Goal: Task Accomplishment & Management: Use online tool/utility

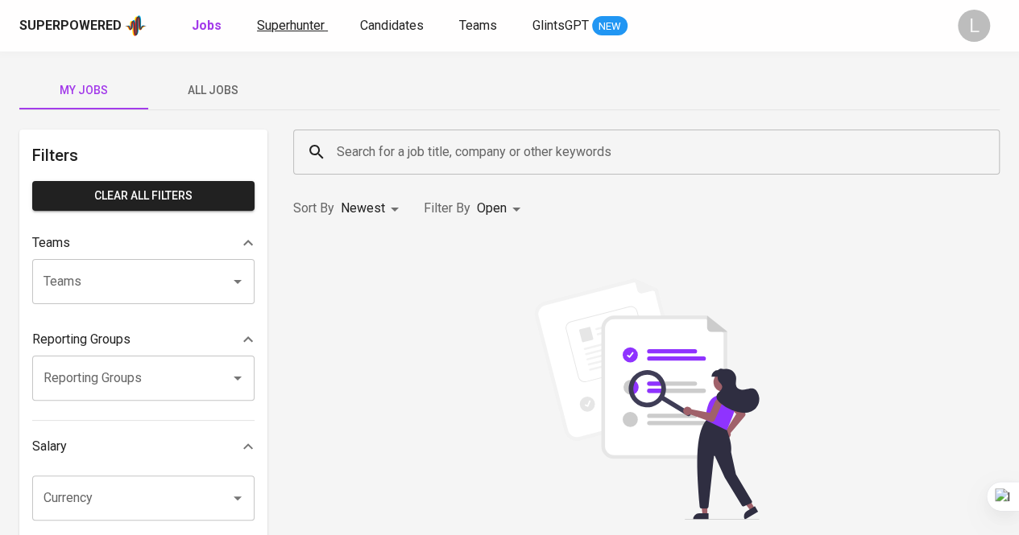
click at [314, 20] on span "Superhunter" at bounding box center [291, 25] width 68 height 15
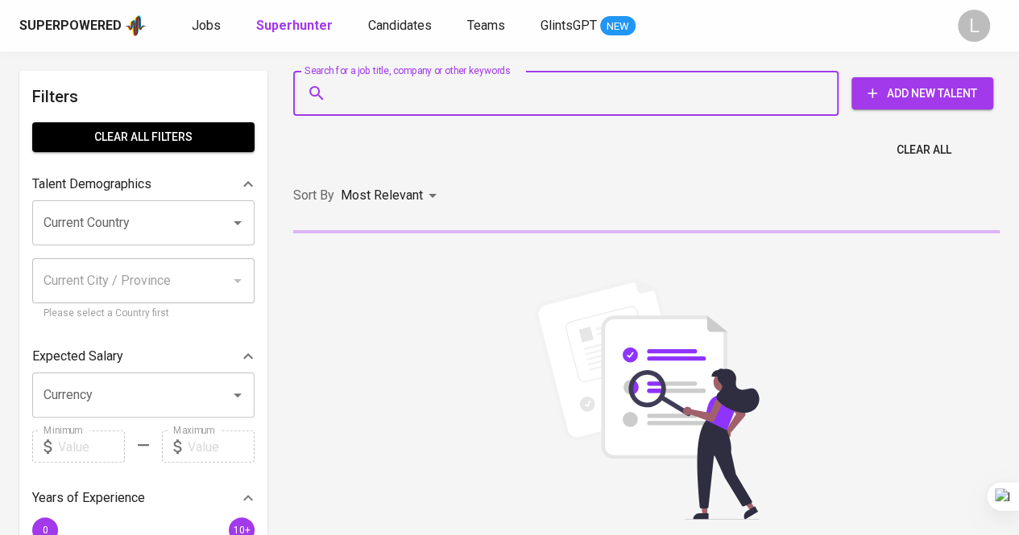
click at [409, 89] on input "Search for a job title, company or other keywords" at bounding box center [570, 93] width 474 height 31
paste input "[EMAIL_ADDRESS][DOMAIN_NAME]"
type input "[EMAIL_ADDRESS][DOMAIN_NAME]"
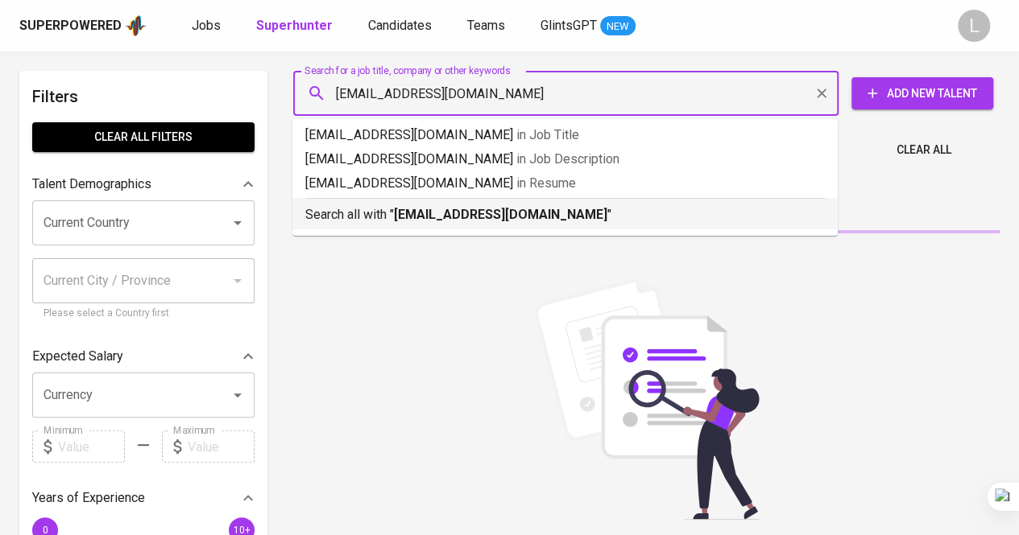
click at [447, 215] on b "[EMAIL_ADDRESS][DOMAIN_NAME]" at bounding box center [500, 214] width 213 height 15
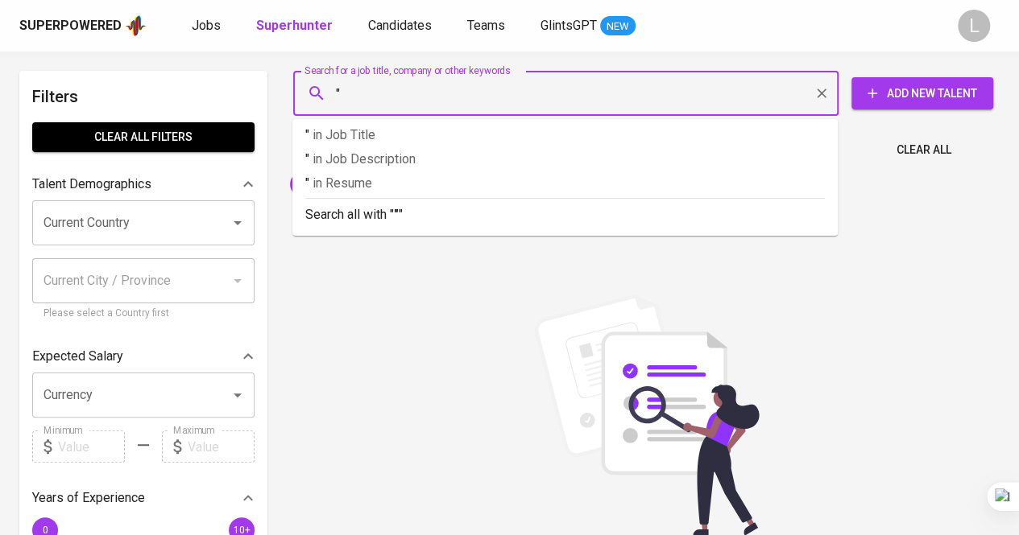
paste input "[PERSON_NAME] Panjaitan (He/Him)"
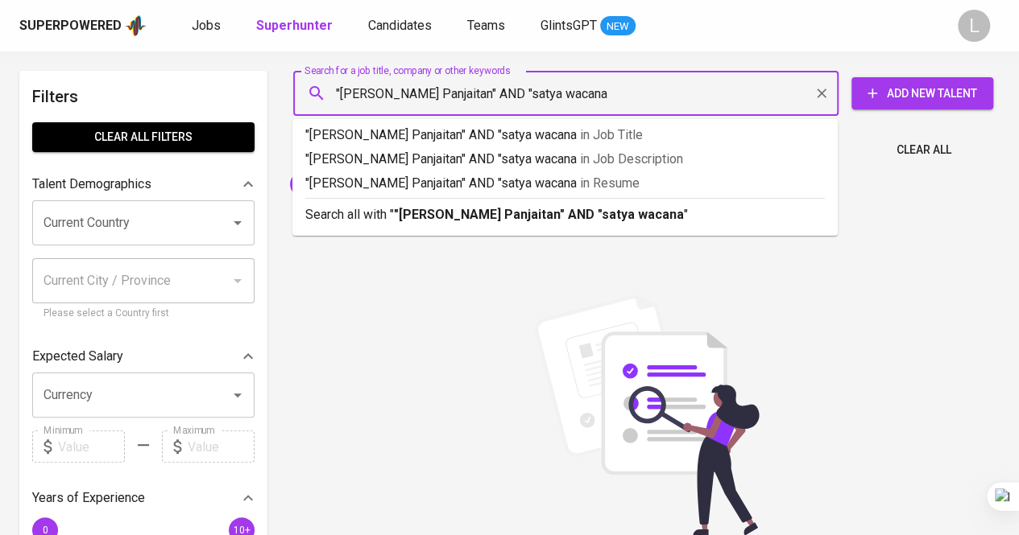
type input ""[PERSON_NAME] Panjaitan" AND "satya wacana""
click at [581, 221] on b ""[PERSON_NAME] Panjaitan" AND "satya wacana"" at bounding box center [541, 214] width 295 height 15
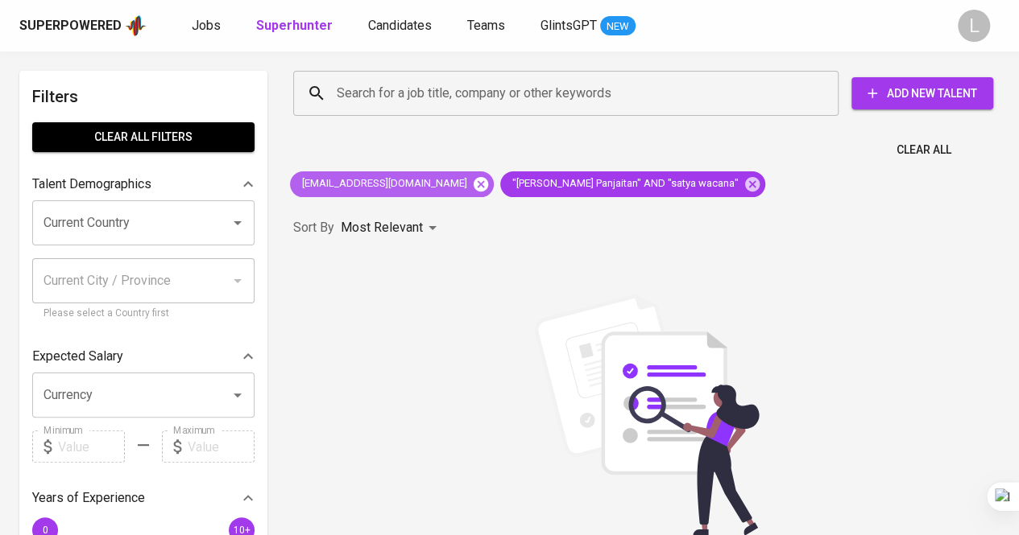
click at [473, 188] on icon at bounding box center [480, 183] width 14 height 14
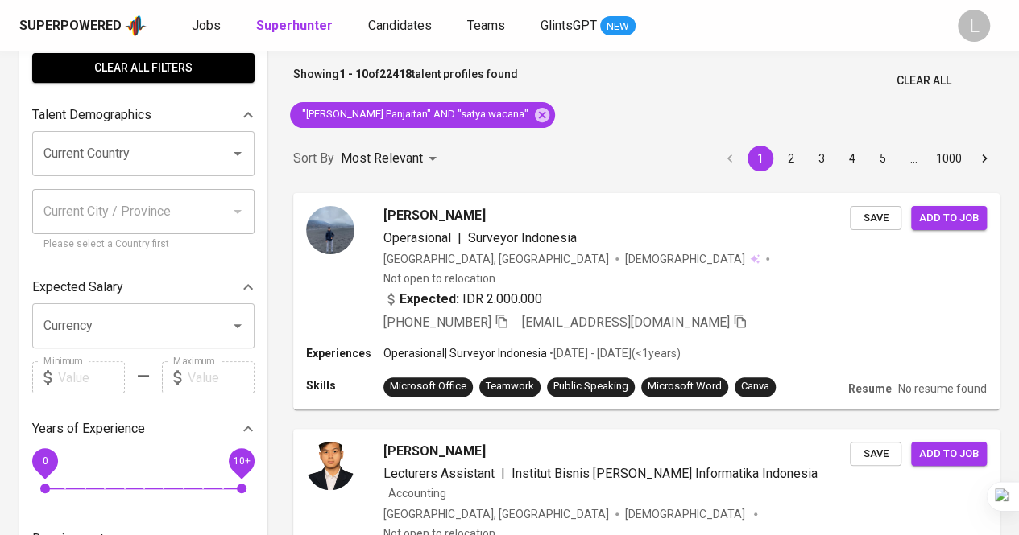
scroll to position [71, 0]
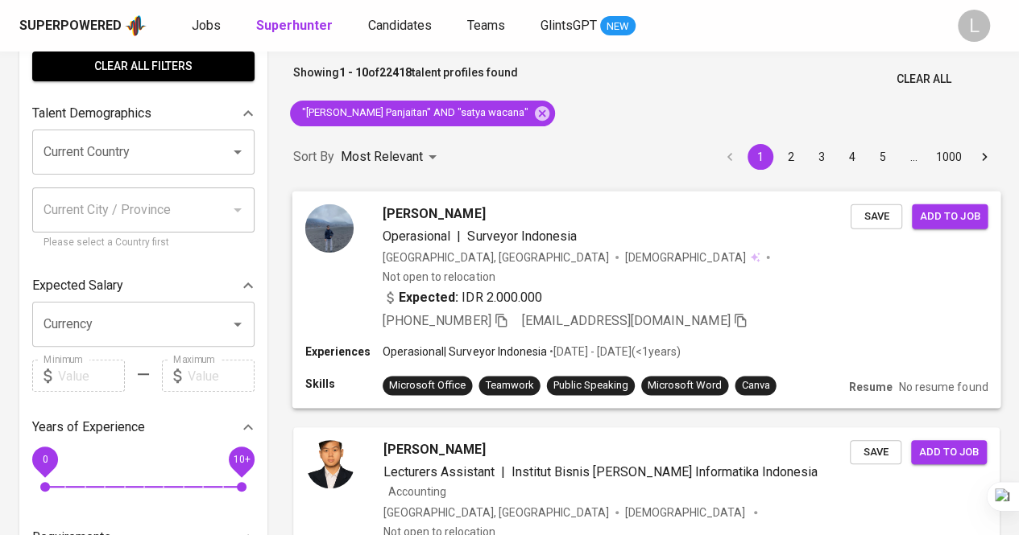
click at [422, 217] on span "[PERSON_NAME]" at bounding box center [433, 213] width 102 height 19
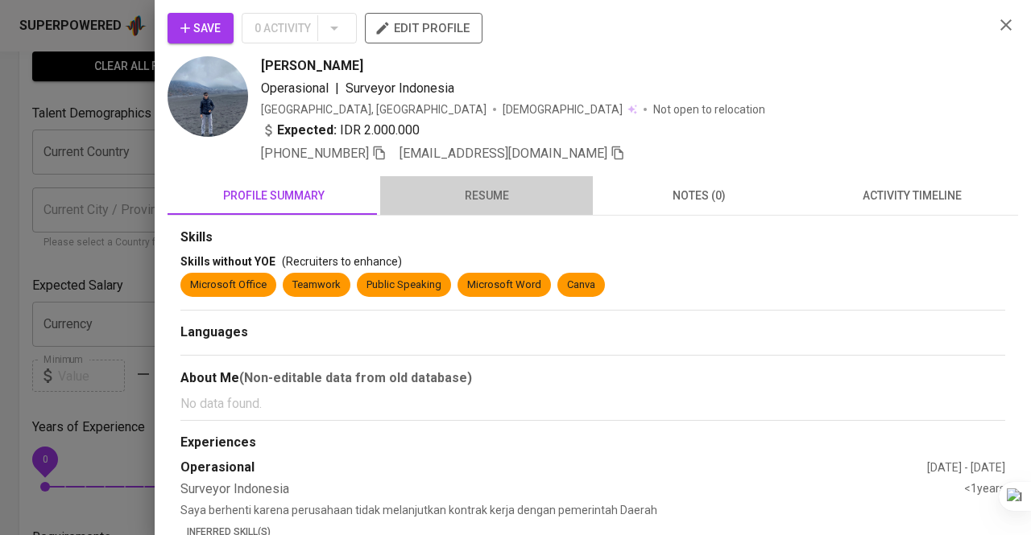
click at [486, 192] on span "resume" at bounding box center [486, 196] width 193 height 20
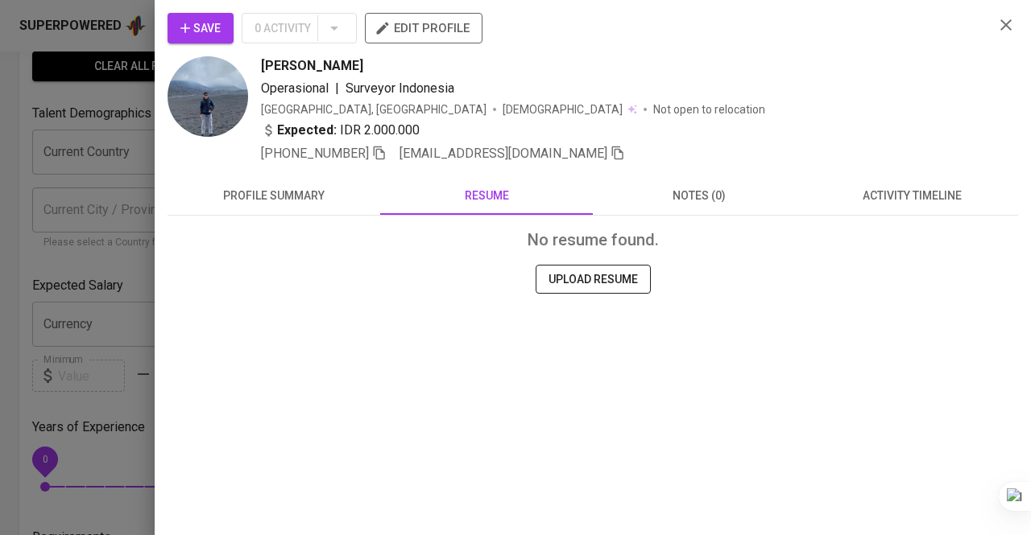
click at [111, 249] on div at bounding box center [515, 267] width 1031 height 535
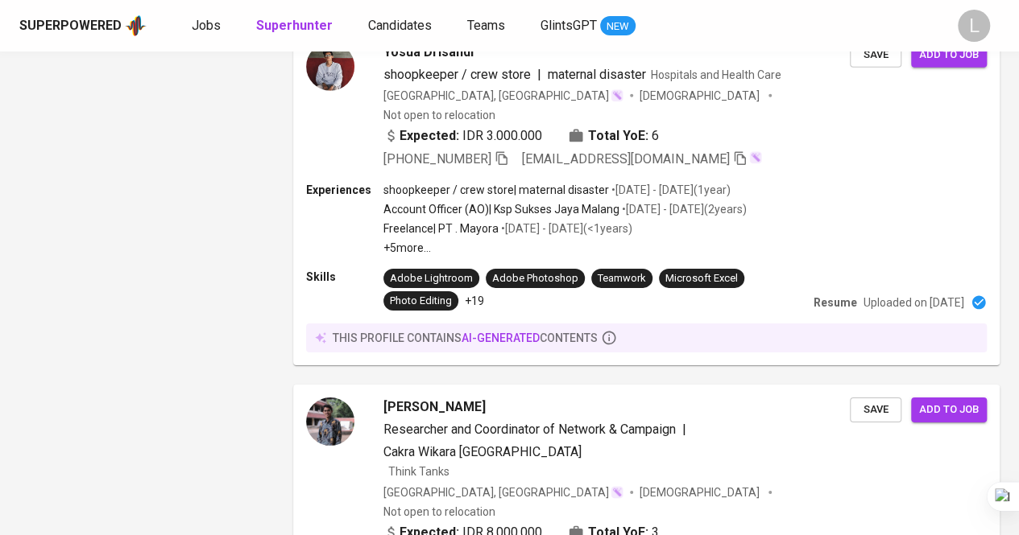
scroll to position [2588, 0]
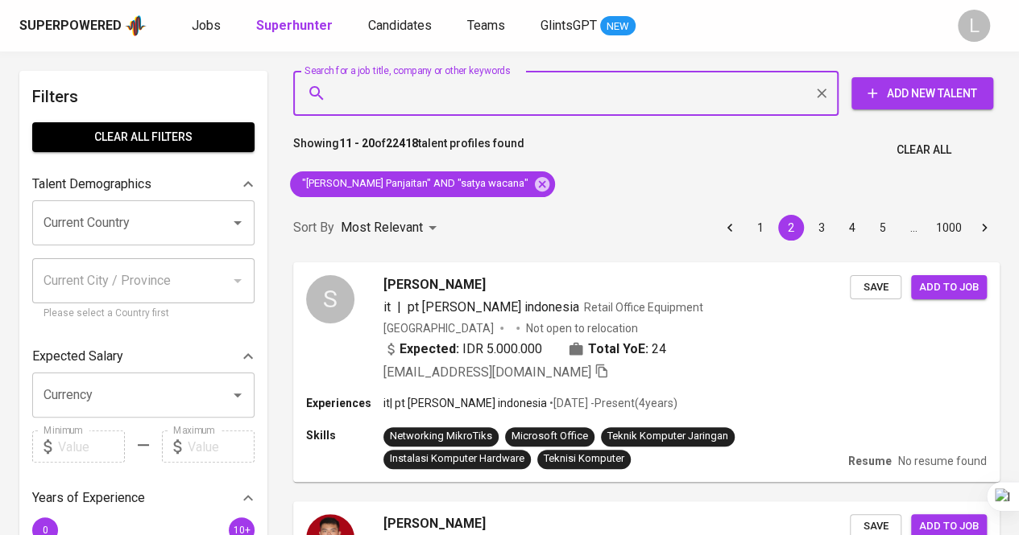
click at [427, 95] on input "Search for a job title, company or other keywords" at bounding box center [570, 93] width 474 height 31
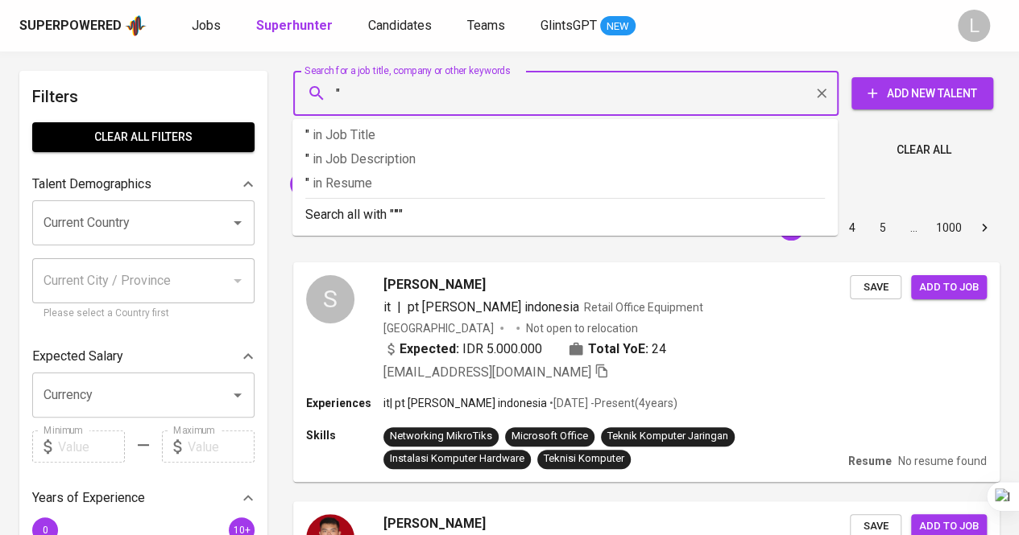
paste input "[PERSON_NAME]"
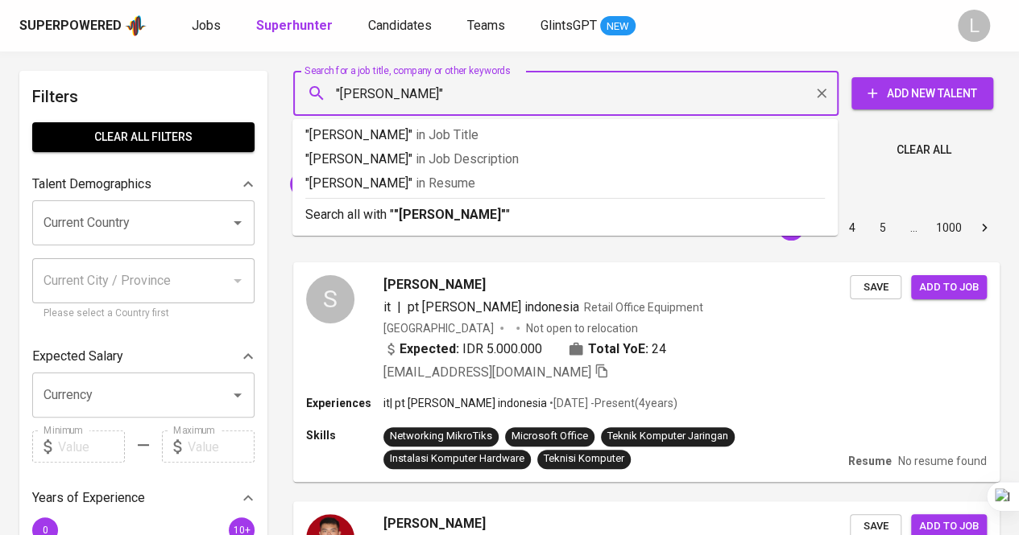
type input ""[PERSON_NAME]""
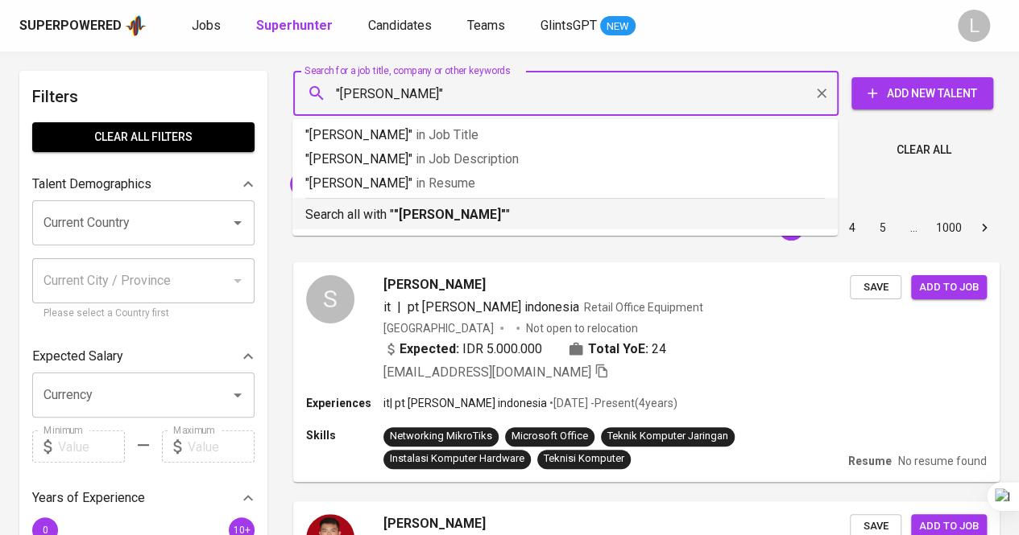
click at [451, 210] on b ""[PERSON_NAME]"" at bounding box center [450, 214] width 112 height 15
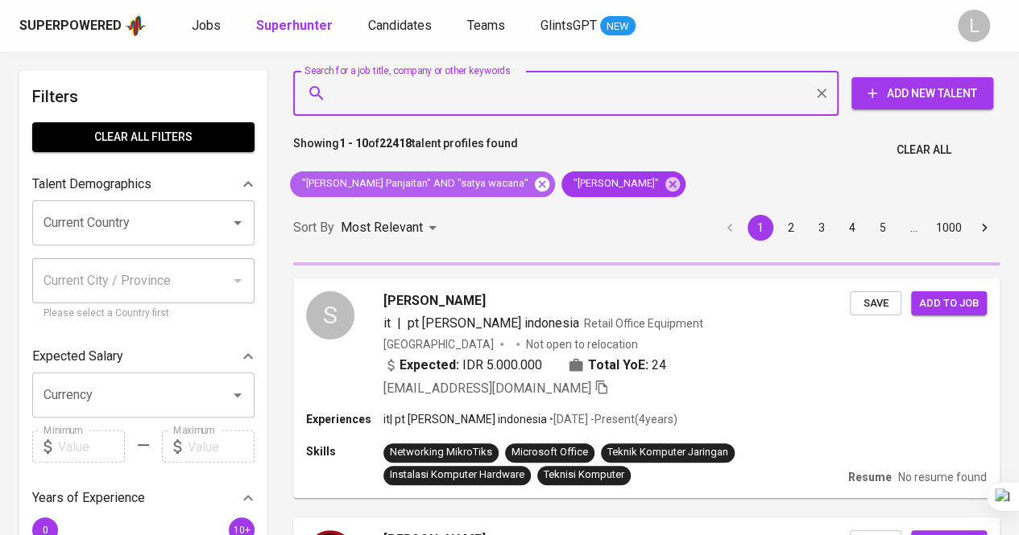
click at [551, 181] on icon at bounding box center [542, 185] width 18 height 18
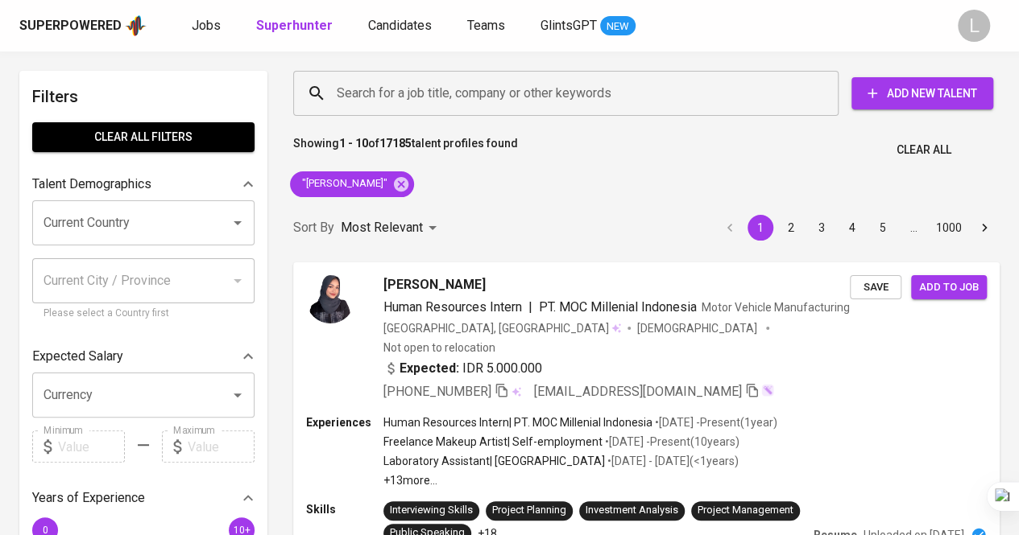
scroll to position [84, 0]
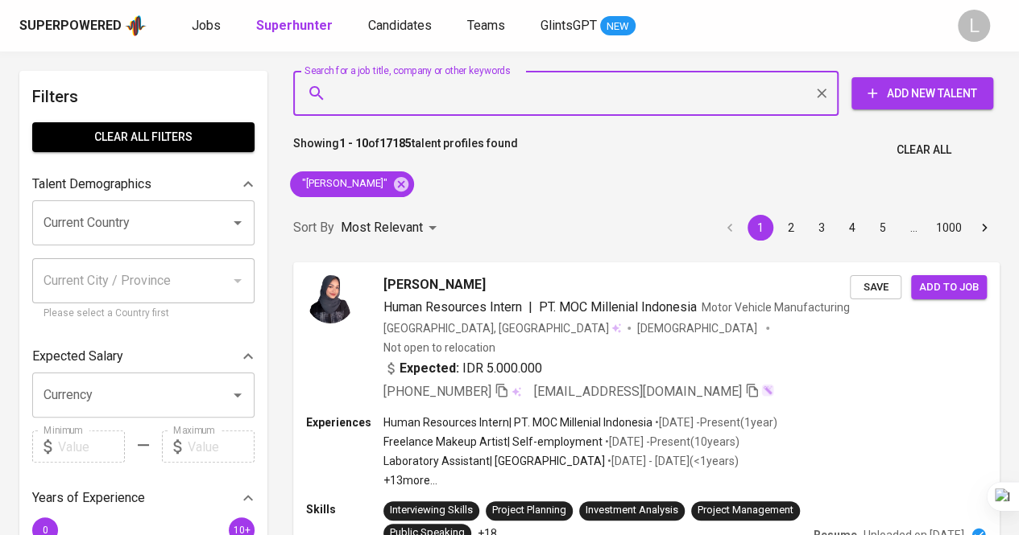
click at [509, 94] on input "Search for a job title, company or other keywords" at bounding box center [570, 93] width 474 height 31
paste input "yunikartika1995@gmail.com"
type input "yunikartika1995@gmail.com"
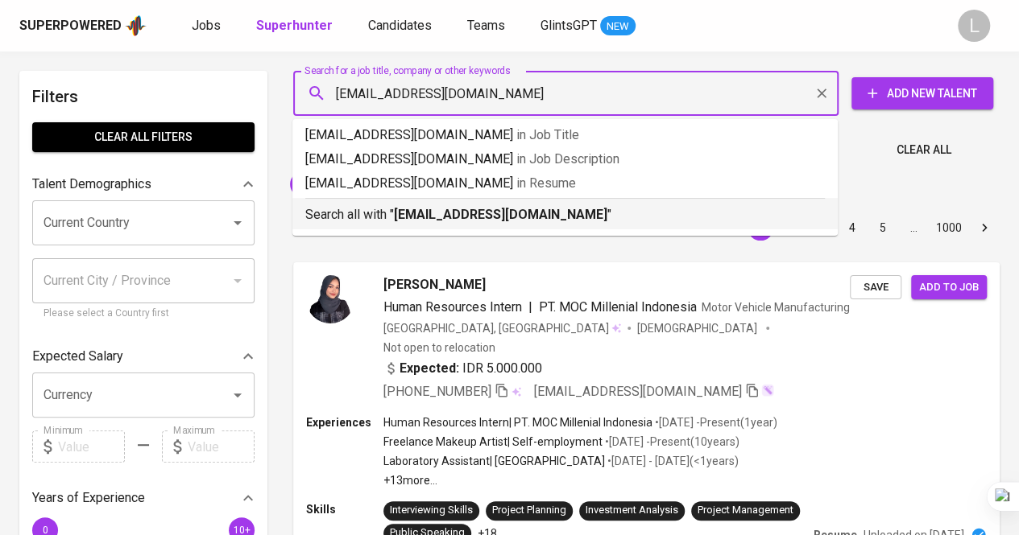
click at [496, 217] on b "yunikartika1995@gmail.com" at bounding box center [500, 214] width 213 height 15
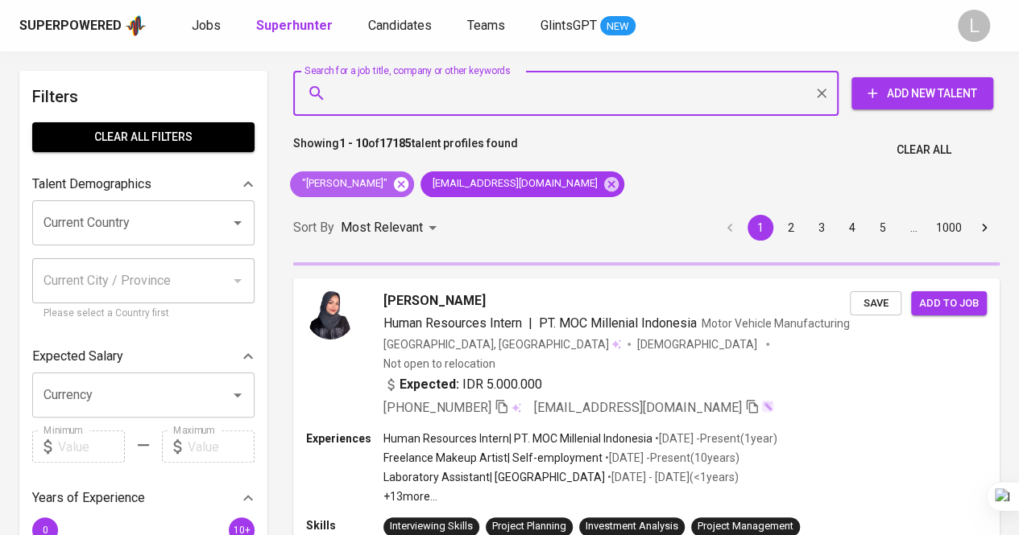
click at [404, 178] on icon at bounding box center [401, 183] width 14 height 14
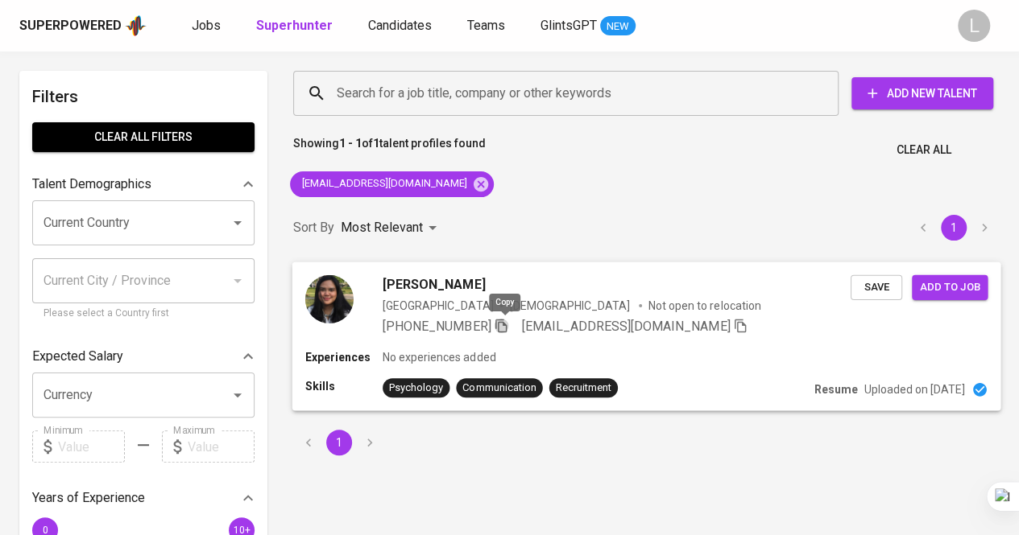
click at [506, 319] on icon "button" at bounding box center [500, 326] width 11 height 14
paste input "amandaarfani@gmail.com"
click at [538, 88] on input "Search for a job title, company or other keywords" at bounding box center [570, 93] width 474 height 31
type input "amandaarfani@gmail.com"
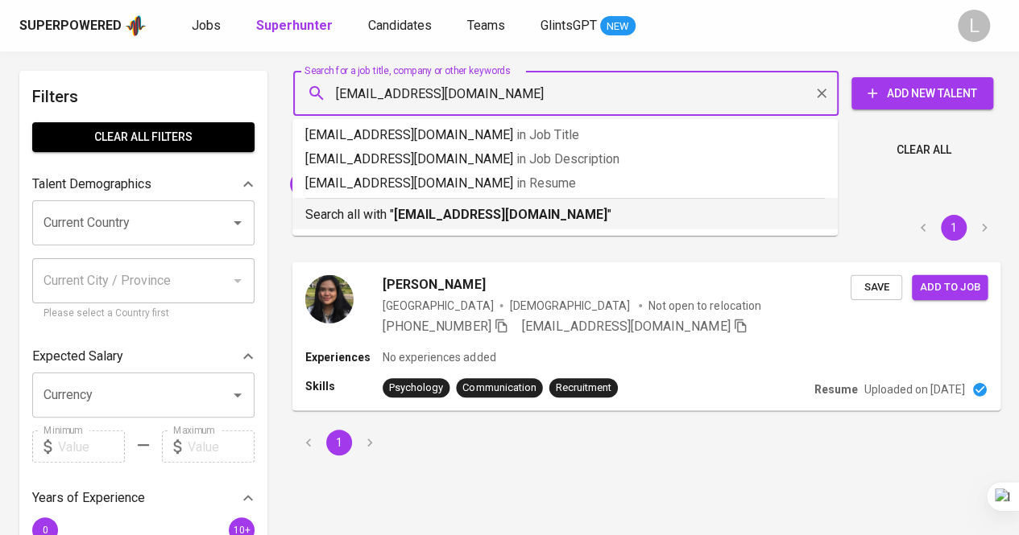
click at [509, 212] on b "amandaarfani@gmail.com" at bounding box center [500, 214] width 213 height 15
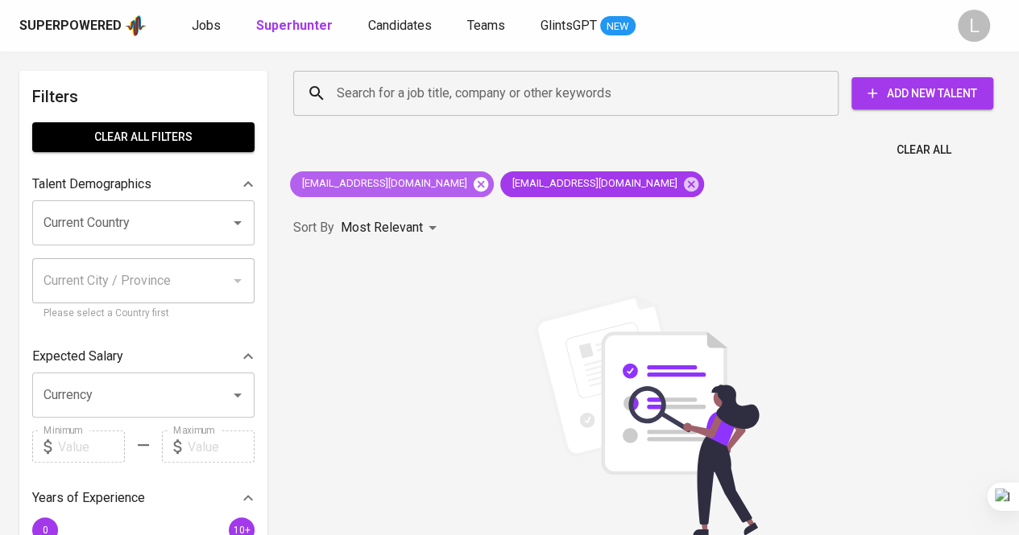
click at [473, 186] on icon at bounding box center [480, 183] width 14 height 14
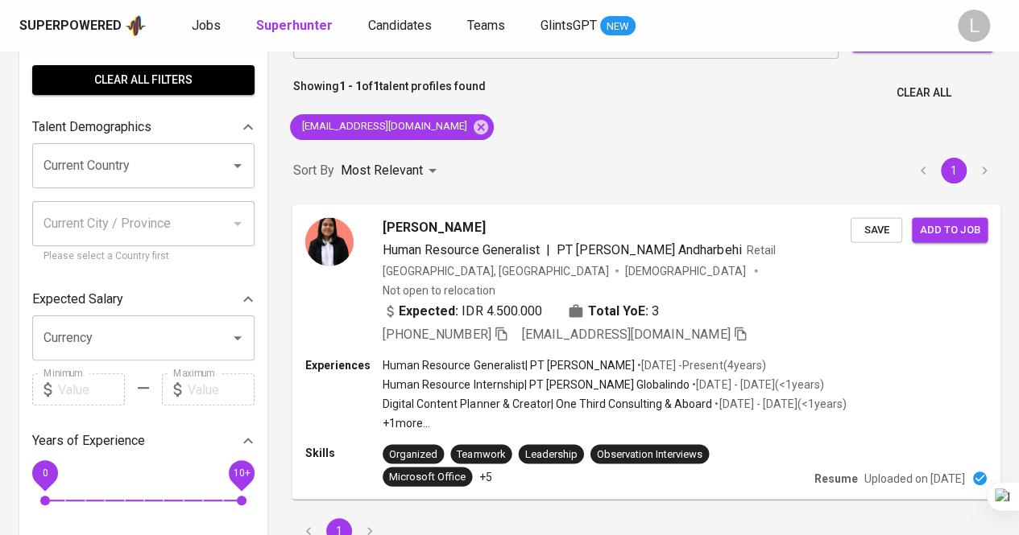
scroll to position [58, 0]
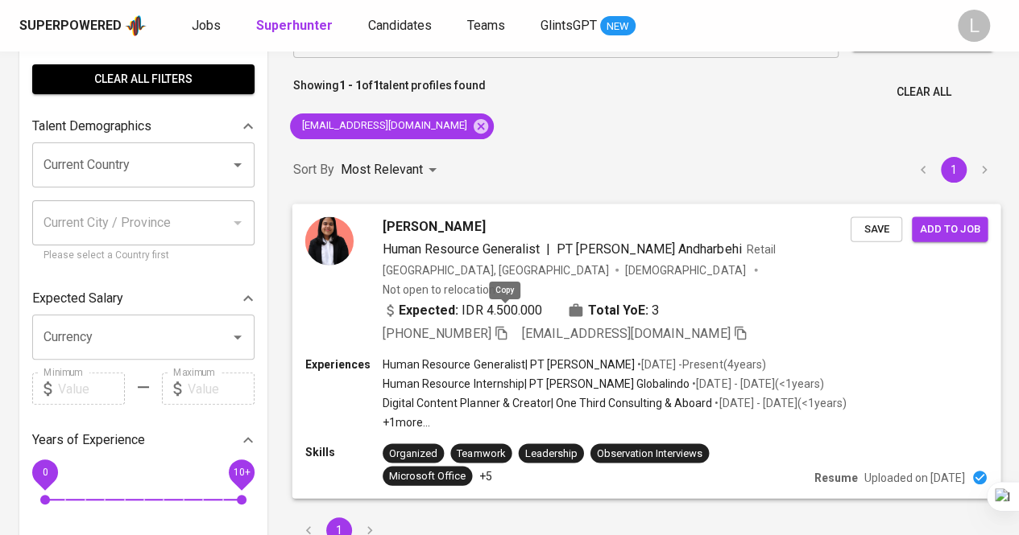
click at [501, 325] on icon "button" at bounding box center [501, 332] width 14 height 14
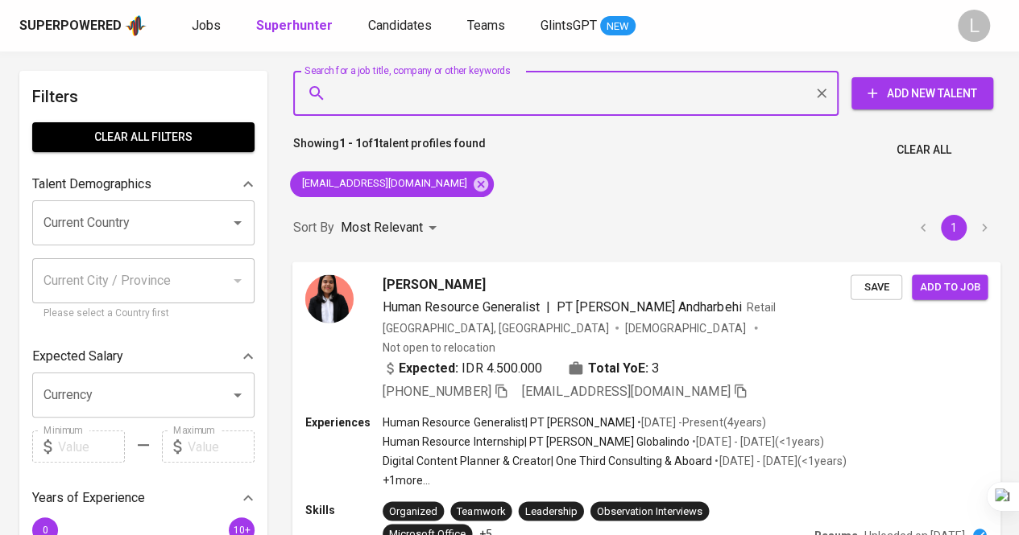
click at [551, 97] on input "Search for a job title, company or other keywords" at bounding box center [570, 93] width 474 height 31
paste input "dessi.chintya@gmail.com"
type input "dessi.chintya@gmail.com"
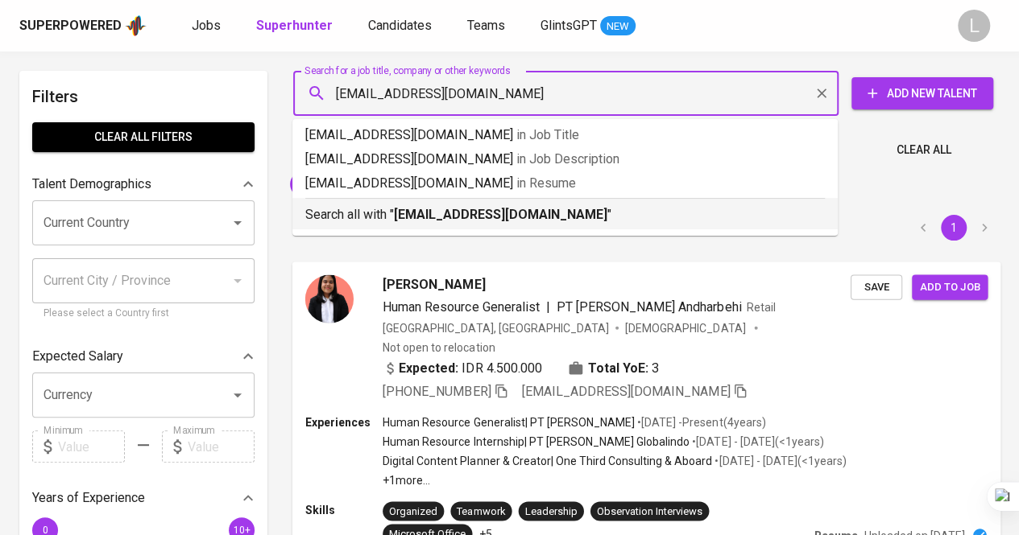
click at [538, 205] on p "Search all with " dessi.chintya@gmail.com "" at bounding box center [564, 214] width 519 height 19
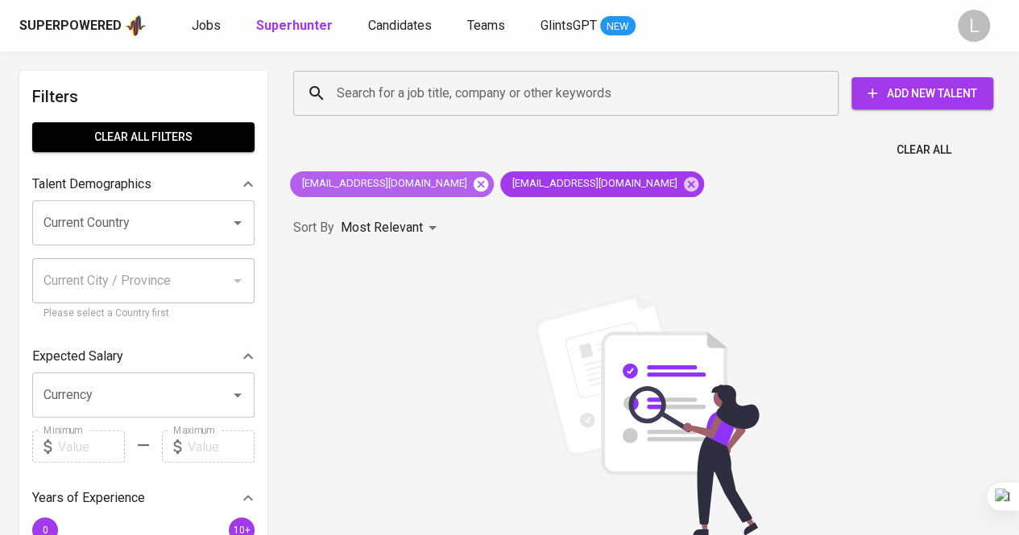
click at [473, 184] on icon at bounding box center [480, 183] width 14 height 14
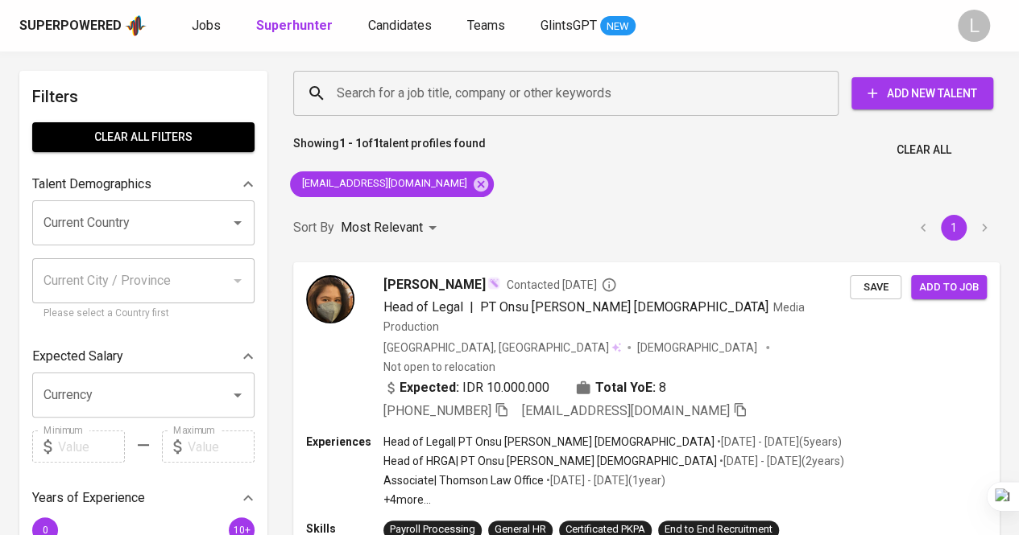
scroll to position [68, 0]
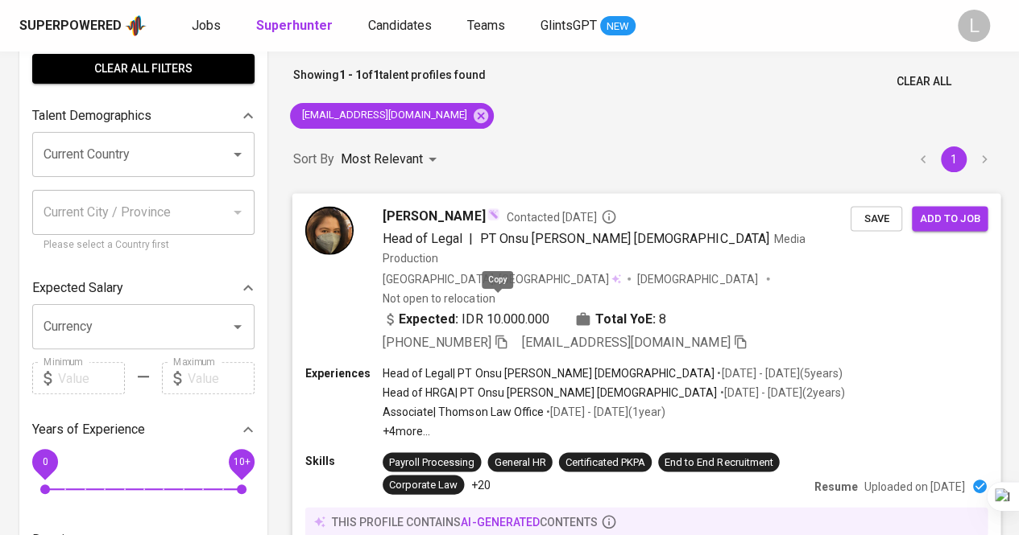
click at [495, 335] on icon "button" at bounding box center [500, 342] width 11 height 14
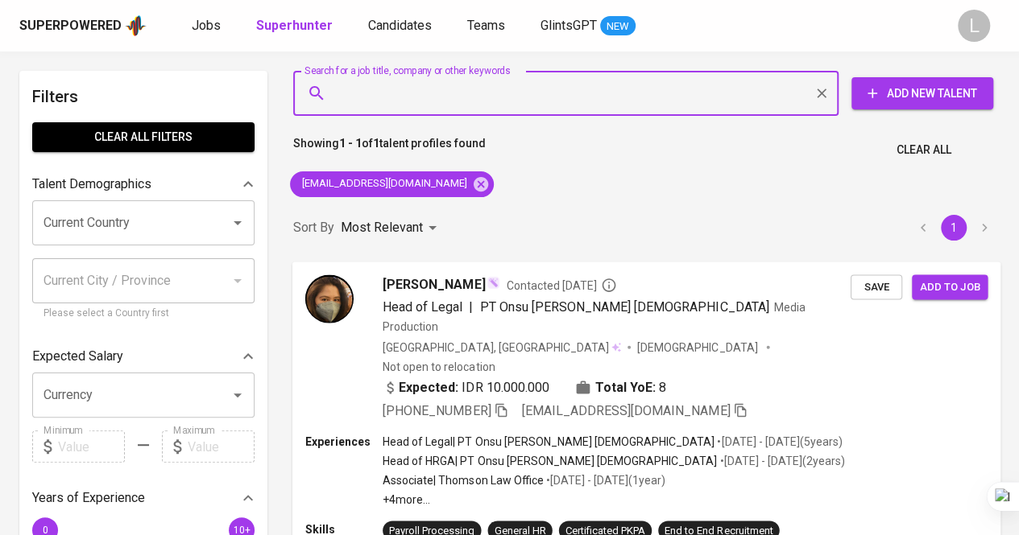
click at [557, 94] on input "Search for a job title, company or other keywords" at bounding box center [570, 93] width 474 height 31
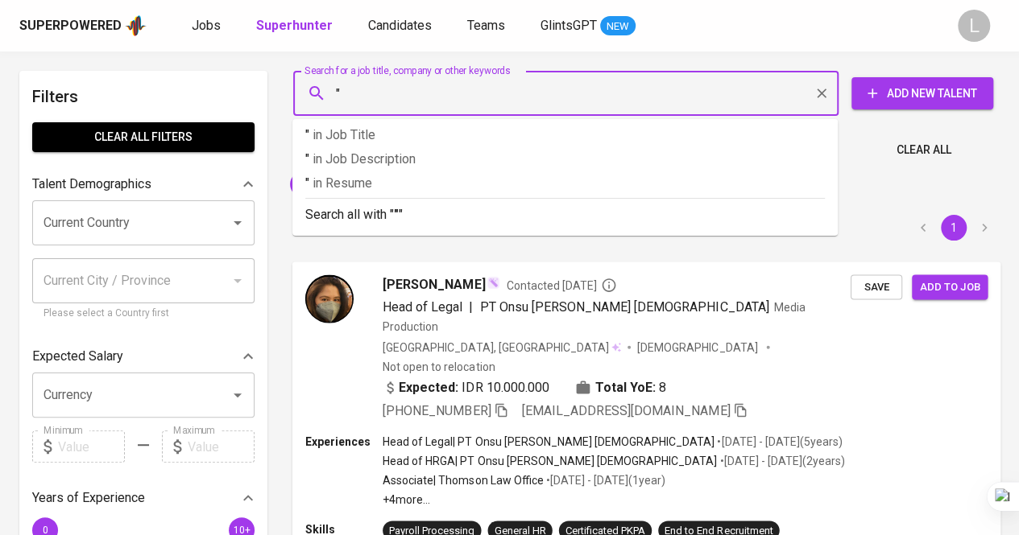
paste input "Kevin Ezekiel"
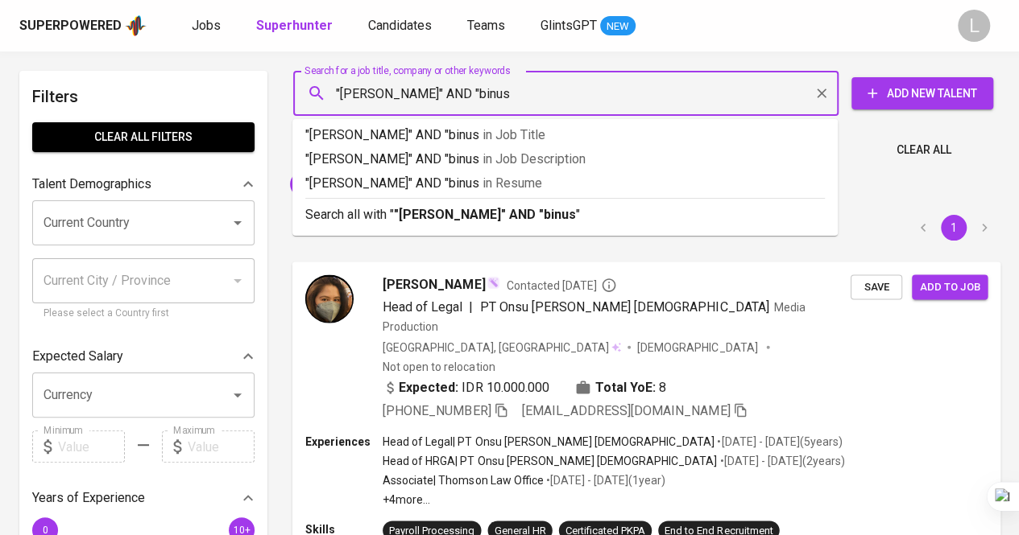
type input ""Kevin Ezekiel" AND "binus""
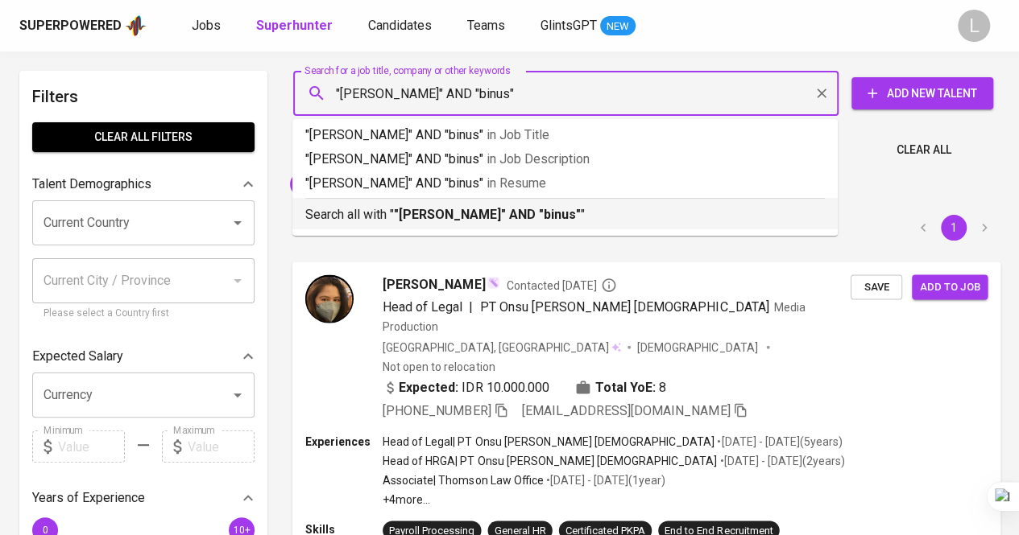
click at [540, 217] on b ""Kevin Ezekiel" AND "binus"" at bounding box center [487, 214] width 187 height 15
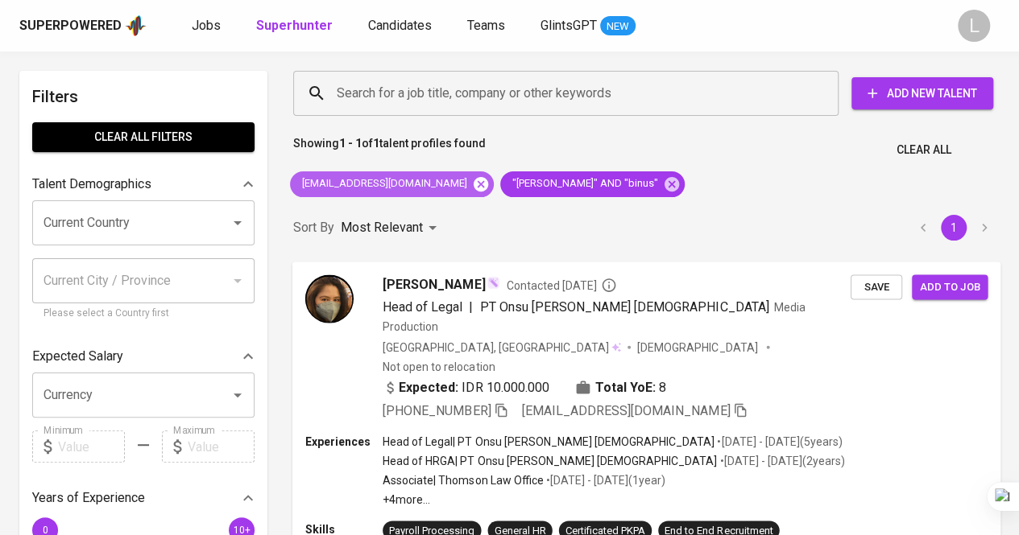
click at [473, 180] on icon at bounding box center [480, 183] width 14 height 14
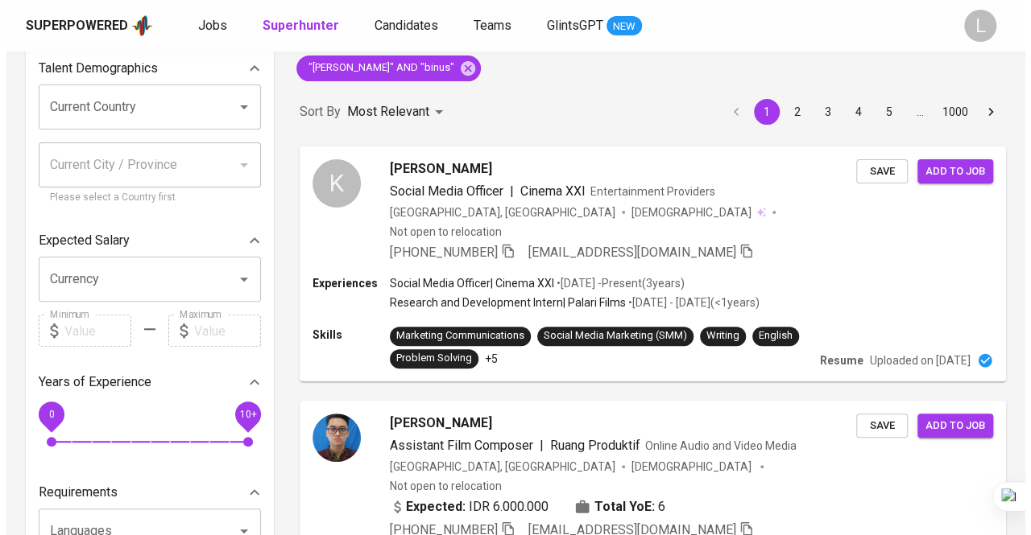
scroll to position [124, 0]
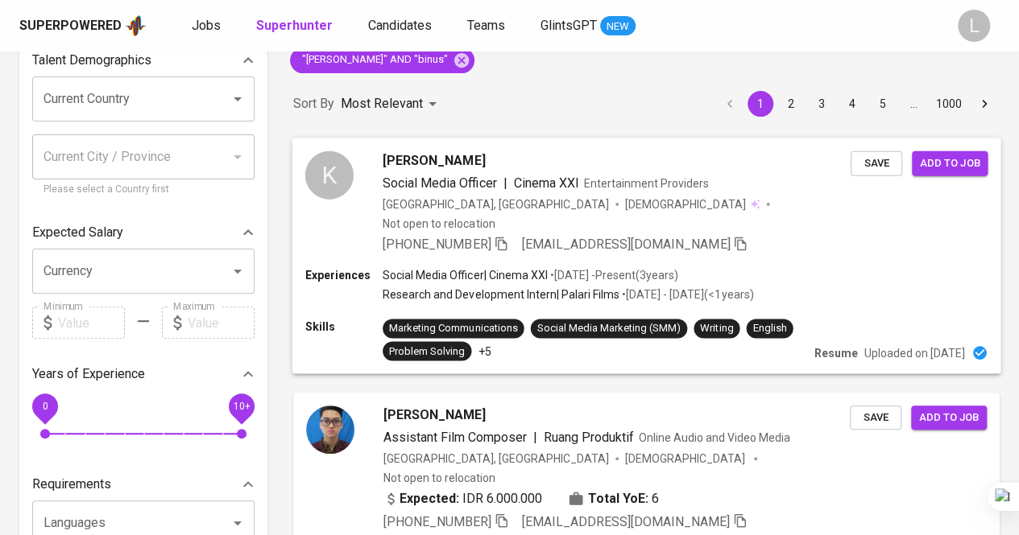
click at [417, 161] on span "Kevin Ezekiel" at bounding box center [433, 160] width 102 height 19
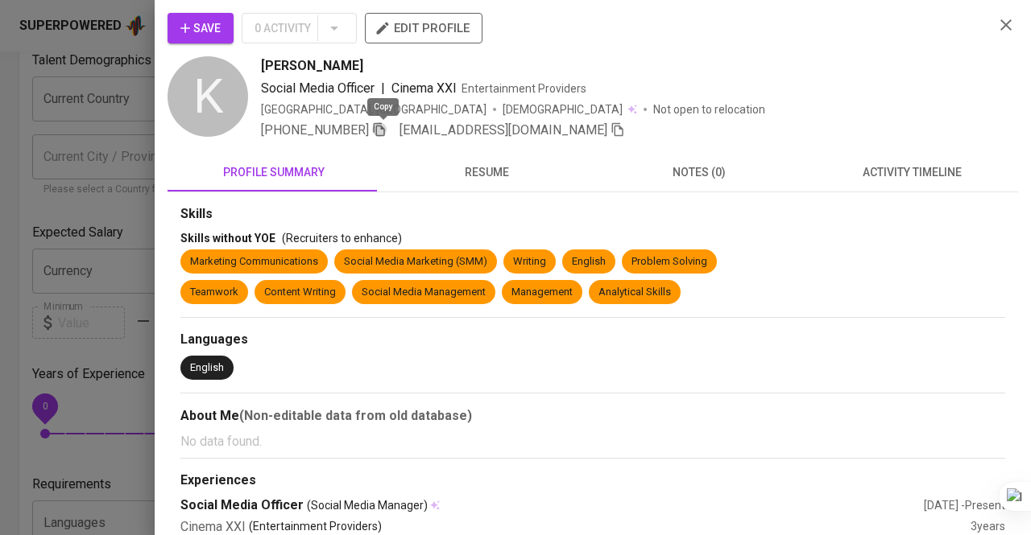
click at [380, 133] on icon "button" at bounding box center [379, 130] width 11 height 14
click at [0, 111] on div at bounding box center [515, 267] width 1031 height 535
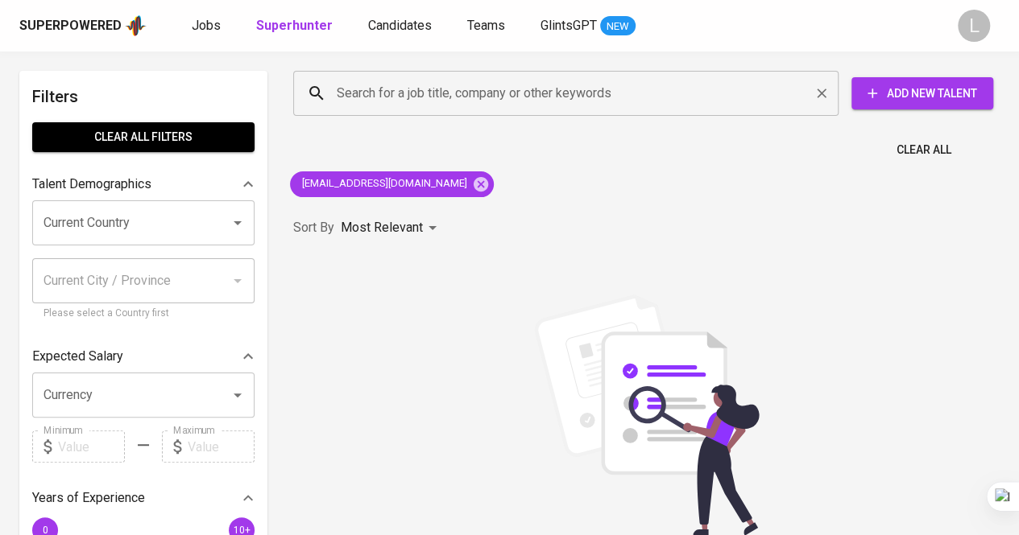
click at [498, 89] on input "Search for a job title, company or other keywords" at bounding box center [570, 93] width 474 height 31
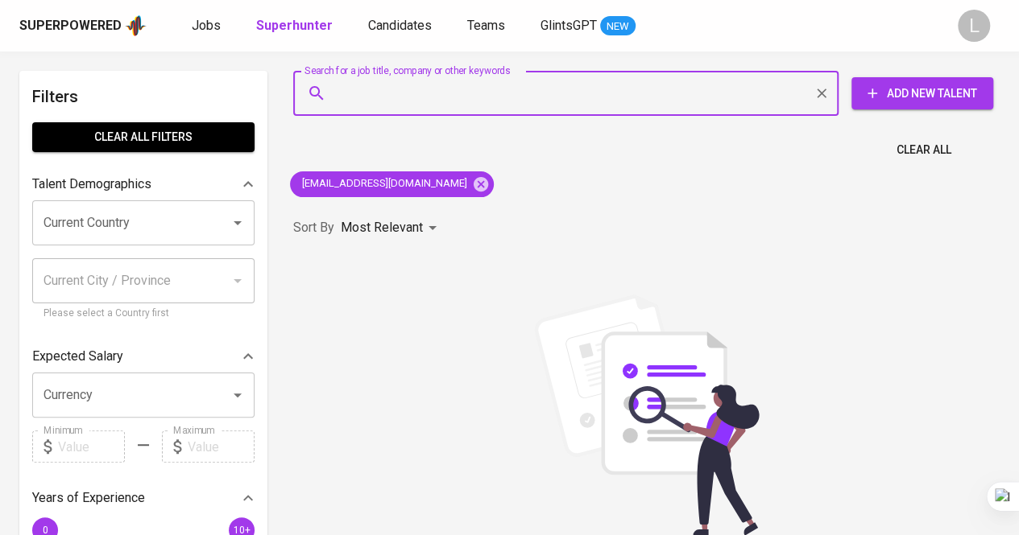
paste input "shintyatriagita24@gmail.com"
type input "shintyatriagita24@gmail.com"
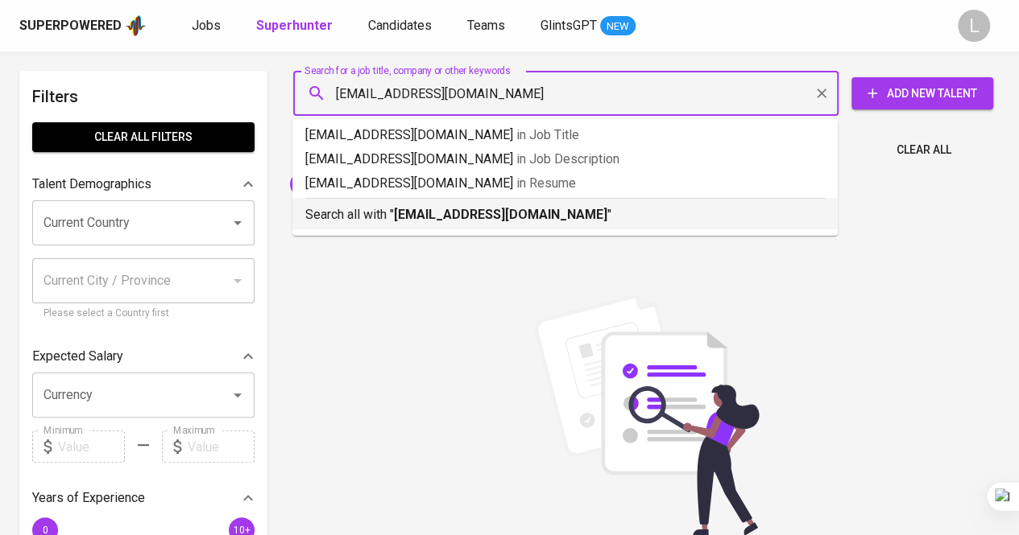
click at [488, 217] on b "shintyatriagita24@gmail.com" at bounding box center [500, 214] width 213 height 15
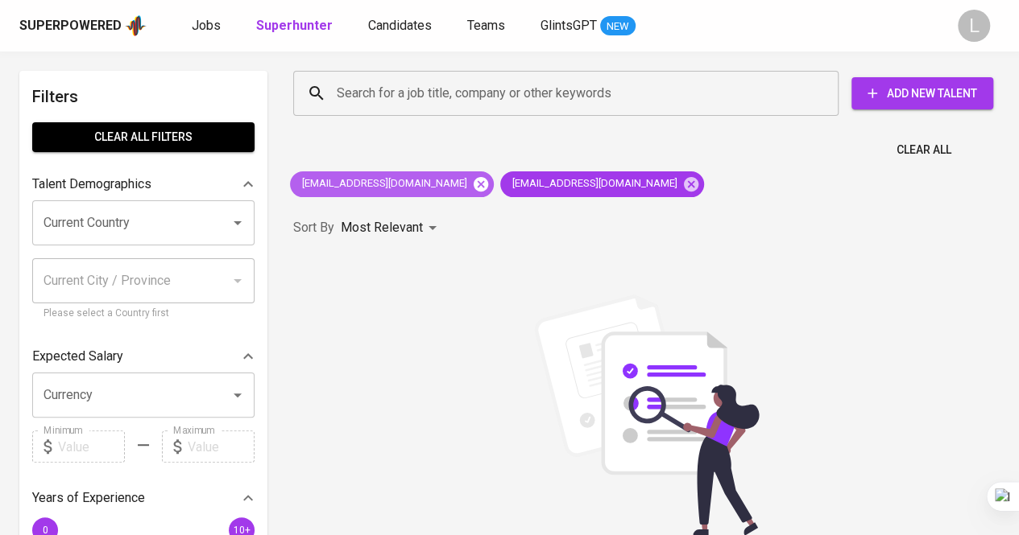
click at [473, 189] on icon at bounding box center [480, 183] width 14 height 14
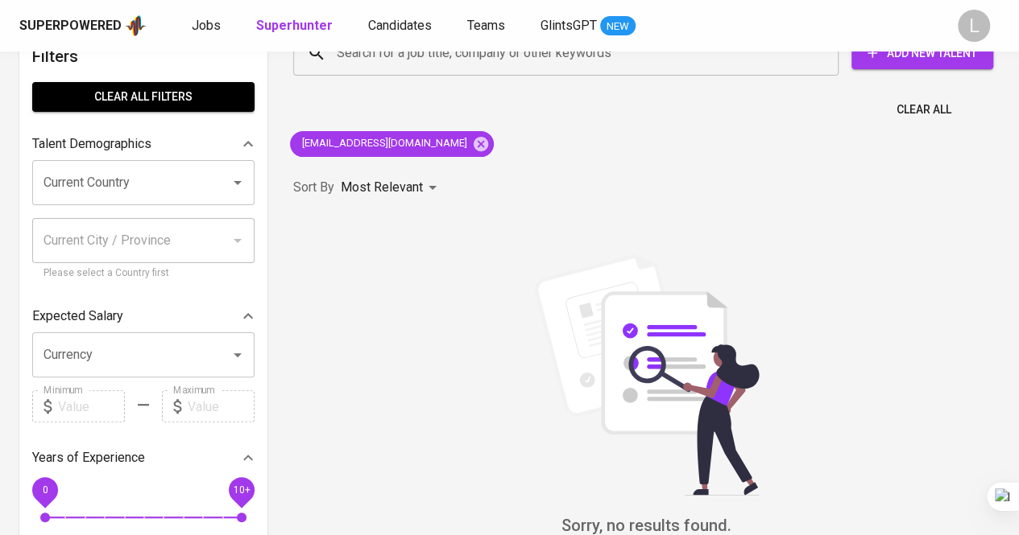
scroll to position [39, 0]
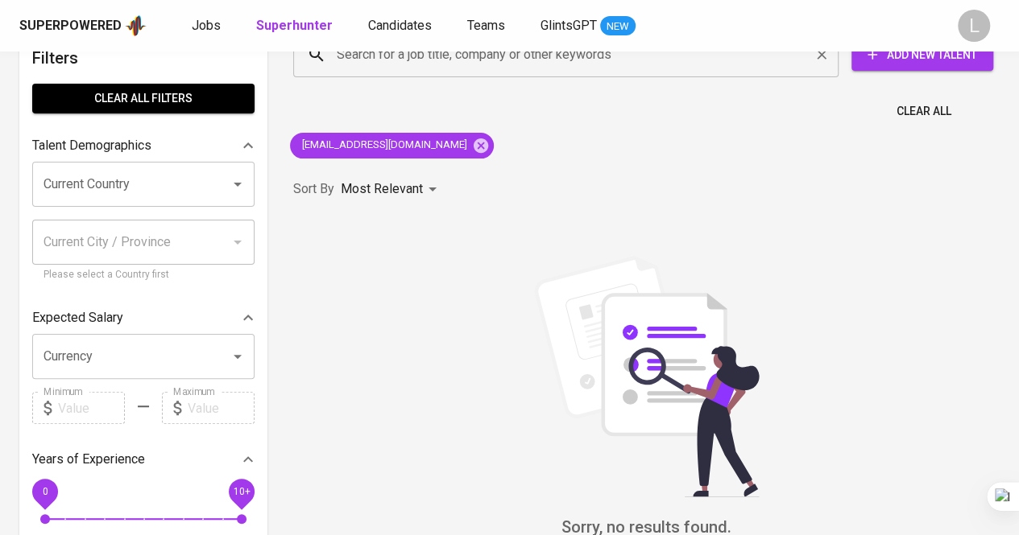
click at [512, 72] on div "Search for a job title, company or other keywords" at bounding box center [565, 54] width 545 height 45
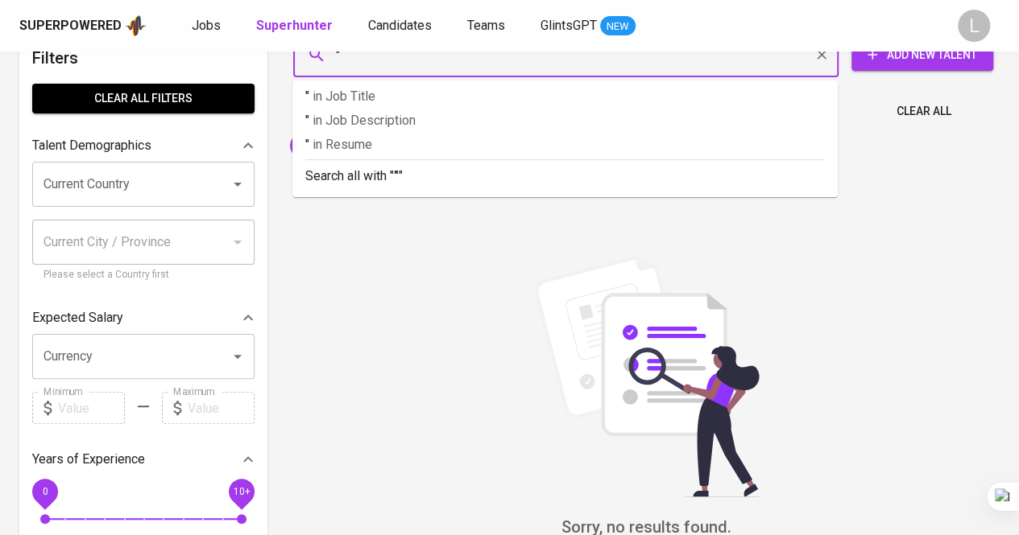
paste input "Shintya Triagita Ayu"
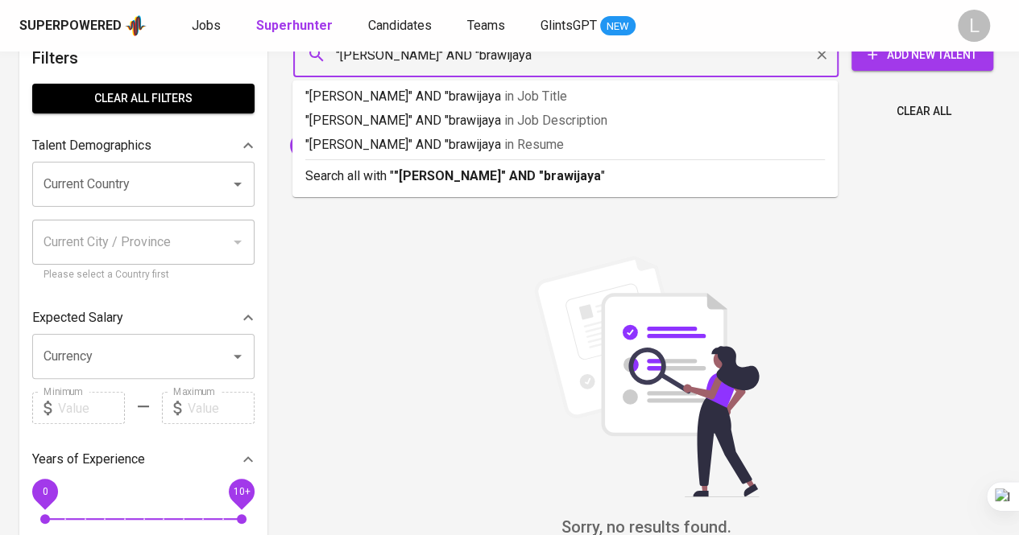
type input ""Shintya Triagita Ayu" AND "brawijaya""
click at [493, 171] on b ""Shintya Triagita Ayu" AND "brawijaya"" at bounding box center [500, 175] width 212 height 15
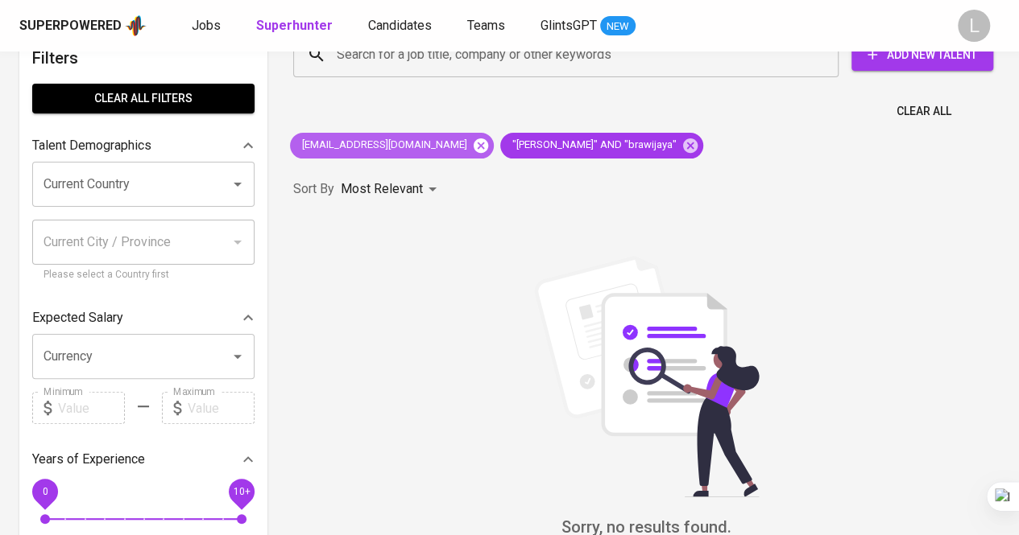
click at [473, 147] on icon at bounding box center [480, 145] width 14 height 14
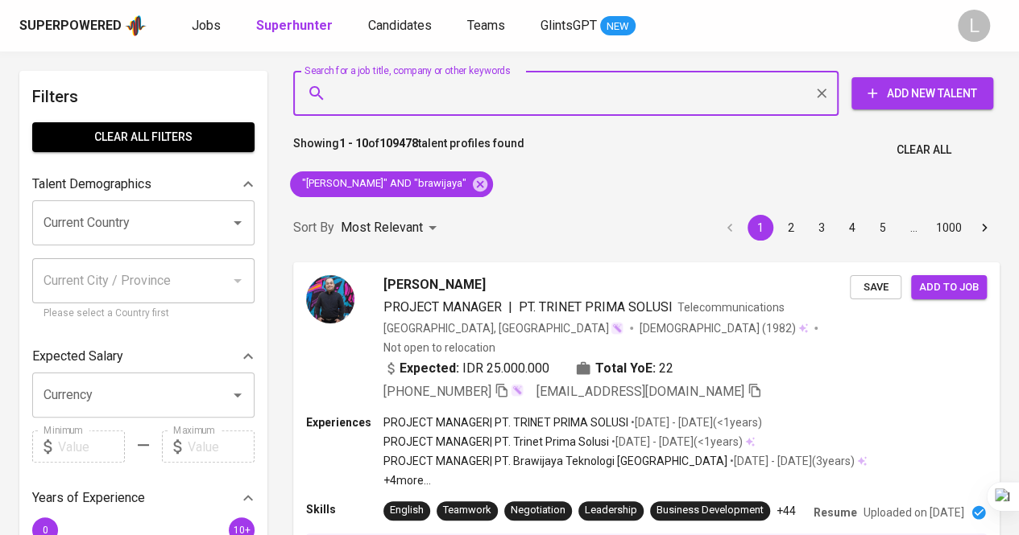
click at [542, 85] on input "Search for a job title, company or other keywords" at bounding box center [570, 93] width 474 height 31
paste input "fandiachmad@gmail.com"
type input "fandiachmad@gmail.com"
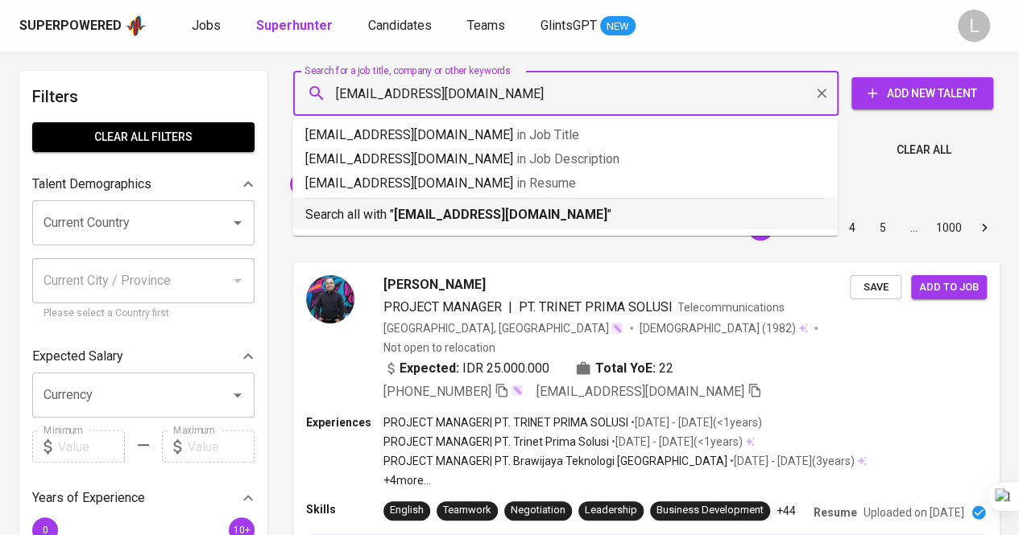
click at [523, 209] on b "fandiachmad@gmail.com" at bounding box center [500, 214] width 213 height 15
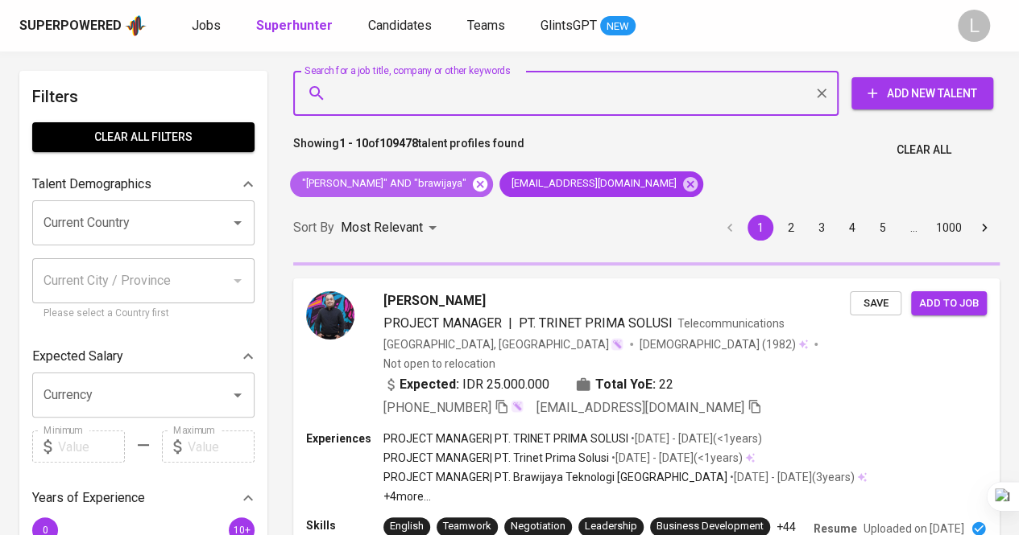
click at [489, 183] on icon at bounding box center [480, 185] width 18 height 18
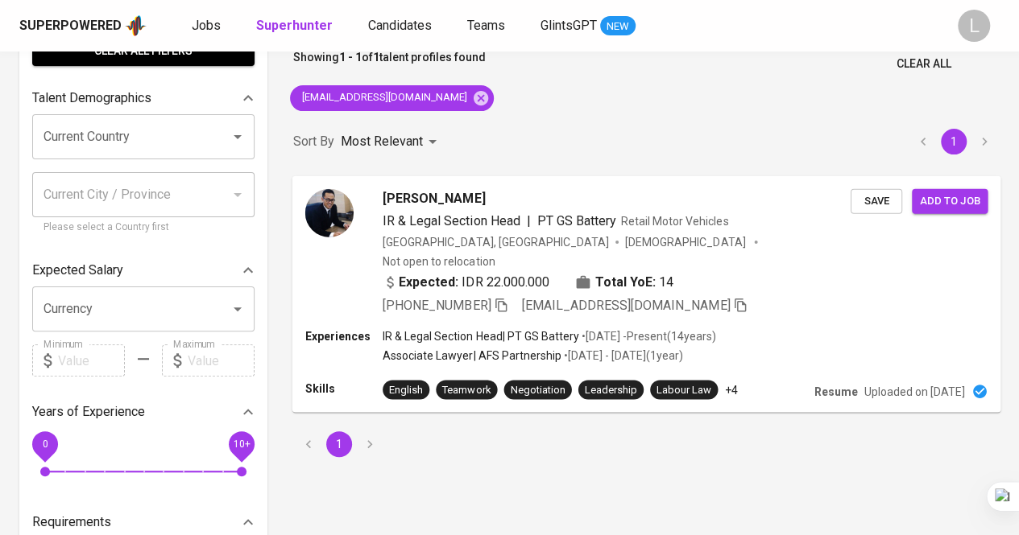
scroll to position [89, 0]
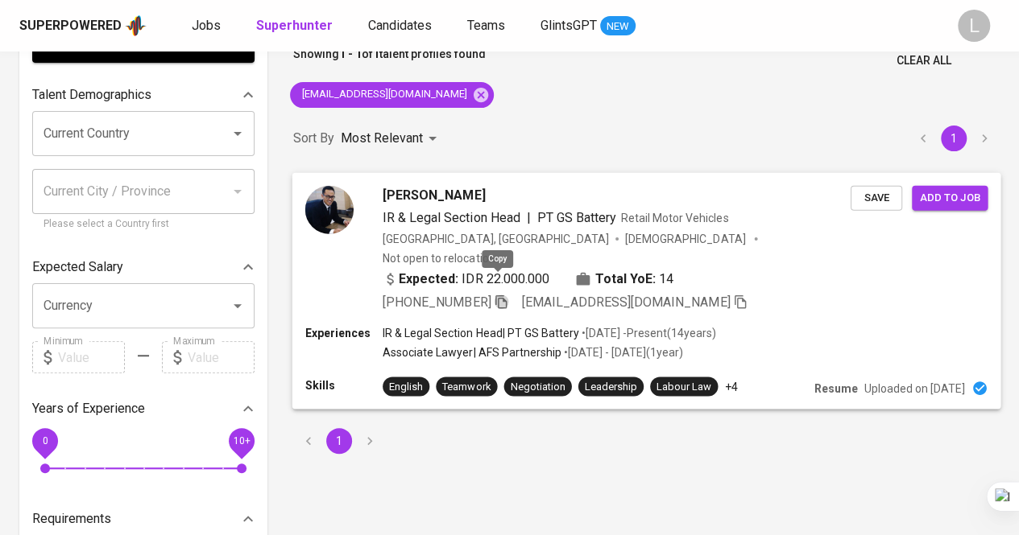
click at [500, 294] on icon "button" at bounding box center [501, 301] width 14 height 14
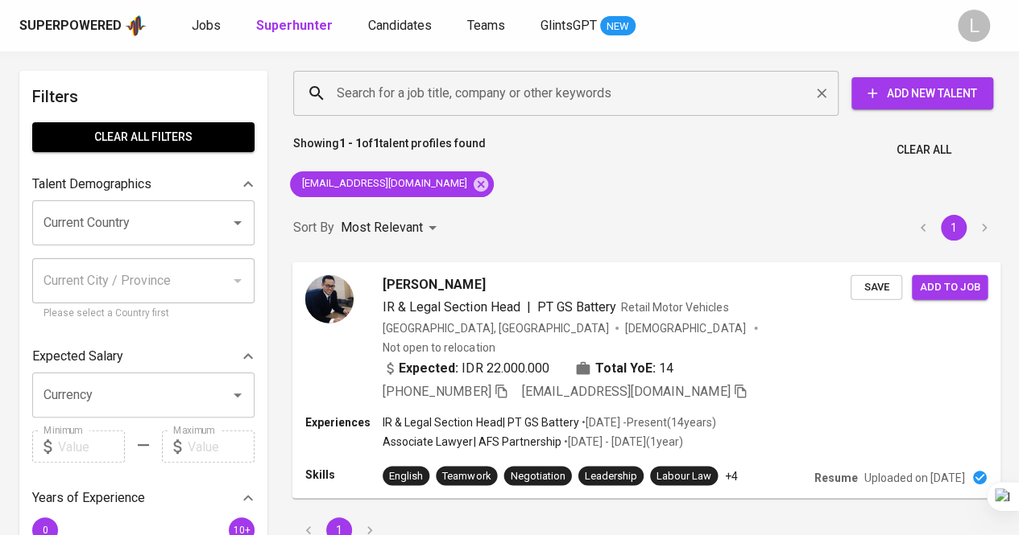
click at [502, 91] on input "Search for a job title, company or other keywords" at bounding box center [570, 93] width 474 height 31
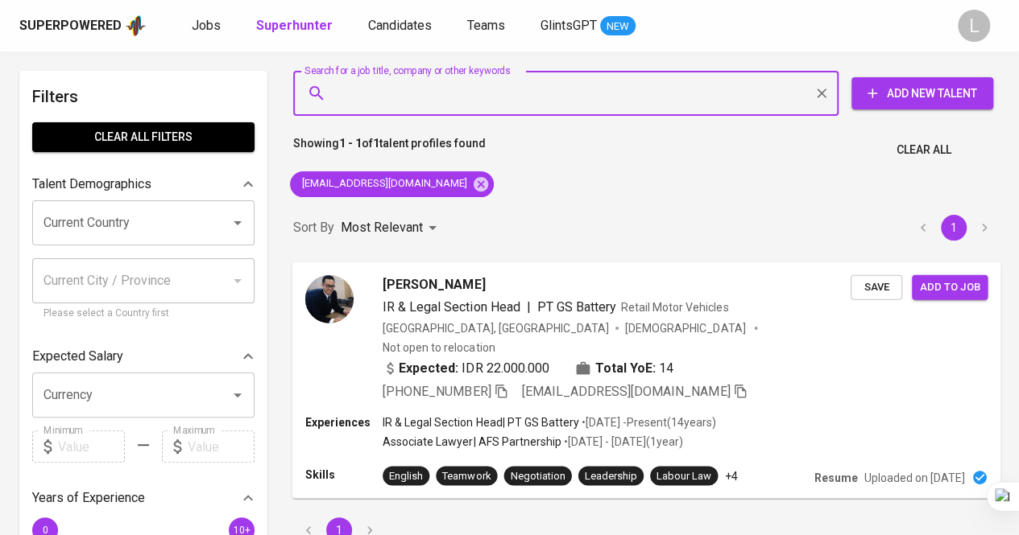
paste input "Adis N"
type input ""Adis Noviana""
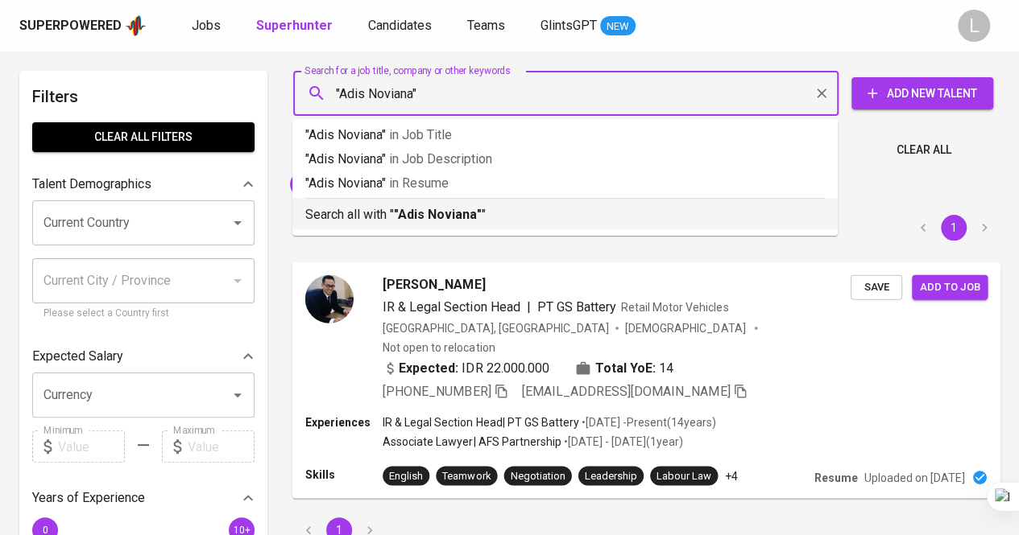
click at [440, 207] on b ""Adis Noviana"" at bounding box center [438, 214] width 88 height 15
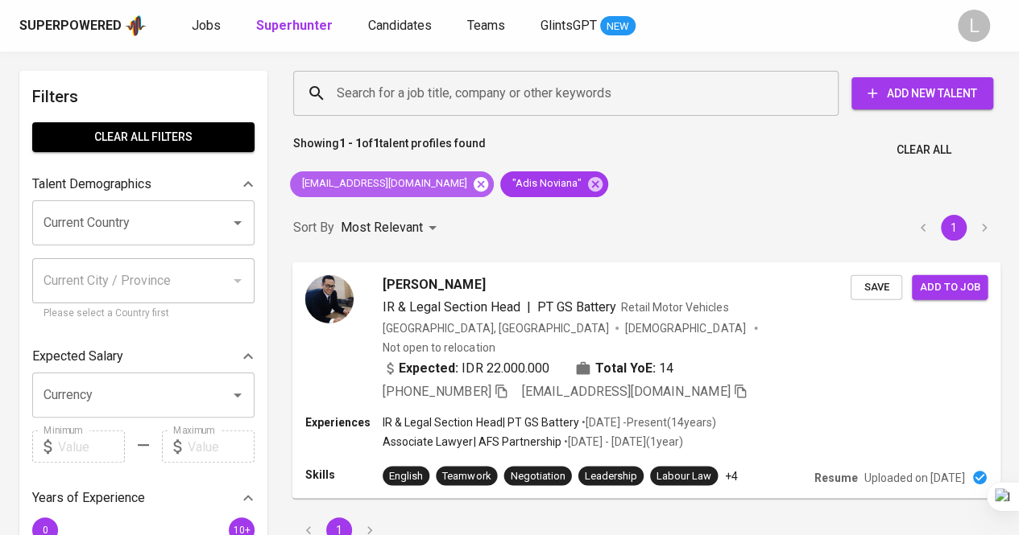
click at [473, 180] on icon at bounding box center [480, 183] width 14 height 14
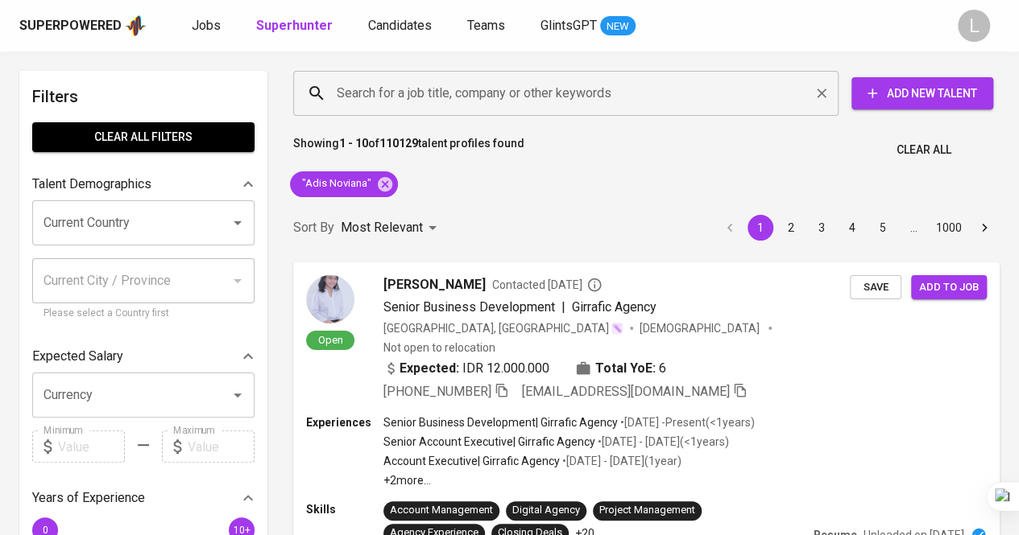
click at [504, 111] on div "Search for a job title, company or other keywords" at bounding box center [565, 93] width 545 height 45
paste input "novianto.eka@gmail.com"
type input "novianto.eka@gmail.com"
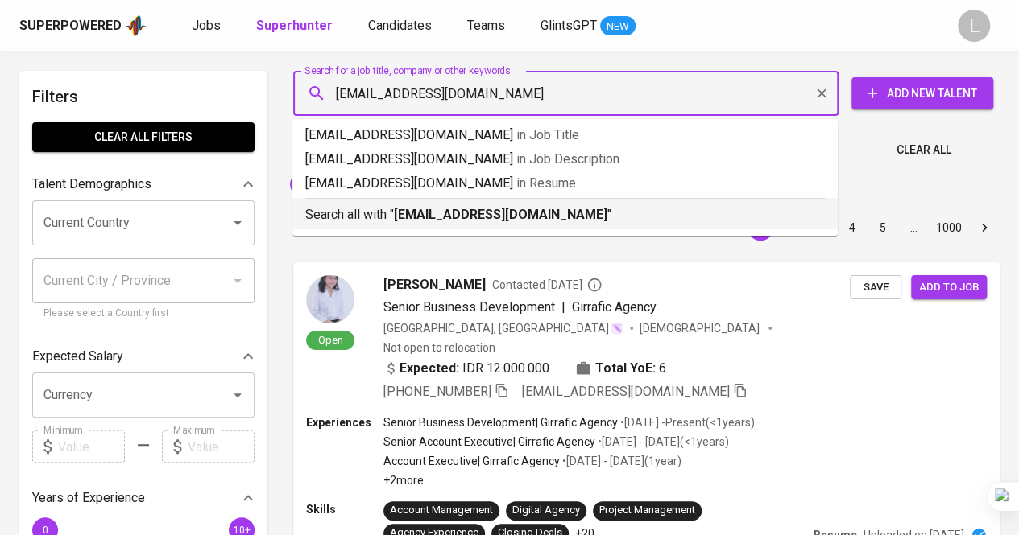
click at [471, 211] on b "novianto.eka@gmail.com" at bounding box center [500, 214] width 213 height 15
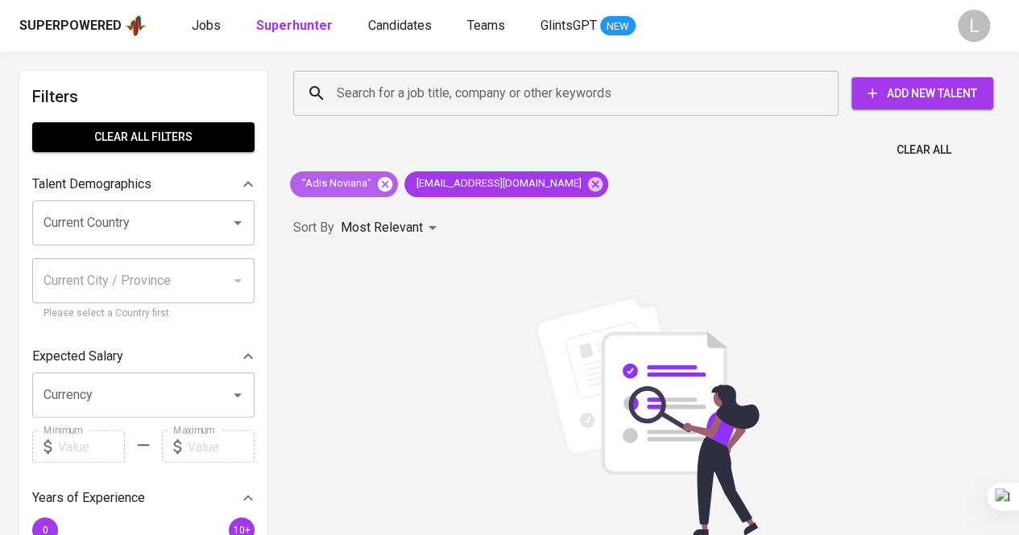
click at [382, 181] on icon at bounding box center [385, 183] width 14 height 14
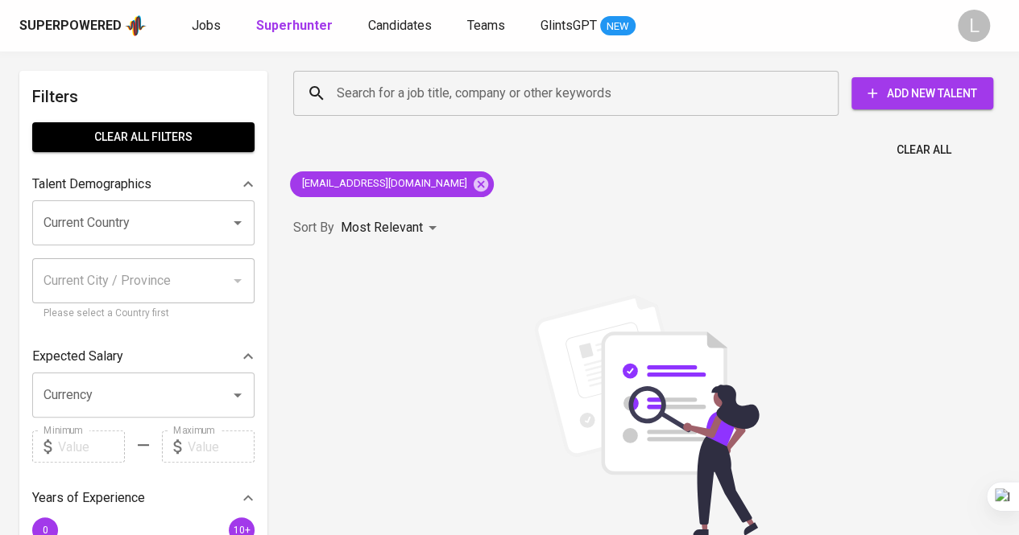
scroll to position [81, 0]
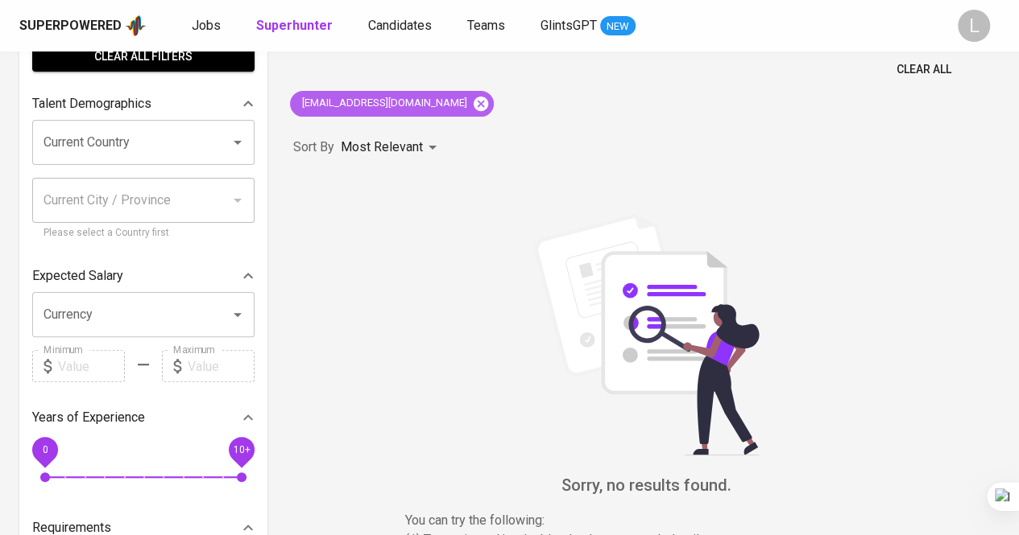
click at [472, 96] on icon at bounding box center [481, 104] width 18 height 18
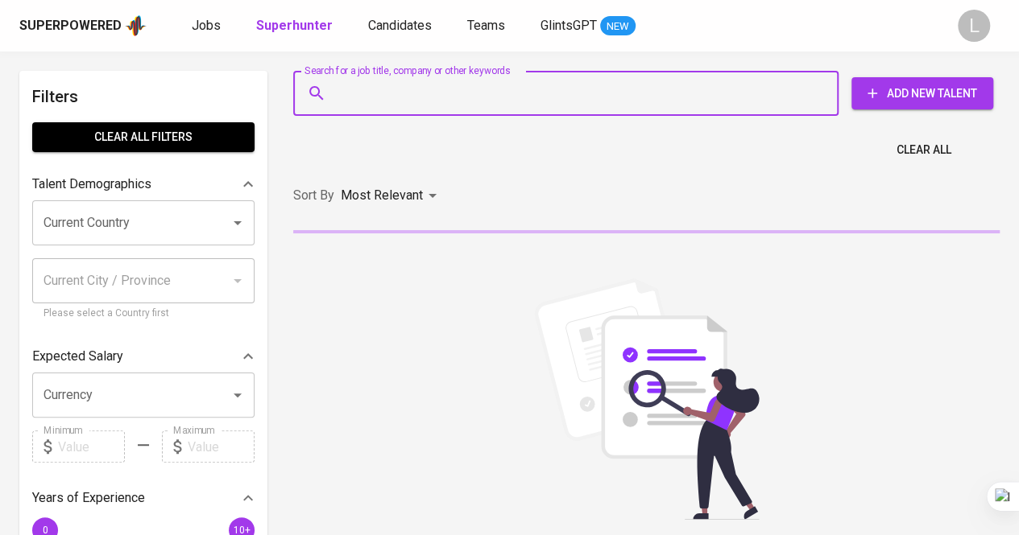
click at [440, 101] on input "Search for a job title, company or other keywords" at bounding box center [570, 93] width 474 height 31
paste input "orasi.rasio@yahoo.com"
type input "orasi.rasio@yahoo.com"
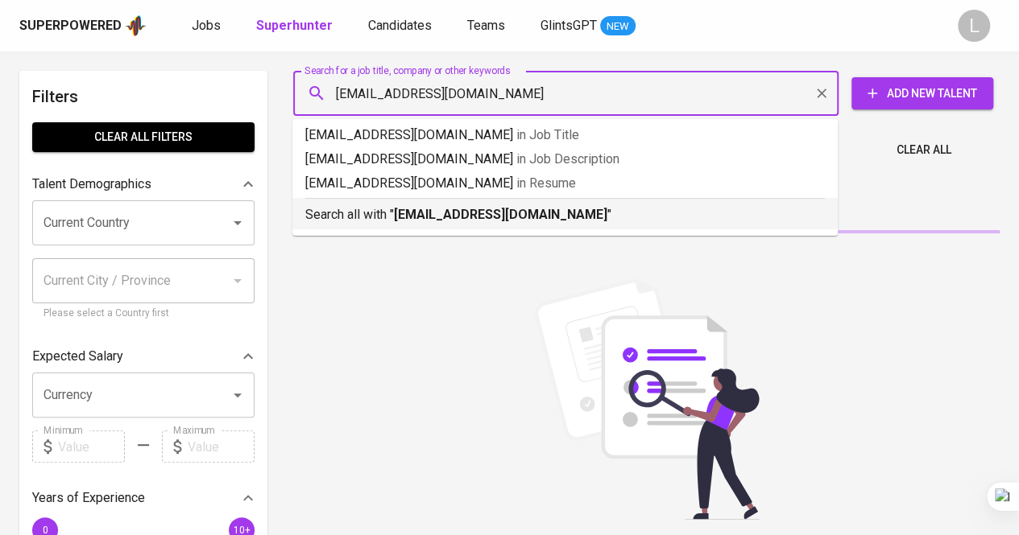
click at [470, 221] on b "orasi.rasio@yahoo.com" at bounding box center [500, 214] width 213 height 15
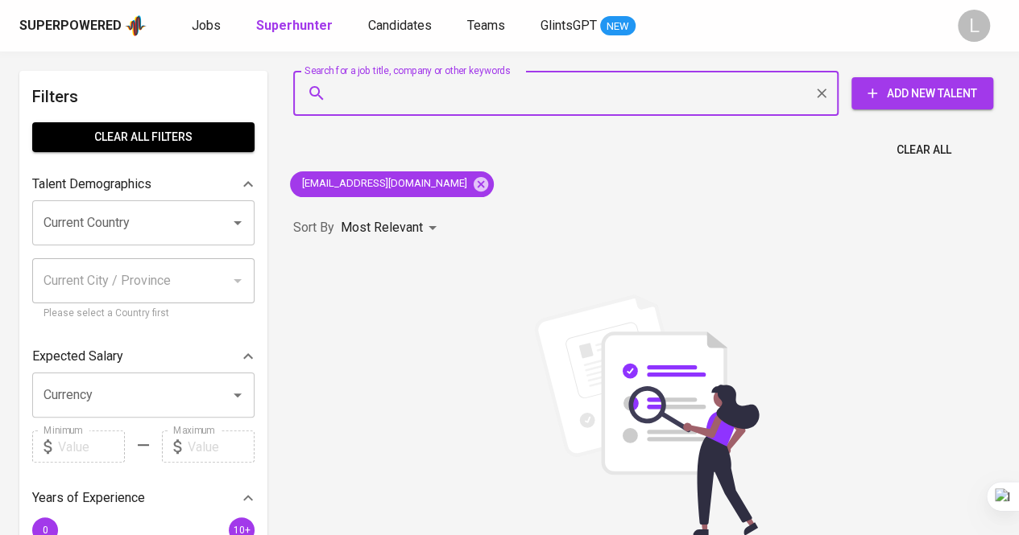
paste input "nurfaiziii99@gmail.com"
type input "nurfaiziii99@gmail.com"
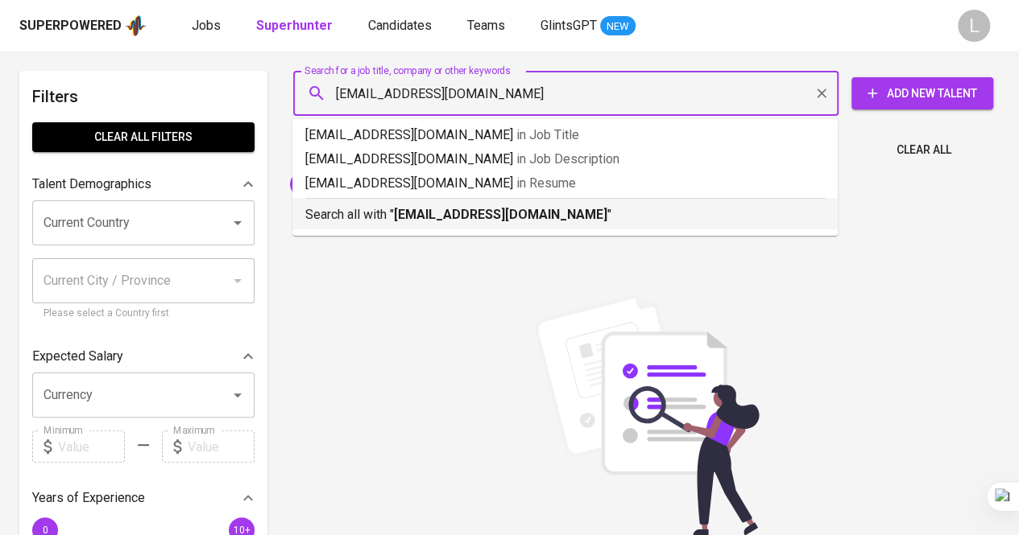
click at [514, 211] on b "nurfaiziii99@gmail.com" at bounding box center [500, 214] width 213 height 15
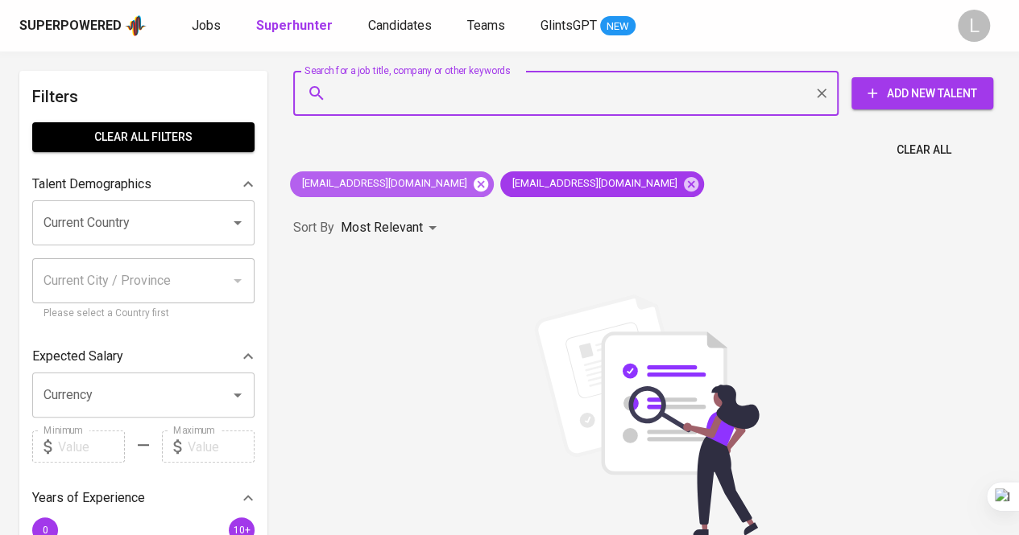
click at [472, 186] on icon at bounding box center [481, 185] width 18 height 18
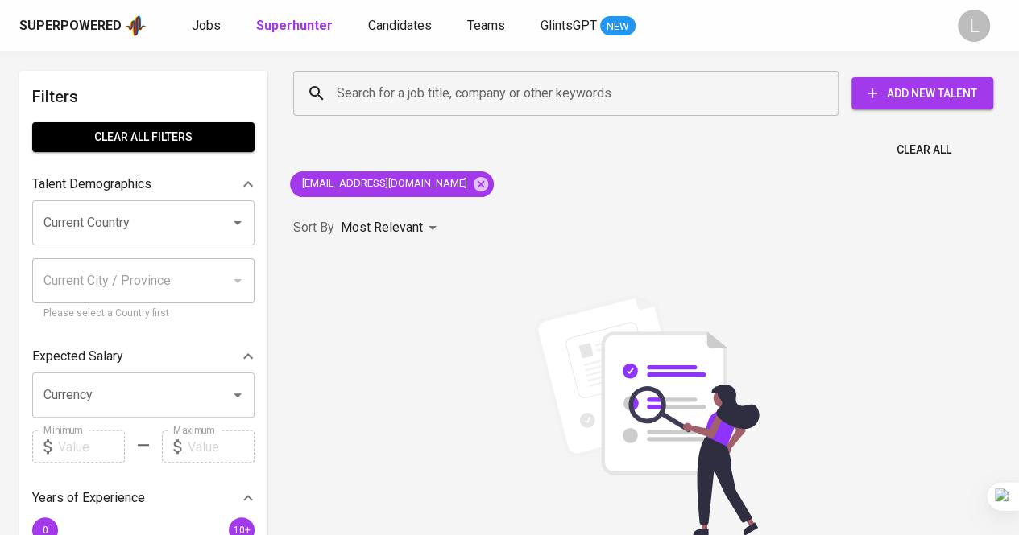
scroll to position [90, 0]
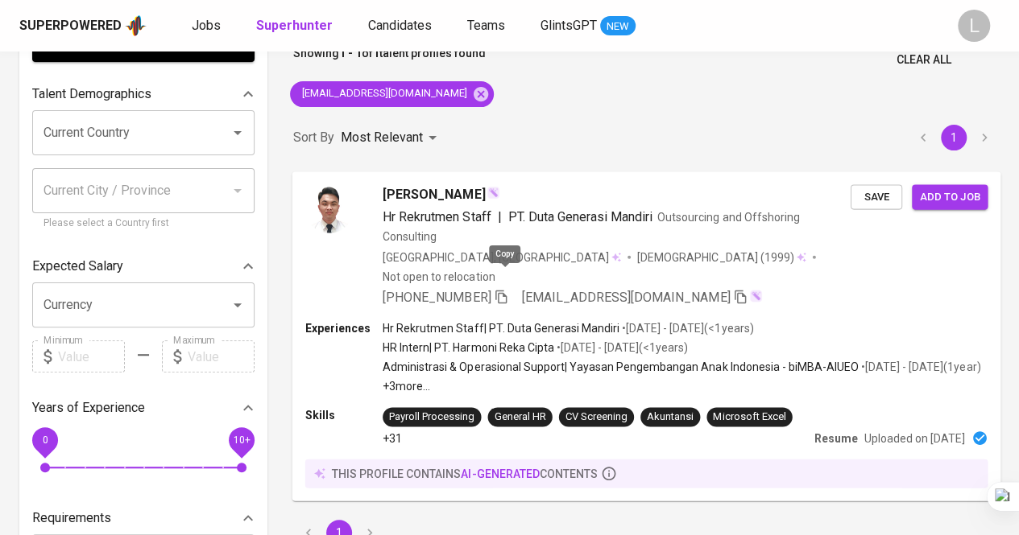
click at [506, 289] on icon "button" at bounding box center [501, 296] width 14 height 14
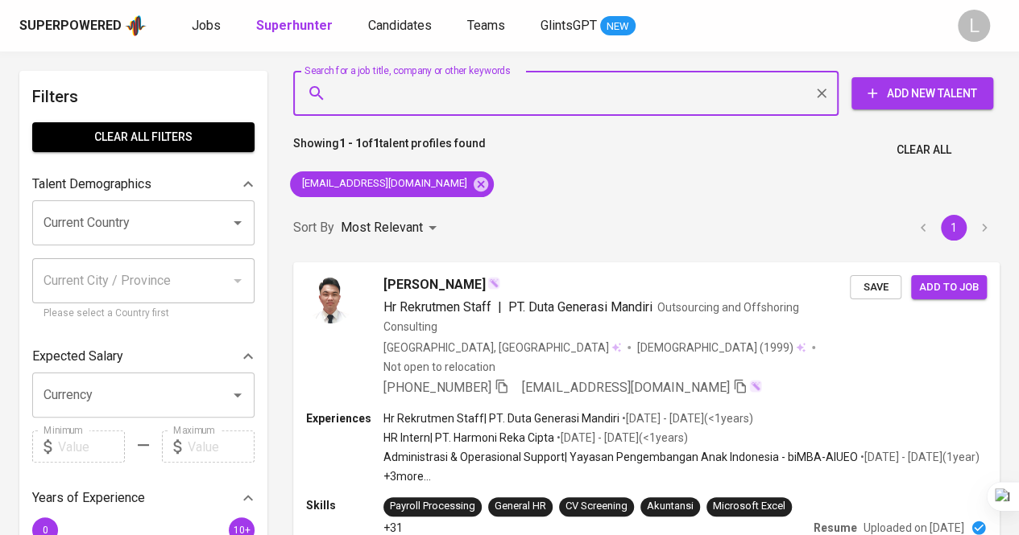
click at [524, 85] on input "Search for a job title, company or other keywords" at bounding box center [570, 93] width 474 height 31
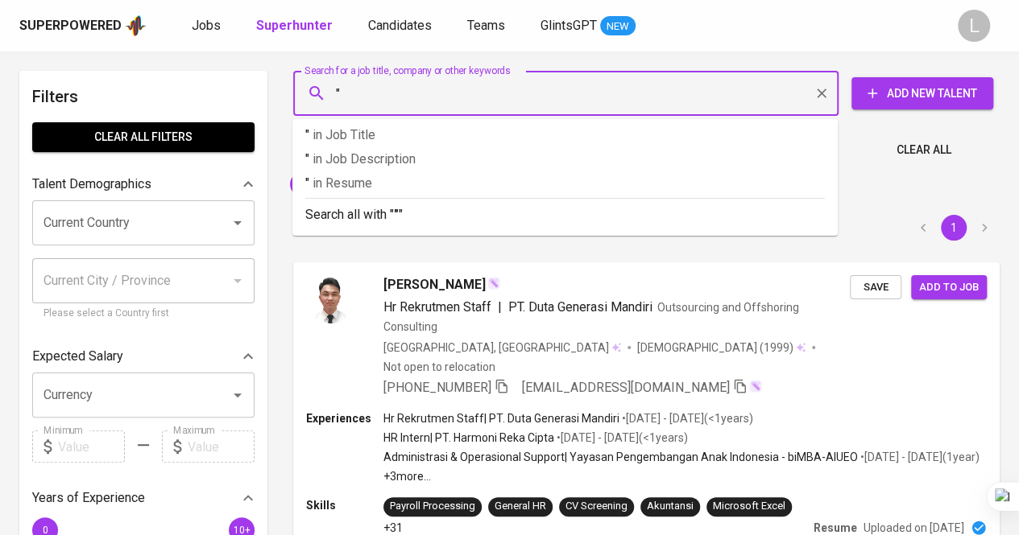
paste input "Ridhwan Naufal Ferdiansyah"
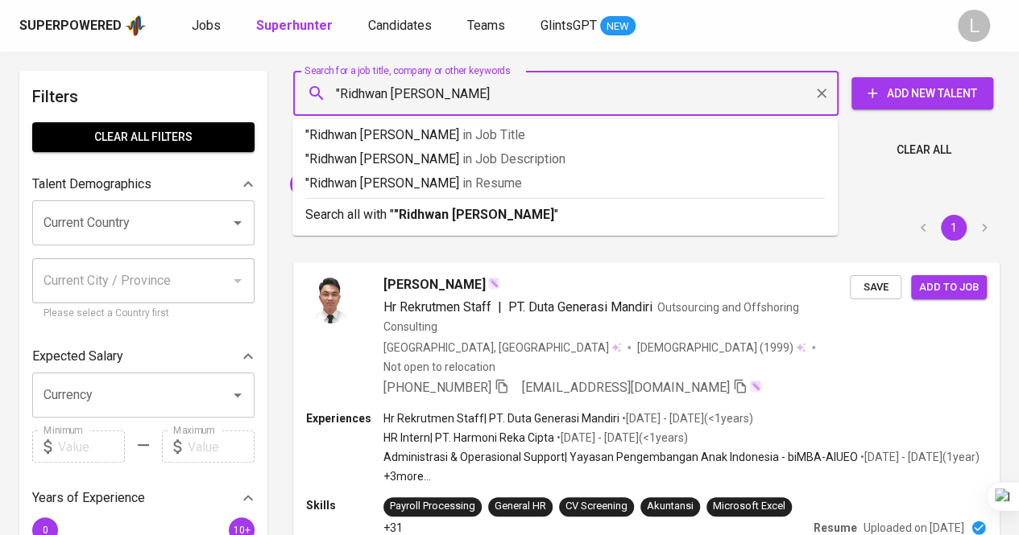
type input ""Ridhwan Naufal Ferdiansyah""
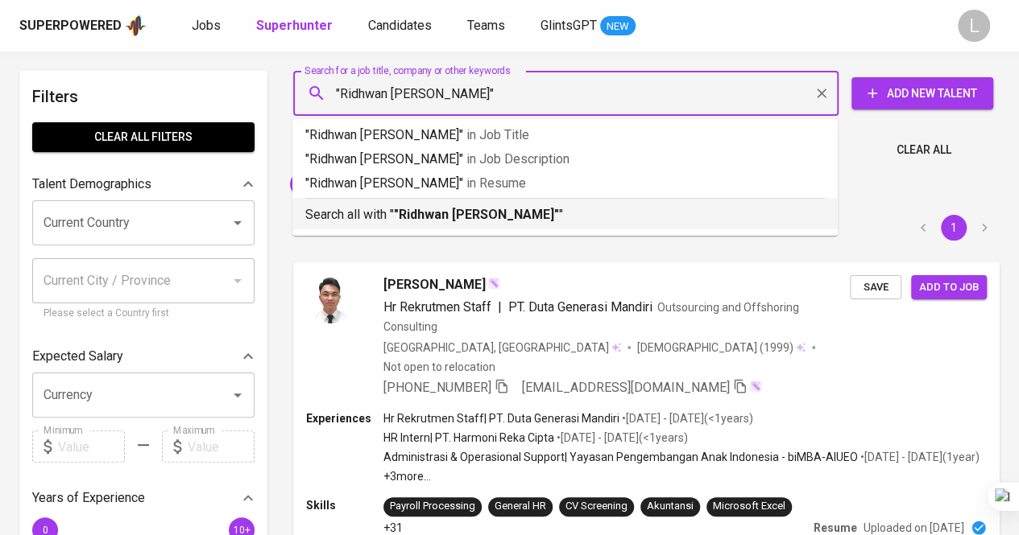
click at [515, 208] on b ""Ridhwan Naufal Ferdiansyah"" at bounding box center [476, 214] width 165 height 15
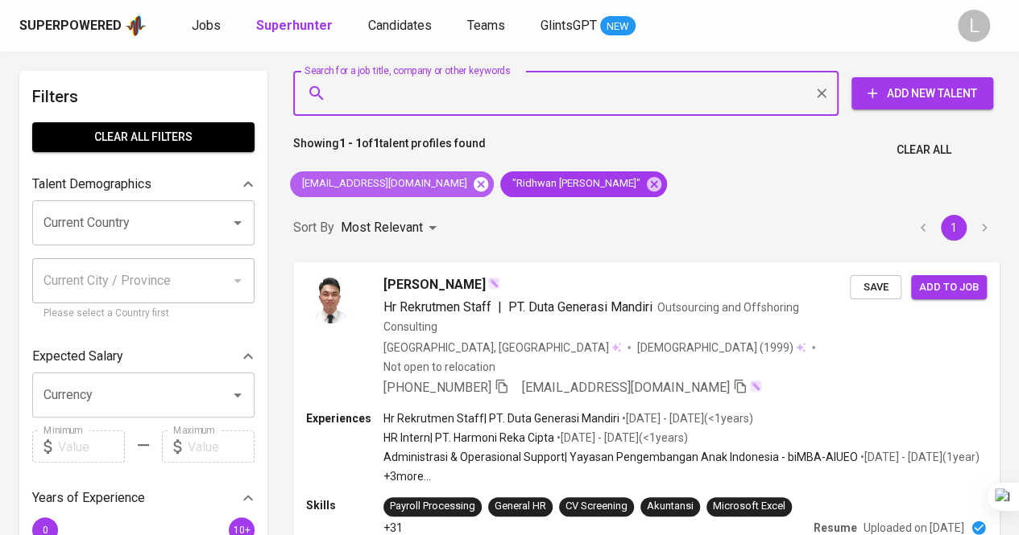
click at [473, 177] on icon at bounding box center [480, 183] width 14 height 14
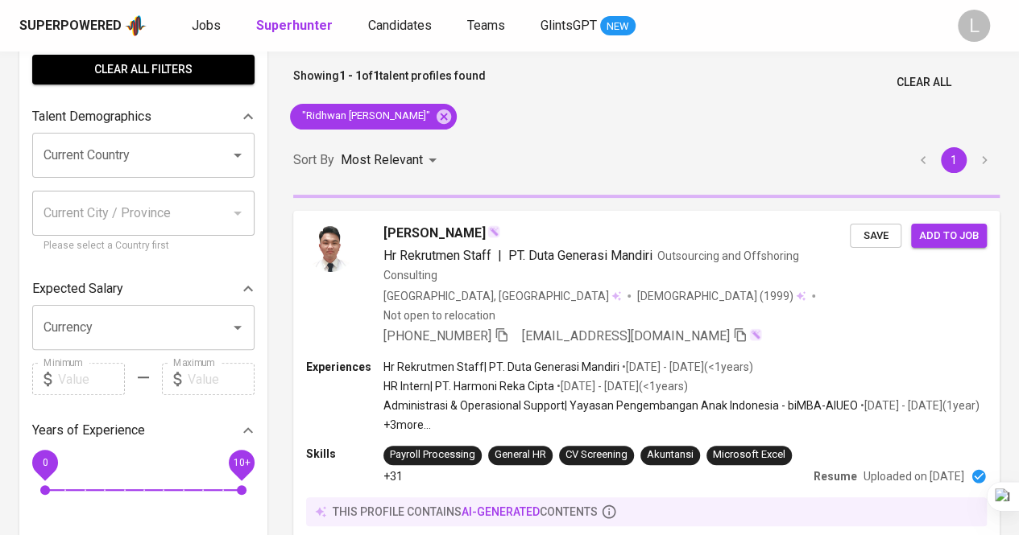
scroll to position [68, 0]
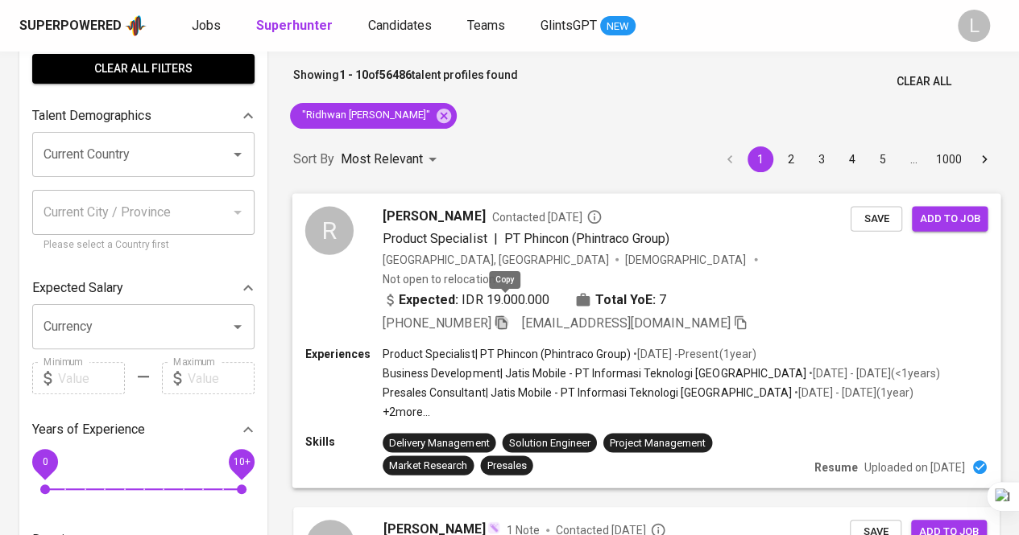
click at [507, 315] on icon "button" at bounding box center [501, 322] width 14 height 14
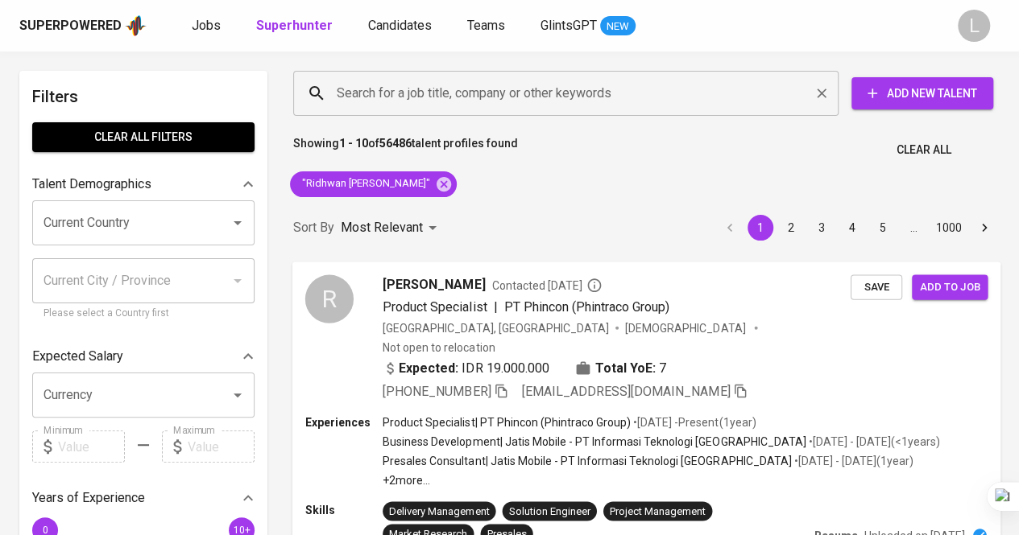
click at [549, 87] on input "Search for a job title, company or other keywords" at bounding box center [570, 93] width 474 height 31
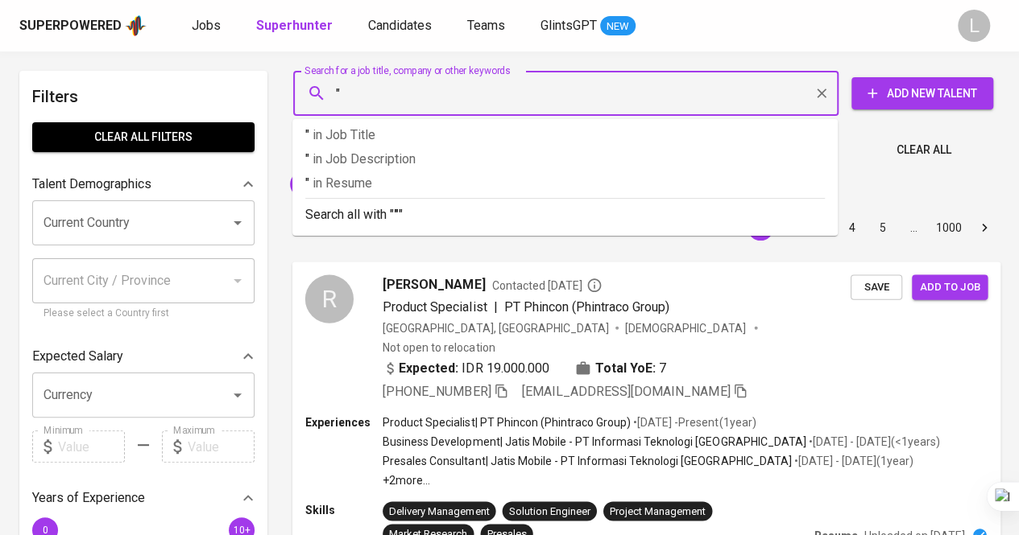
paste input "Tesalonika Hillary"
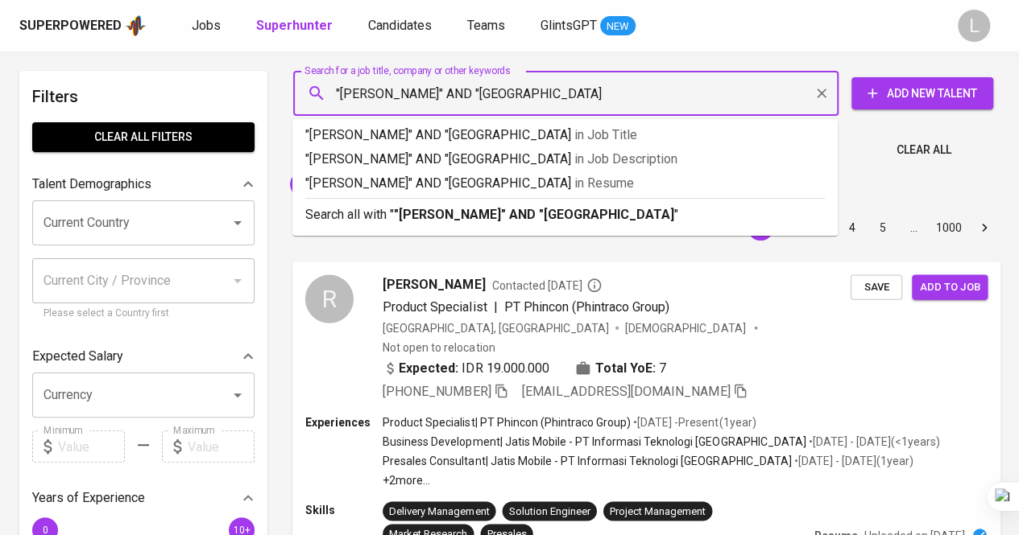
type input ""Tesalonika Hillary" AND "surabaya""
click at [544, 202] on div "Search all with " "Tesalonika Hillary" AND "surabaya" "" at bounding box center [564, 211] width 519 height 27
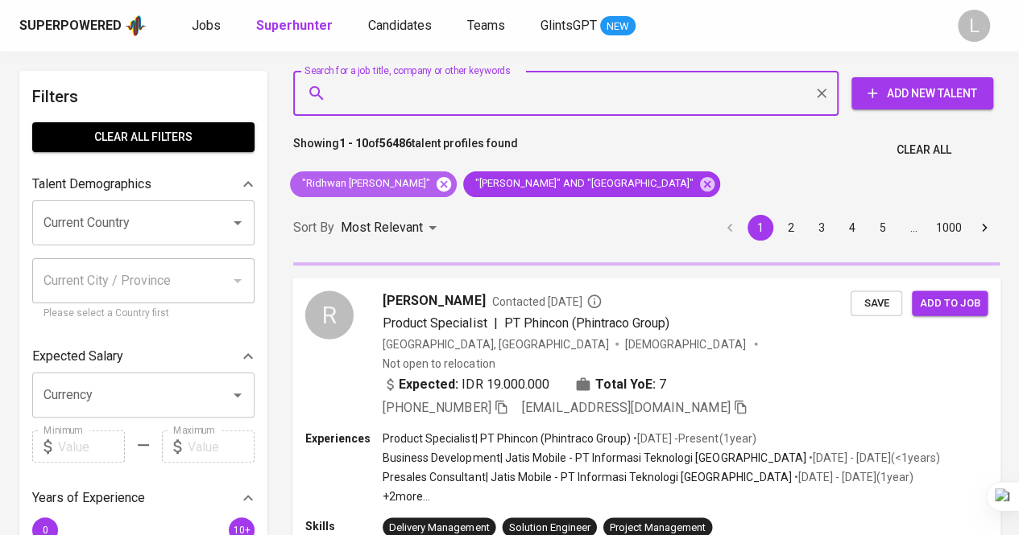
click at [449, 182] on icon at bounding box center [443, 183] width 14 height 14
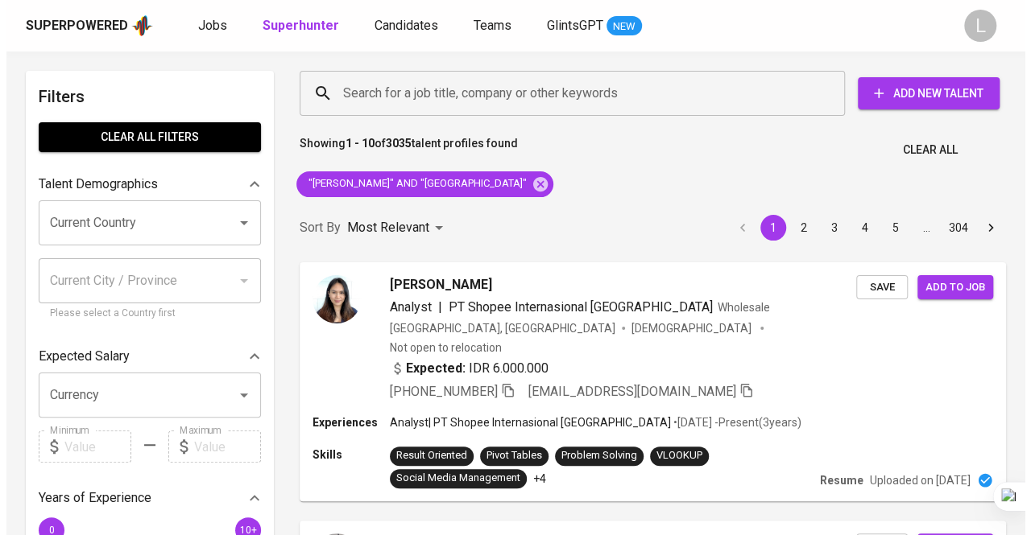
scroll to position [68, 0]
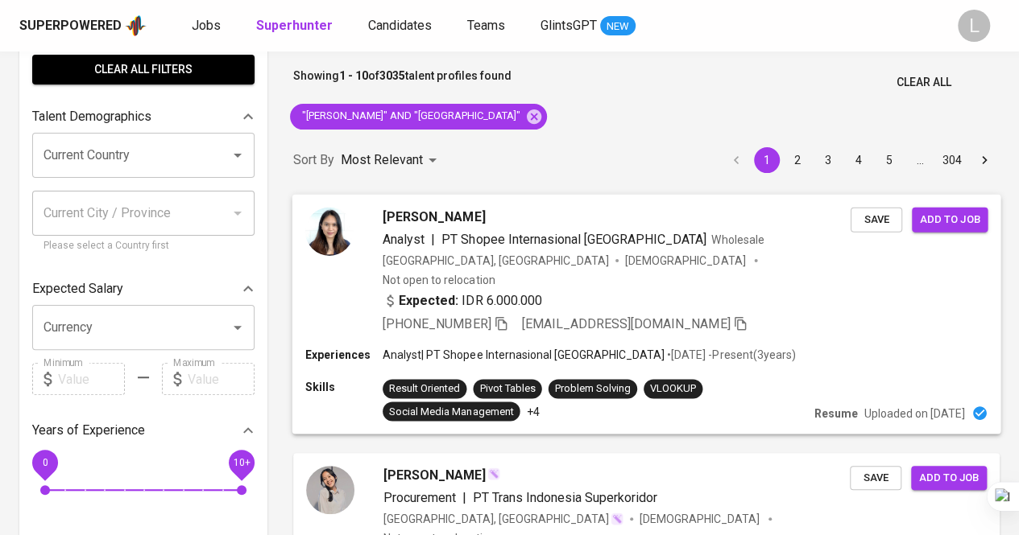
click at [441, 220] on span "Hillary Tesyalonika" at bounding box center [433, 216] width 102 height 19
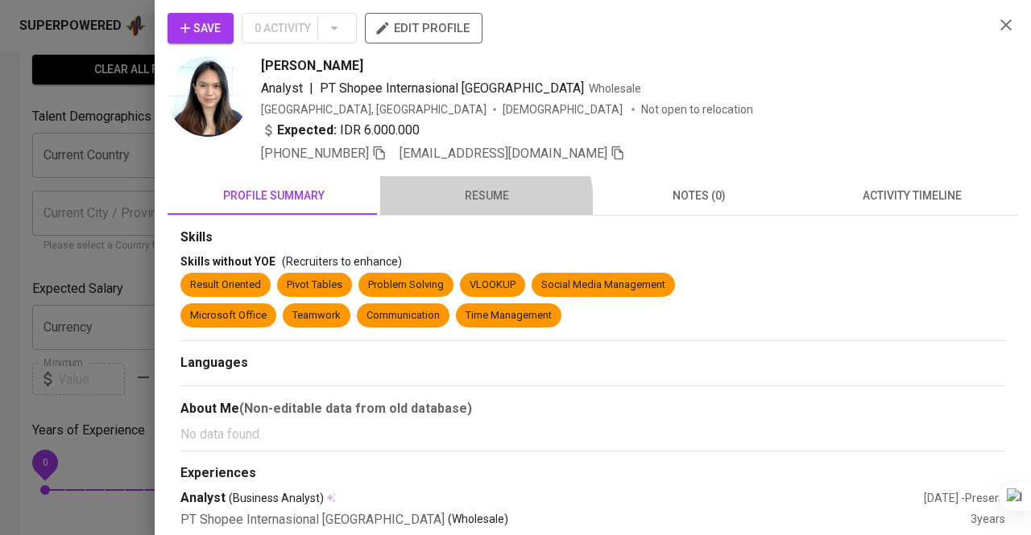
click at [469, 204] on span "resume" at bounding box center [486, 196] width 193 height 20
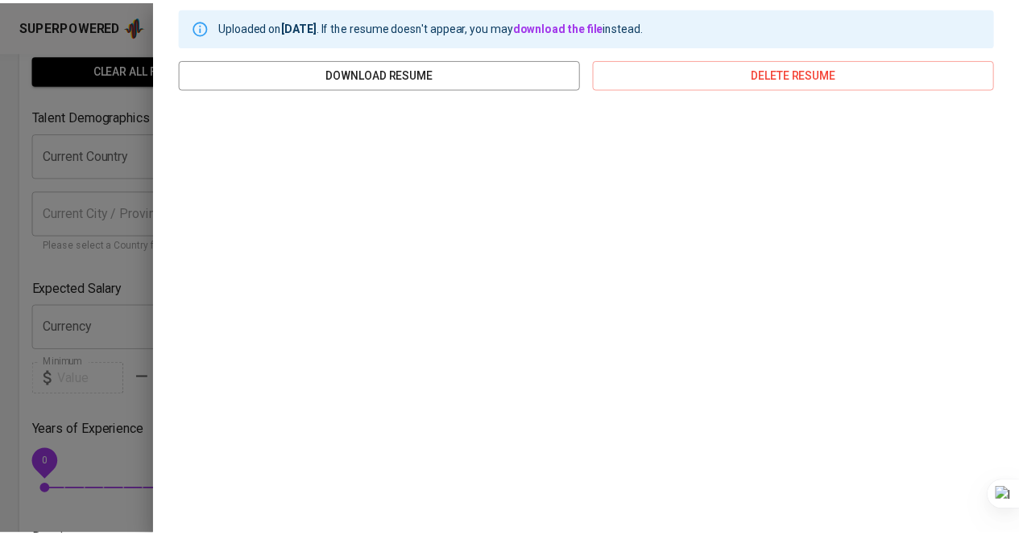
scroll to position [0, 0]
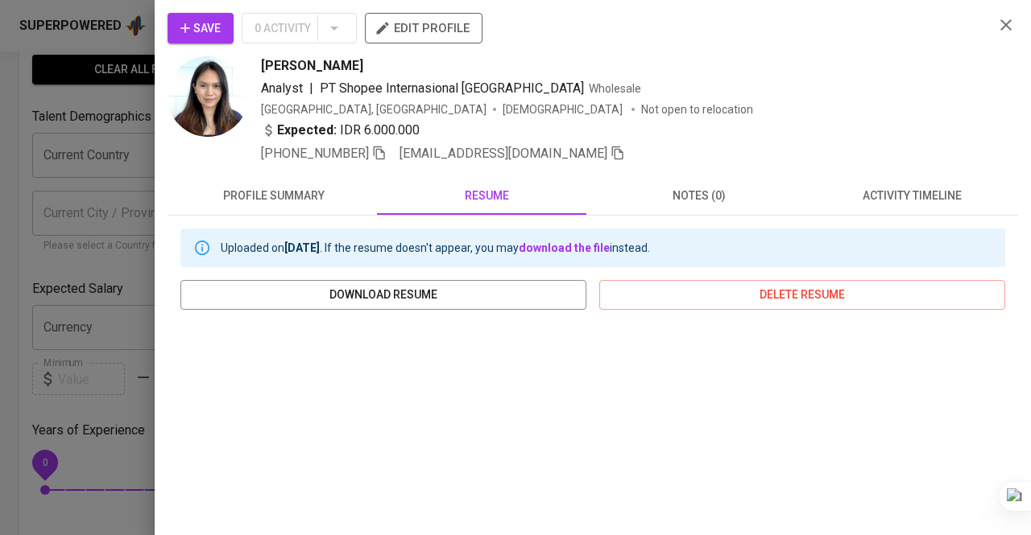
click at [95, 81] on div at bounding box center [515, 267] width 1031 height 535
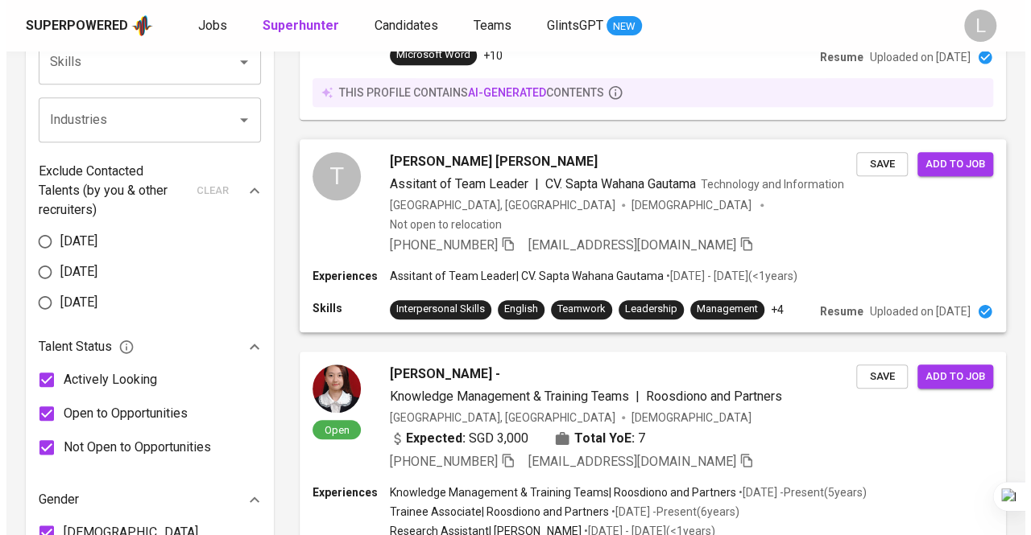
scroll to position [703, 0]
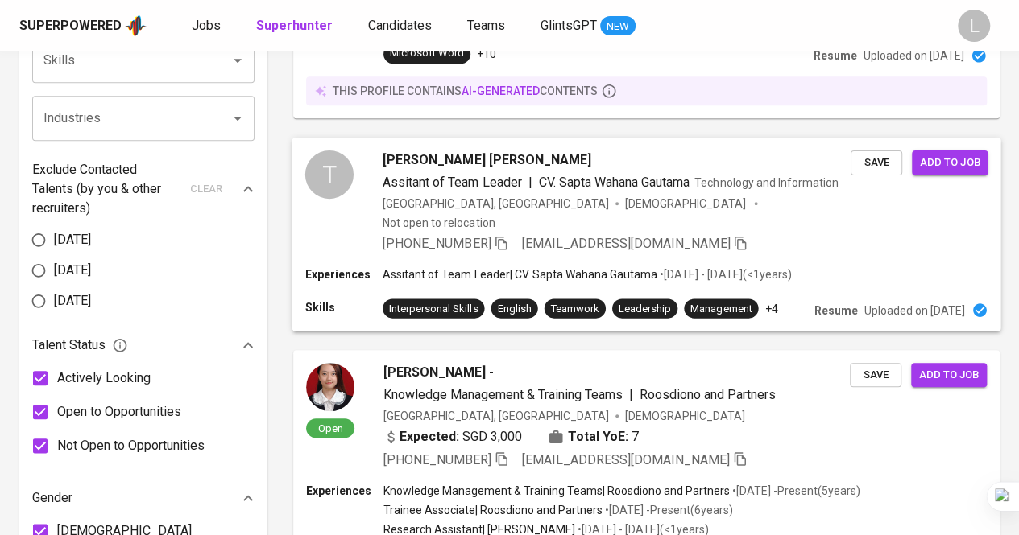
click at [459, 150] on span "Tesalonika Hillary Presia Manullang" at bounding box center [486, 159] width 209 height 19
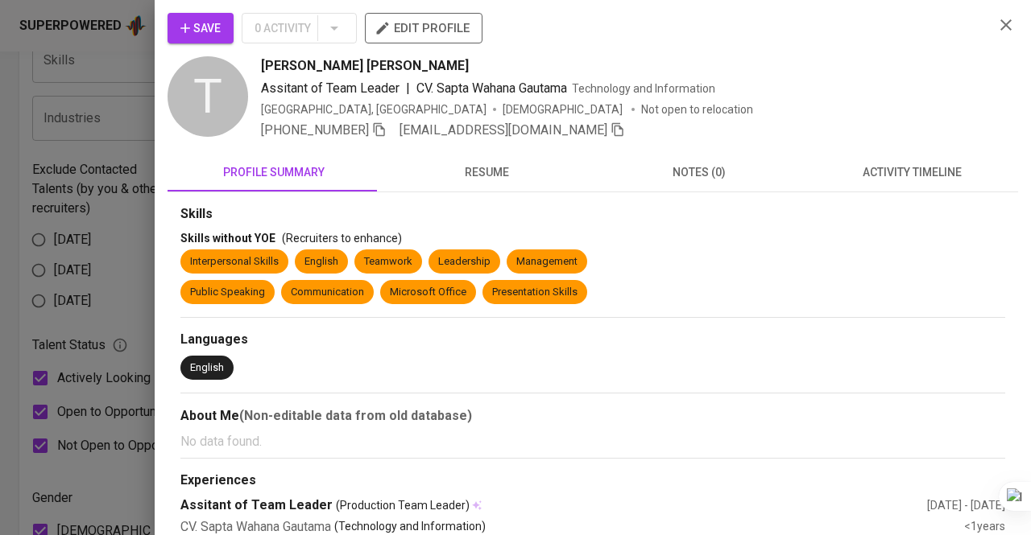
click at [471, 163] on span "resume" at bounding box center [486, 173] width 193 height 20
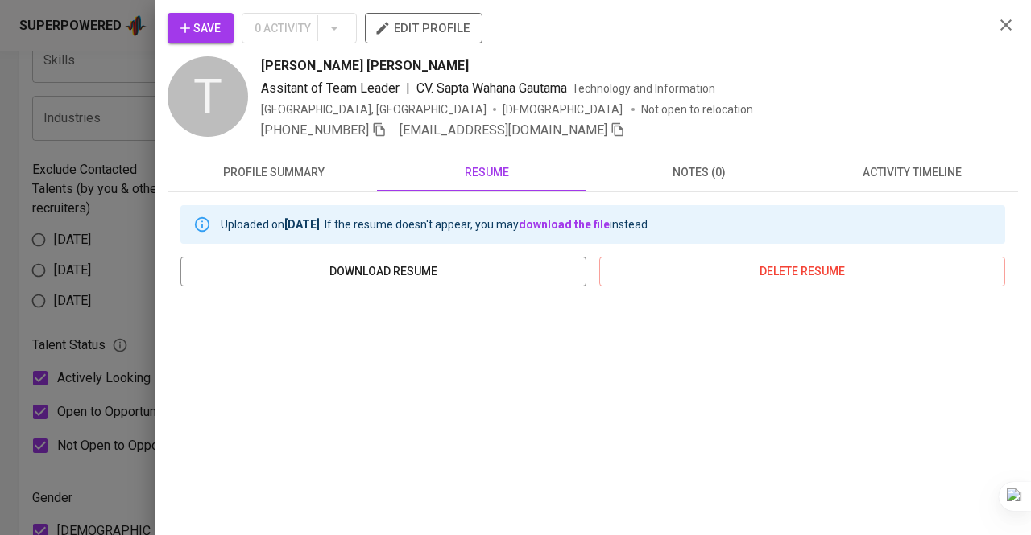
click at [471, 163] on span "resume" at bounding box center [486, 173] width 193 height 20
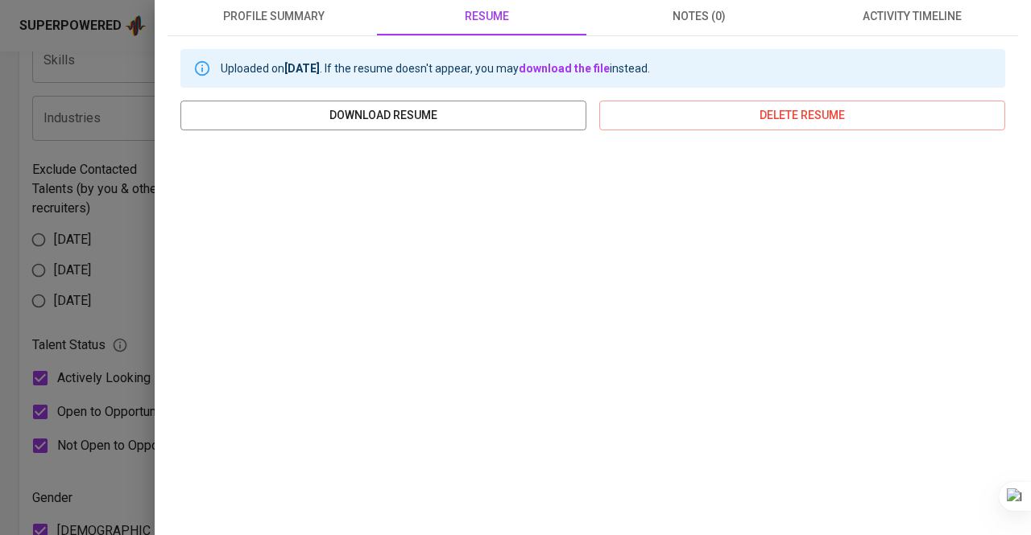
scroll to position [0, 0]
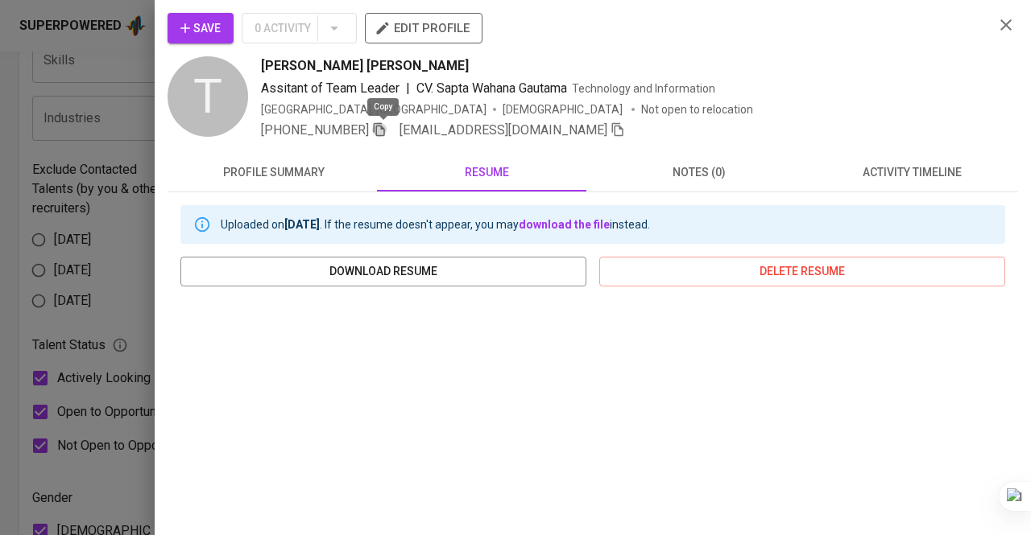
click at [380, 128] on icon "button" at bounding box center [379, 130] width 11 height 14
click at [93, 85] on div at bounding box center [515, 267] width 1031 height 535
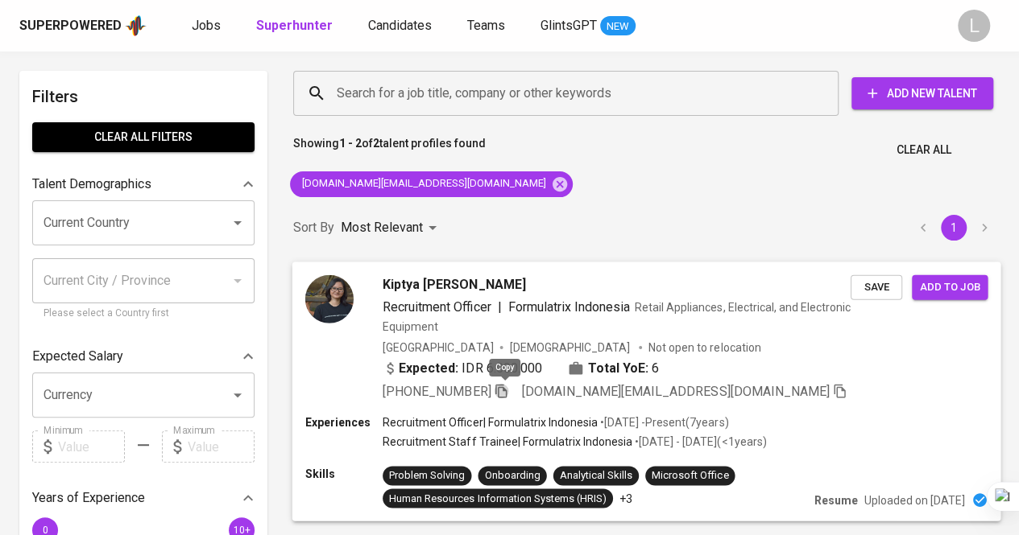
click at [502, 390] on icon "button" at bounding box center [500, 391] width 11 height 14
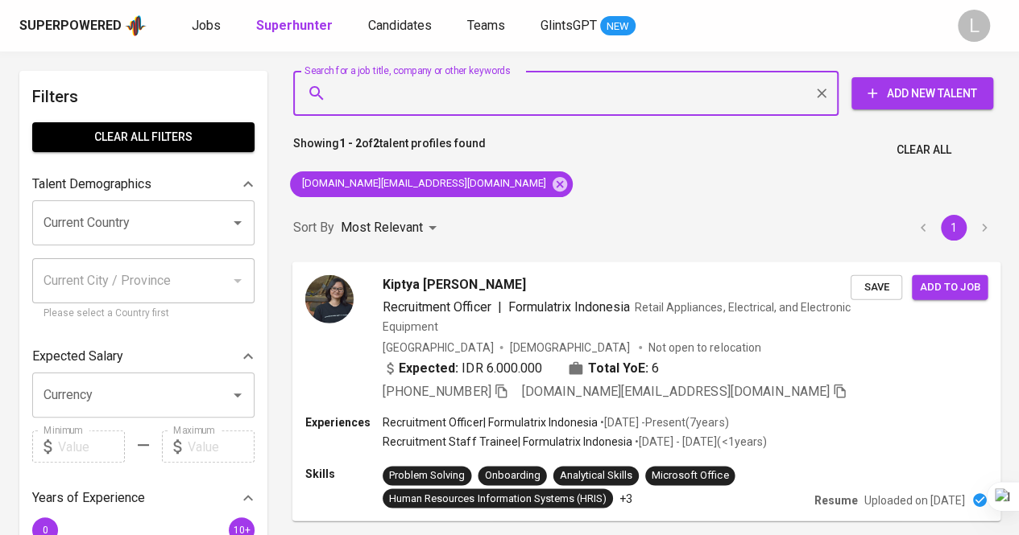
paste input "[EMAIL_ADDRESS][DOMAIN_NAME]"
type input "[EMAIL_ADDRESS][DOMAIN_NAME]"
click at [516, 84] on input "chelsea.adikoesoemo@gmail.com" at bounding box center [570, 93] width 474 height 31
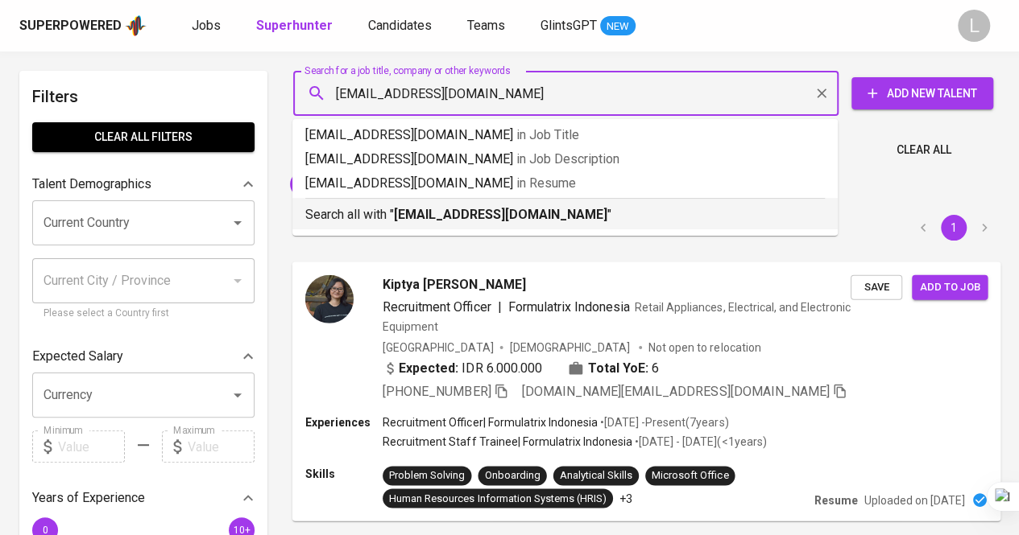
click at [499, 211] on b "chelsea.adikoesoemo@gmail.com" at bounding box center [500, 214] width 213 height 15
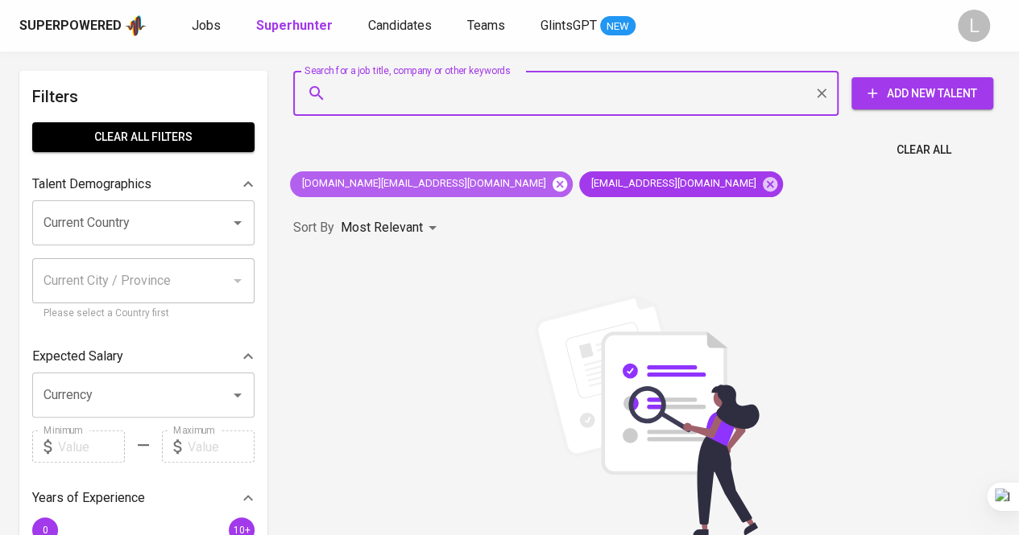
click at [551, 181] on icon at bounding box center [560, 185] width 18 height 18
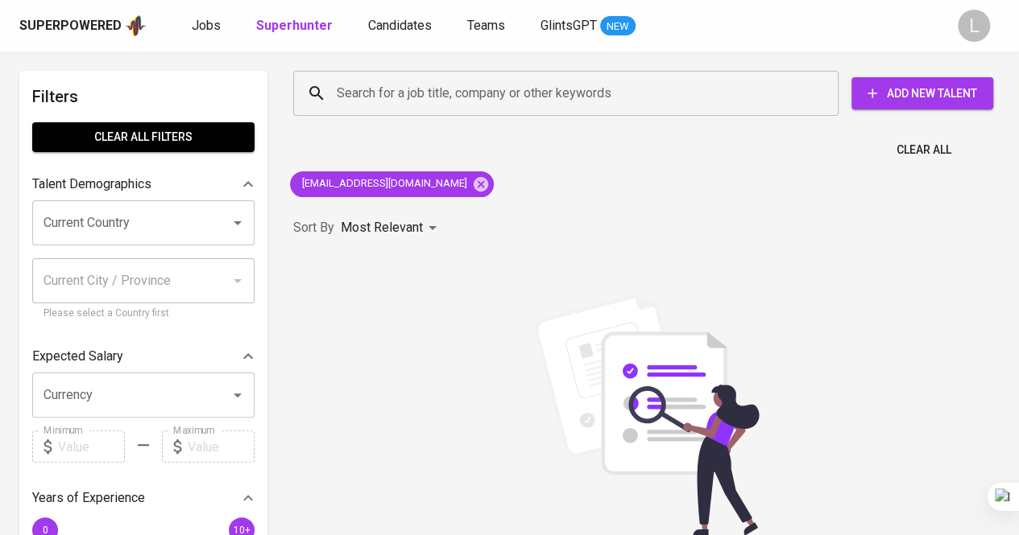
scroll to position [28, 0]
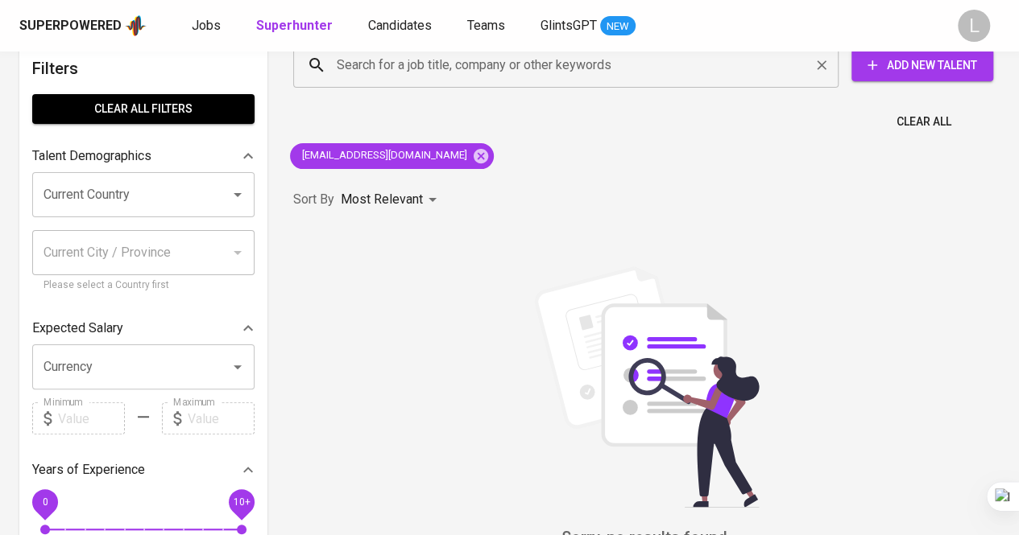
click at [482, 72] on input "Search for a job title, company or other keywords" at bounding box center [570, 65] width 474 height 31
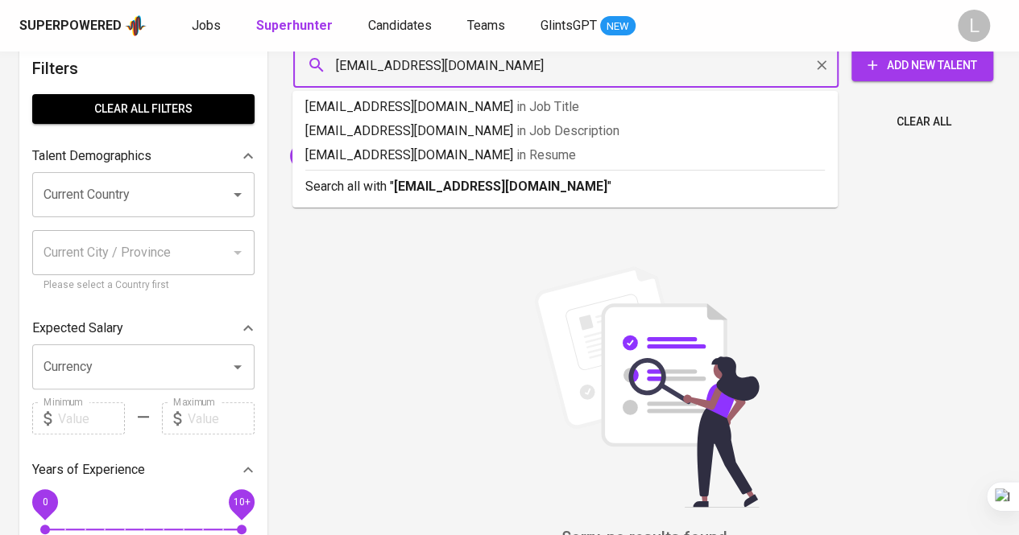
type input "haryati.skyy@gmail.com"
click at [481, 197] on li "Search all with " haryati.skyy@gmail.com "" at bounding box center [564, 185] width 545 height 31
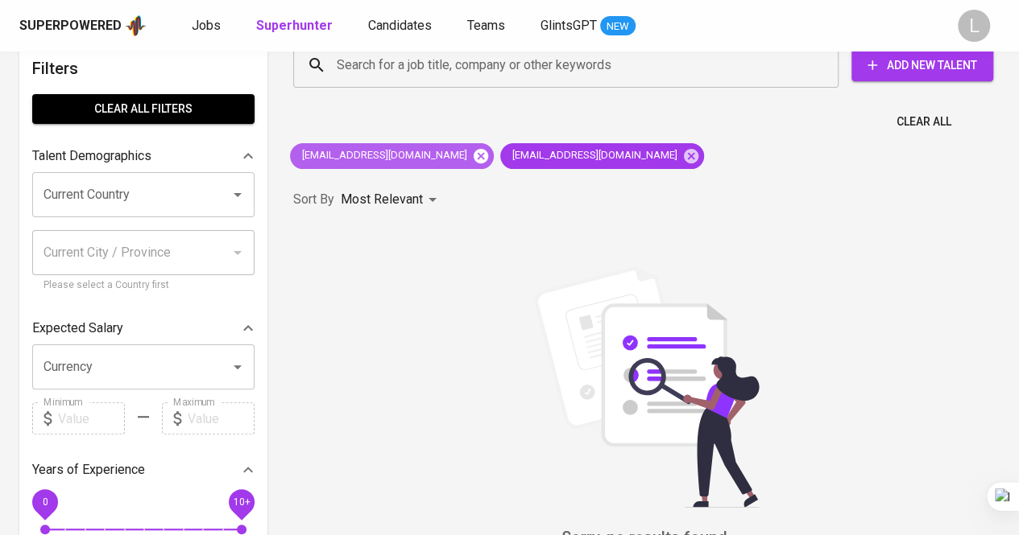
click at [480, 150] on icon at bounding box center [480, 155] width 14 height 14
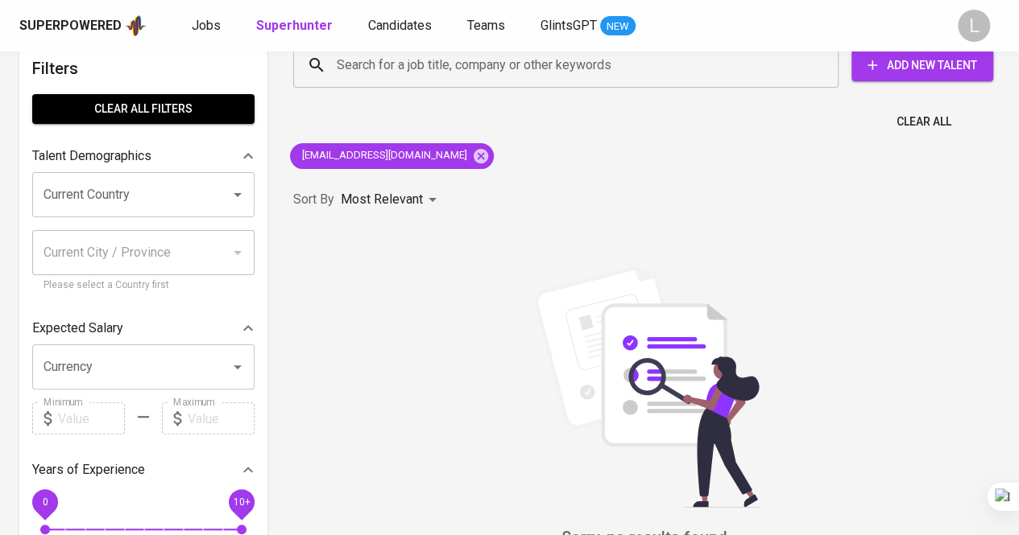
scroll to position [35, 0]
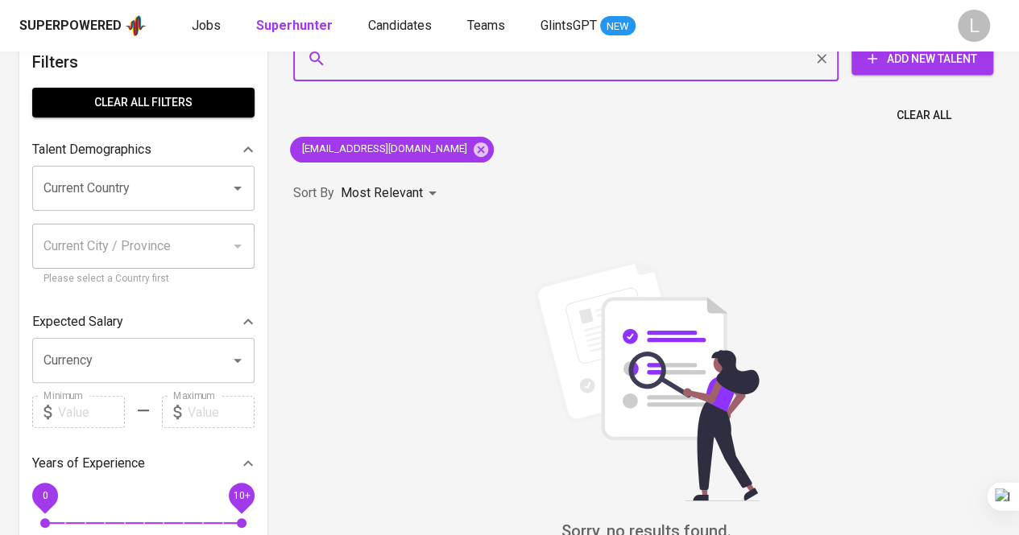
paste input "riantyisnaini@gmail.com"
type input "riantyisnaini@gmail.com"
click at [579, 59] on input "riantyisnaini@gmail.com" at bounding box center [570, 58] width 474 height 31
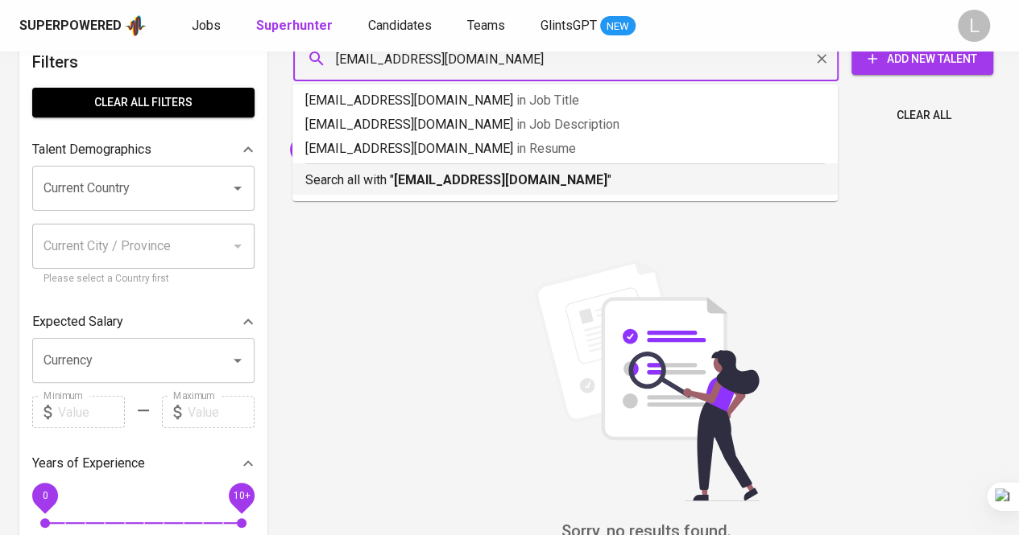
click at [560, 176] on p "Search all with " riantyisnaini@gmail.com "" at bounding box center [564, 180] width 519 height 19
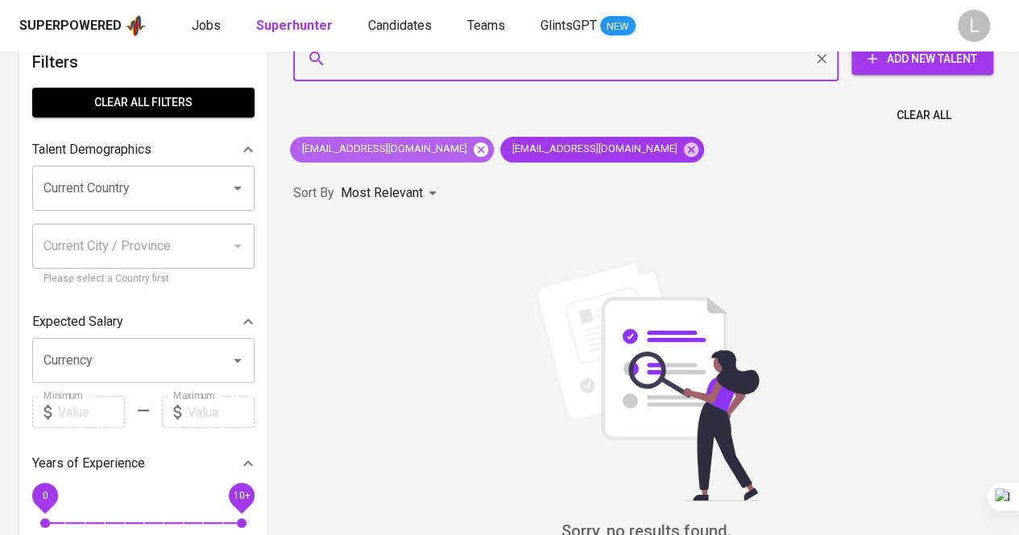
click at [472, 147] on icon at bounding box center [481, 150] width 18 height 18
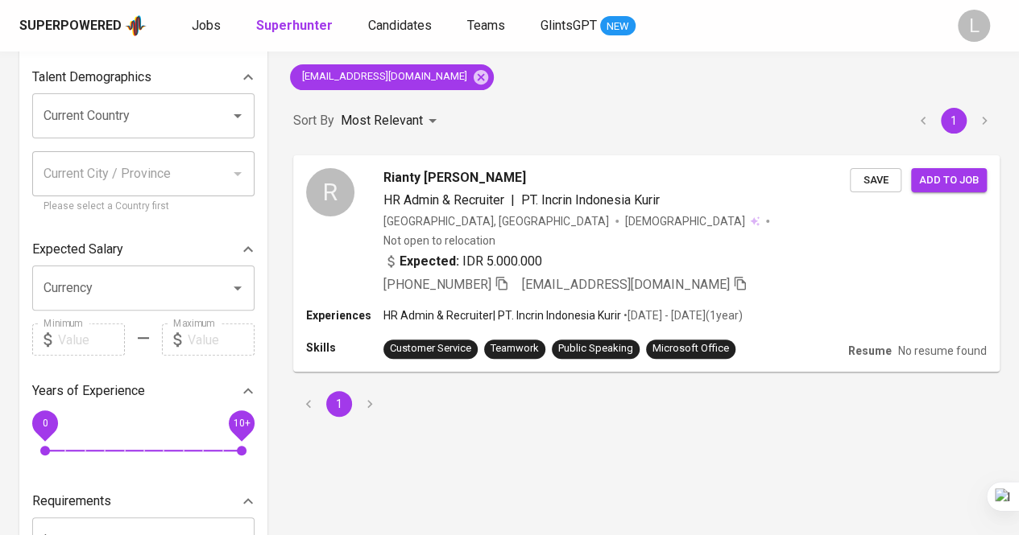
scroll to position [109, 0]
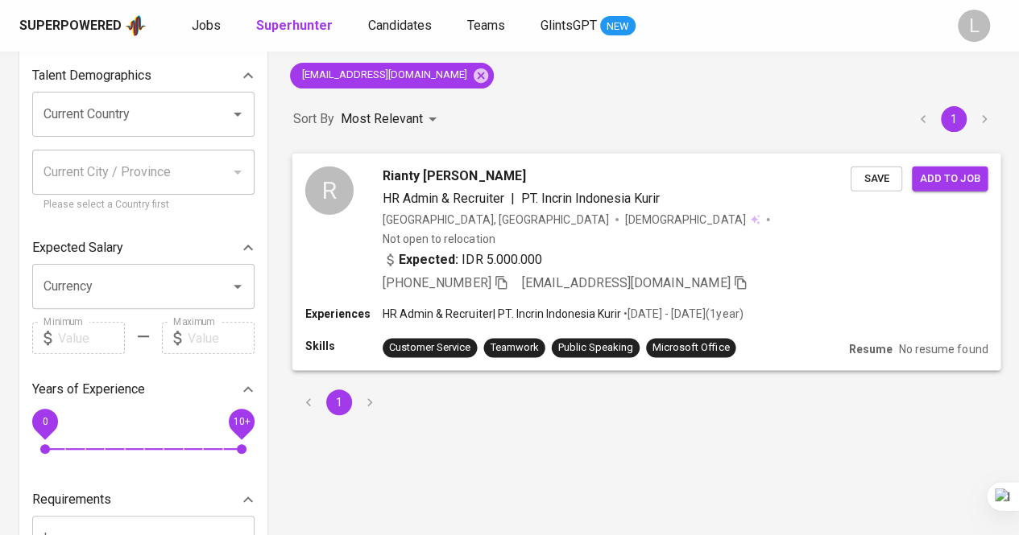
click at [502, 275] on icon "button" at bounding box center [500, 282] width 11 height 14
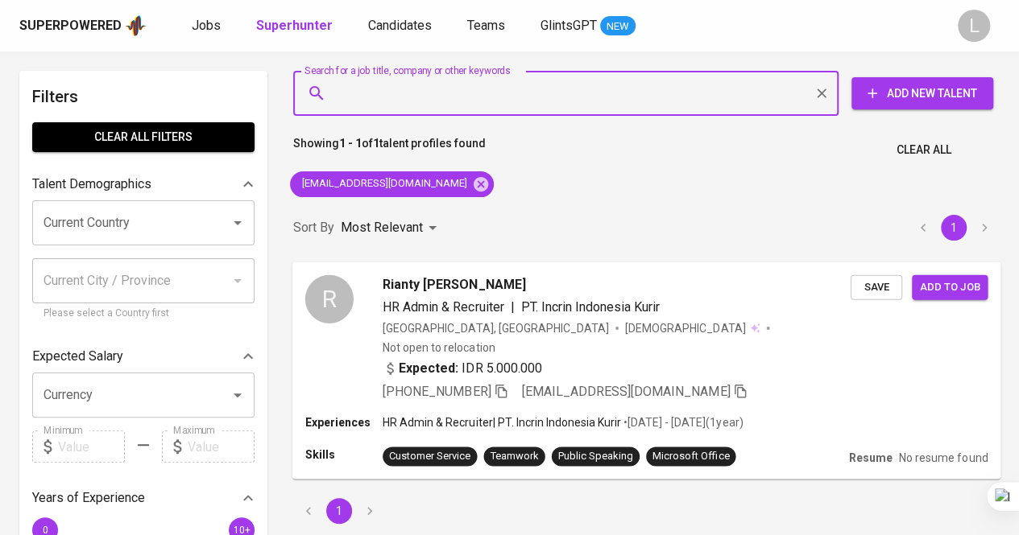
click at [484, 81] on input "Search for a job title, company or other keywords" at bounding box center [570, 93] width 474 height 31
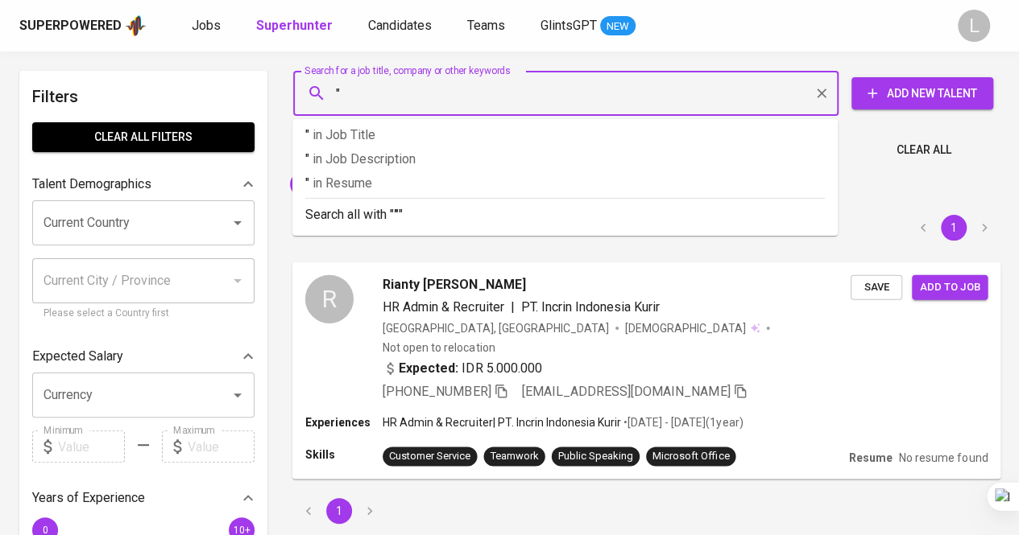
paste input "Kevin Suhardjo"
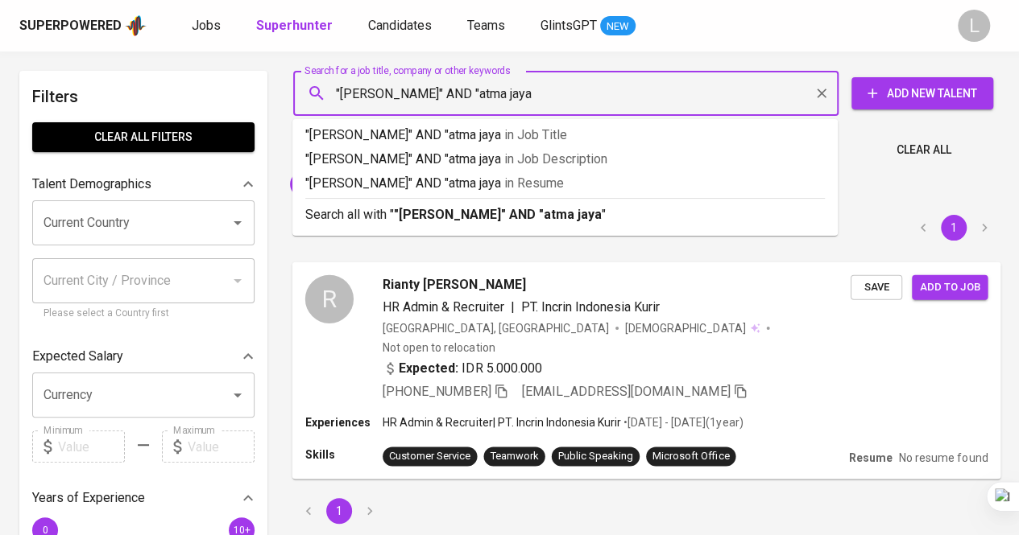
type input ""Kevin Suhardjo" AND "atma jaya""
click at [500, 207] on b ""Kevin Suhardjo" AND "atma jaya"" at bounding box center [500, 214] width 213 height 15
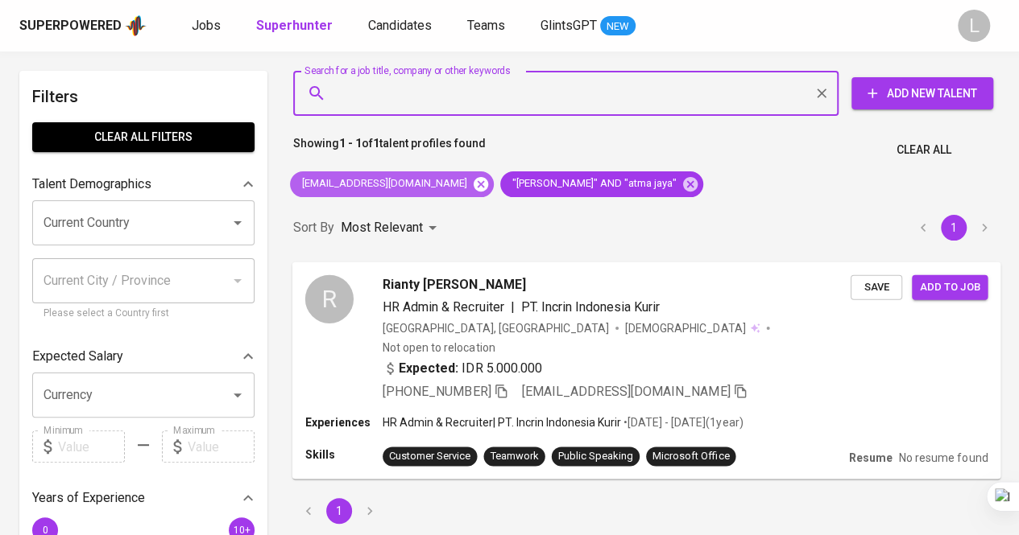
click at [472, 185] on icon at bounding box center [481, 185] width 18 height 18
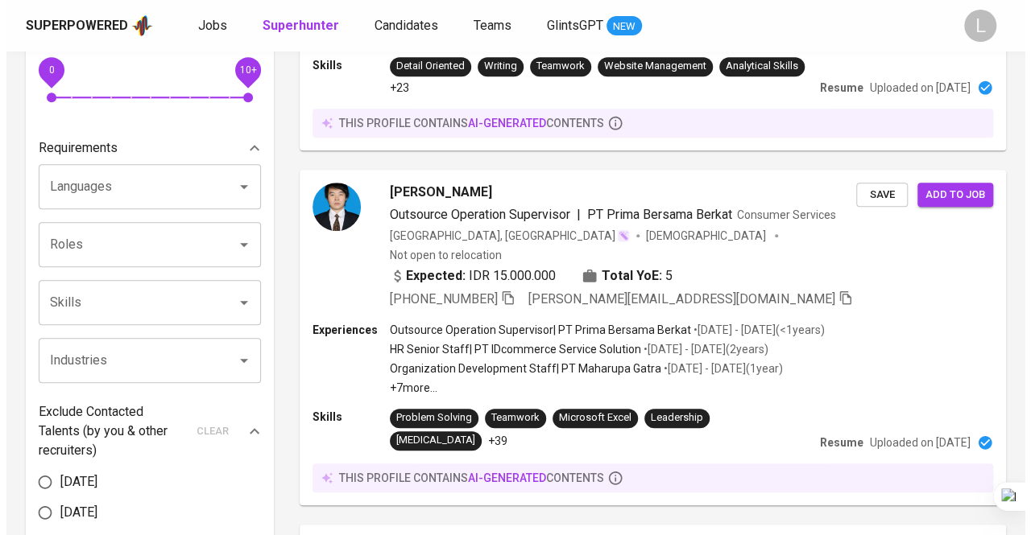
scroll to position [461, 0]
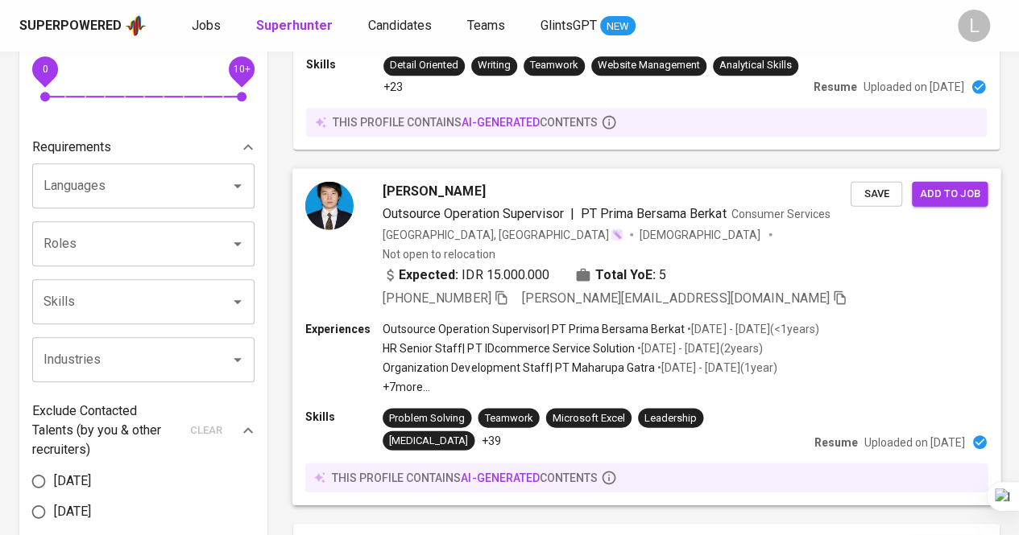
click at [412, 181] on span "Kevin Suhardjo" at bounding box center [433, 190] width 102 height 19
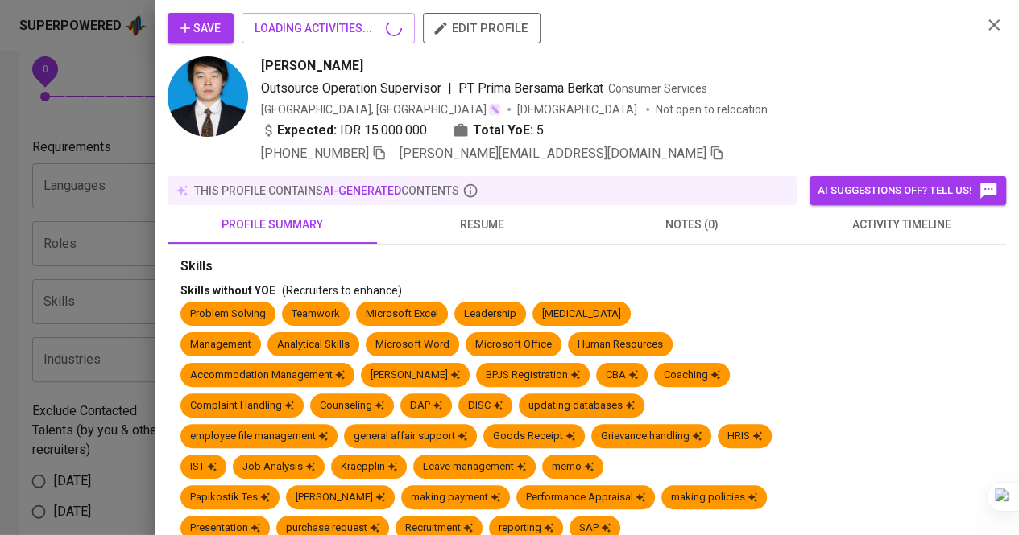
click at [496, 213] on div at bounding box center [509, 267] width 1019 height 535
click at [498, 225] on div at bounding box center [509, 267] width 1019 height 535
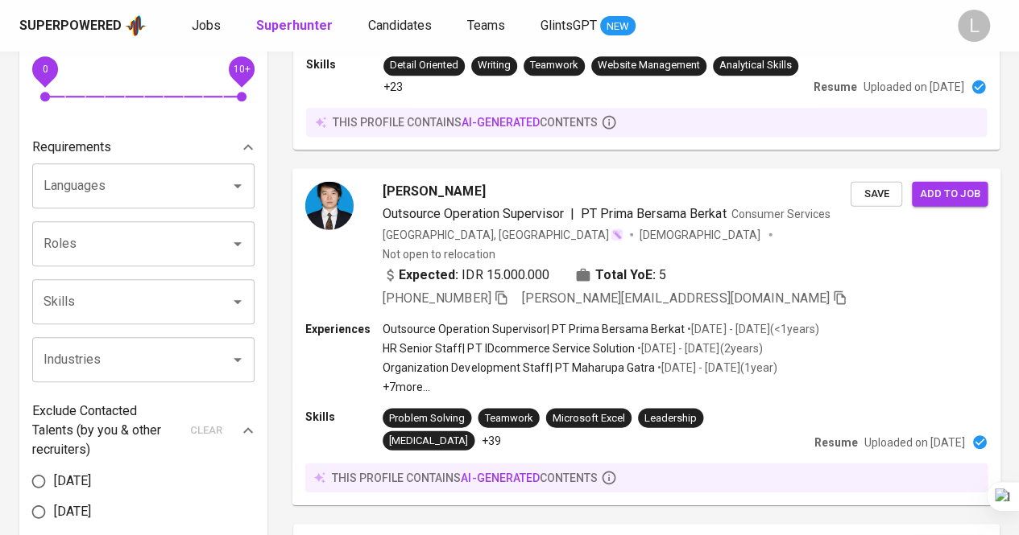
click at [424, 168] on div "Kevin Suhardjo Outsource Operation Supervisor | PT Prima Bersama Berkat Consume…" at bounding box center [646, 244] width 709 height 153
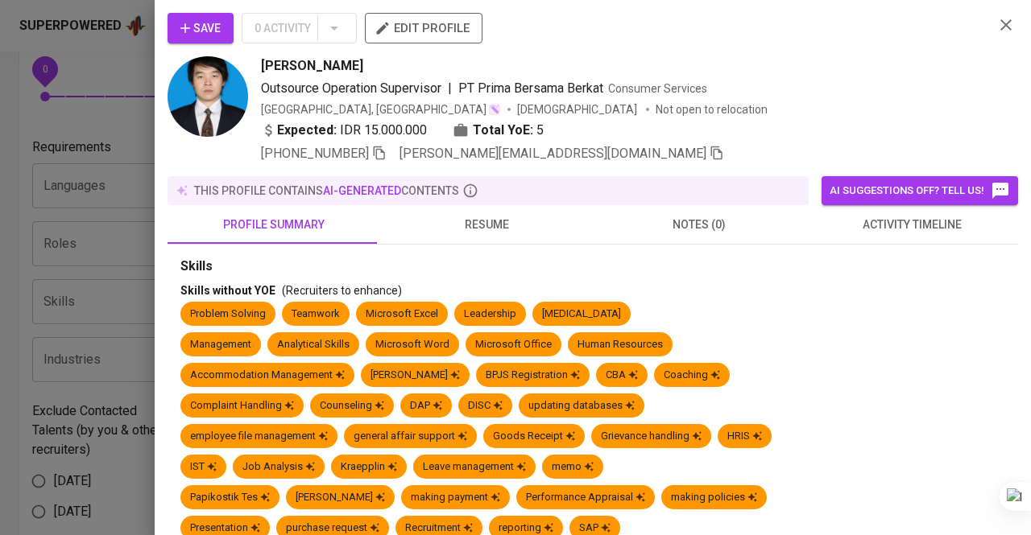
click at [475, 223] on span "resume" at bounding box center [486, 225] width 193 height 20
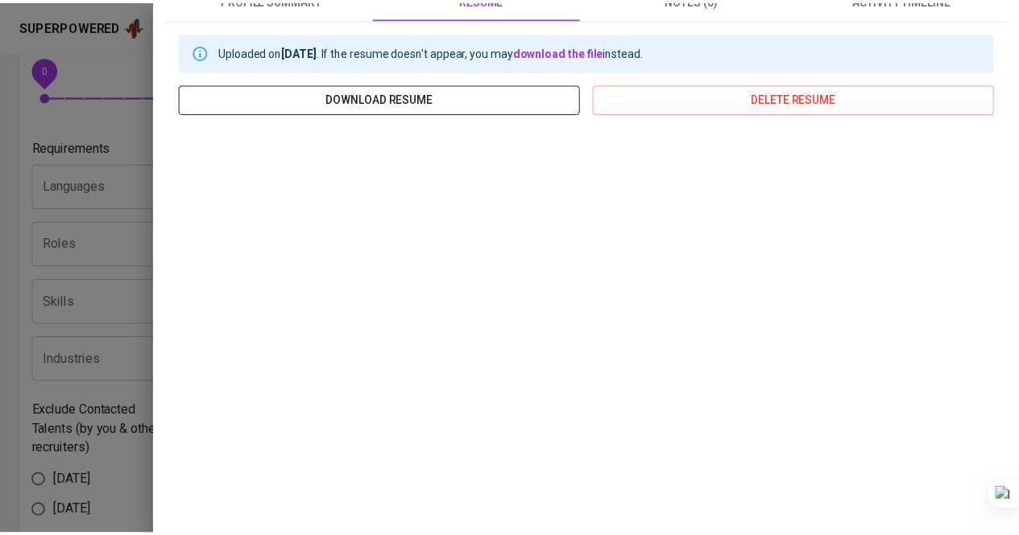
scroll to position [0, 0]
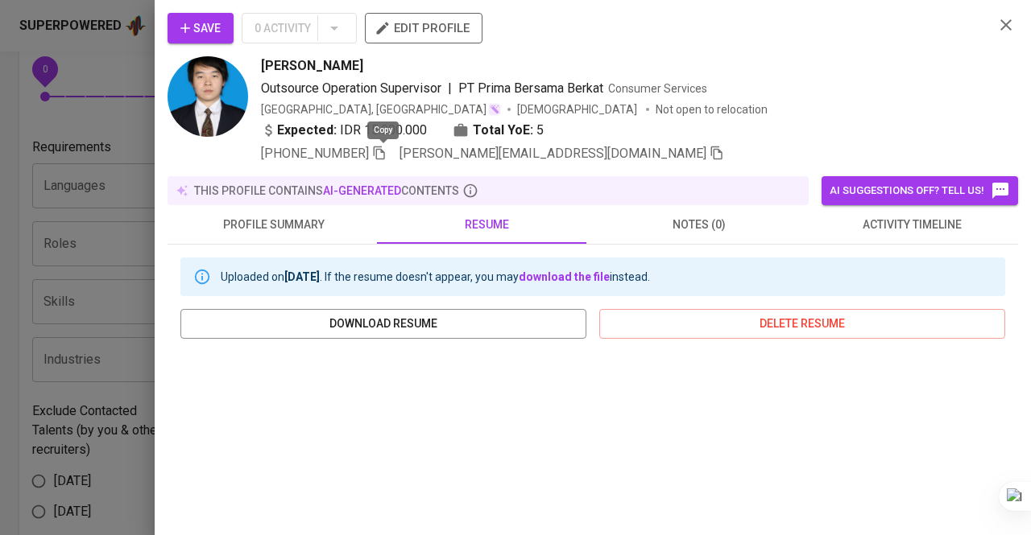
click at [377, 152] on icon "button" at bounding box center [379, 154] width 11 height 14
click at [24, 99] on div at bounding box center [515, 267] width 1031 height 535
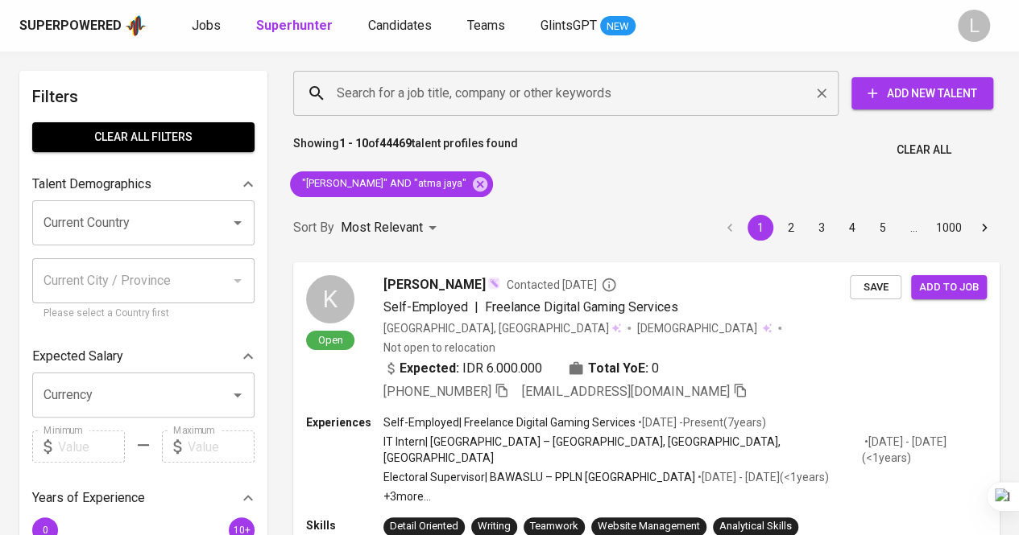
click at [509, 109] on div "Search for a job title, company or other keywords" at bounding box center [565, 93] width 545 height 45
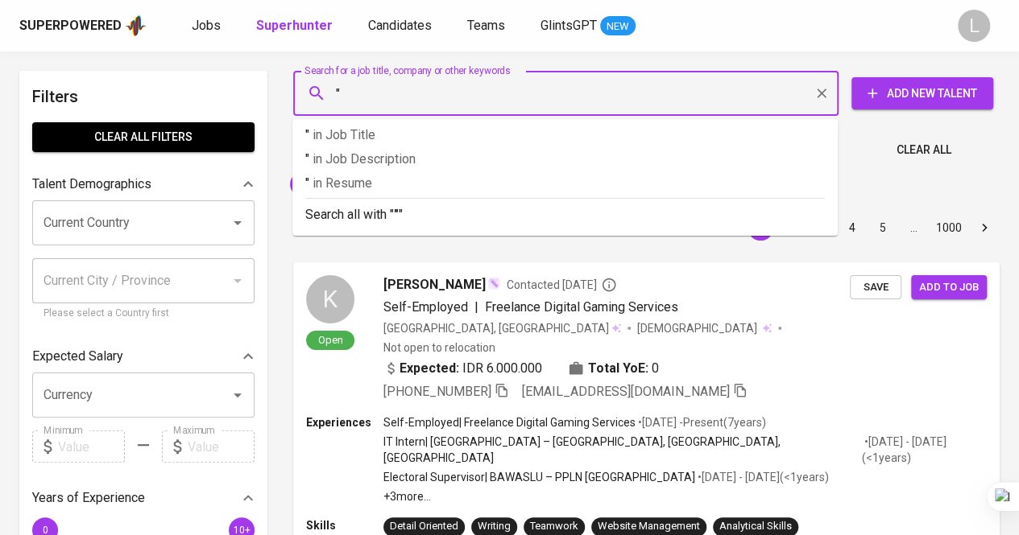
paste input "Channa Callysta Gandawidjaja"
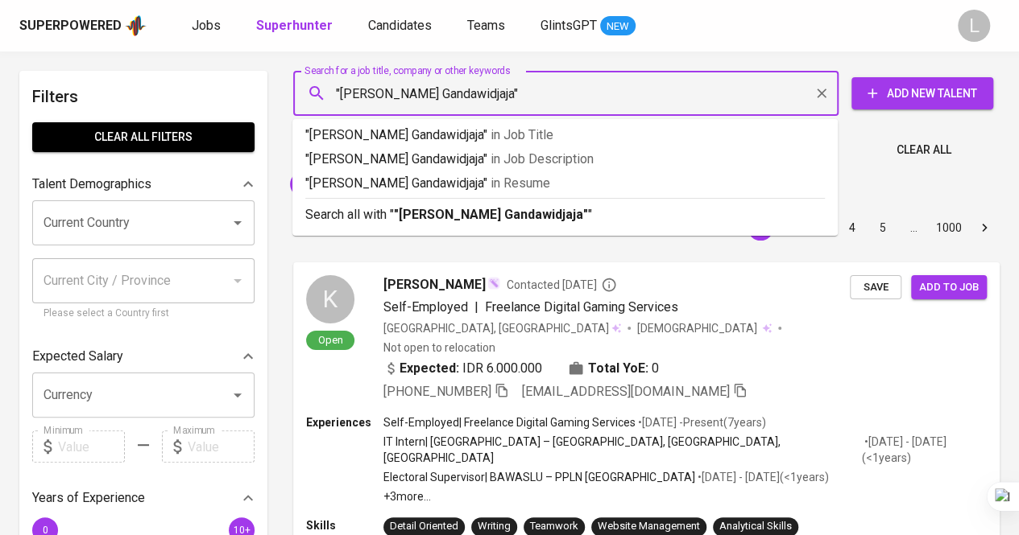
type input ""Channa Callysta Gandawidjaja""
click at [519, 219] on b ""Channa Callysta Gandawidjaja"" at bounding box center [491, 214] width 194 height 15
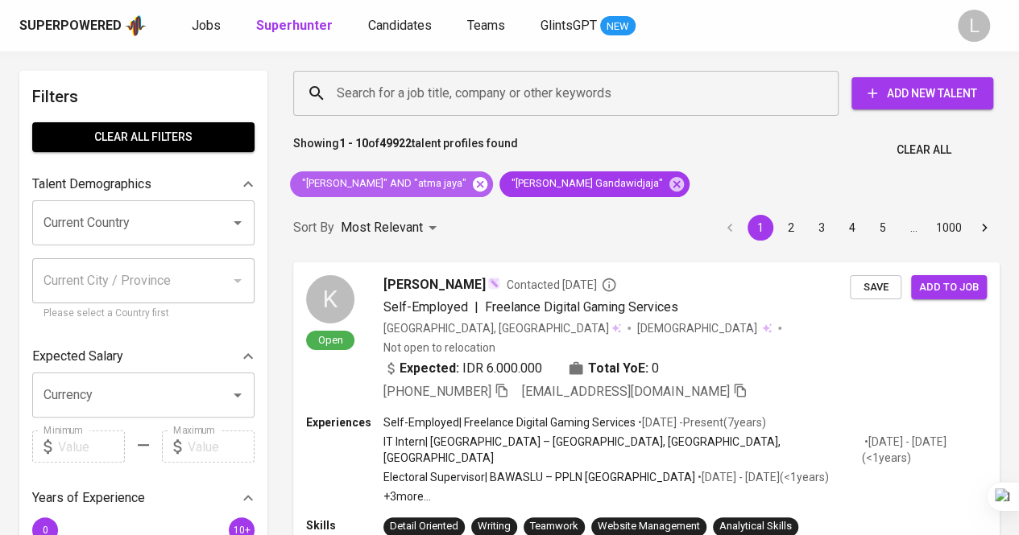
click at [473, 189] on icon at bounding box center [480, 183] width 14 height 14
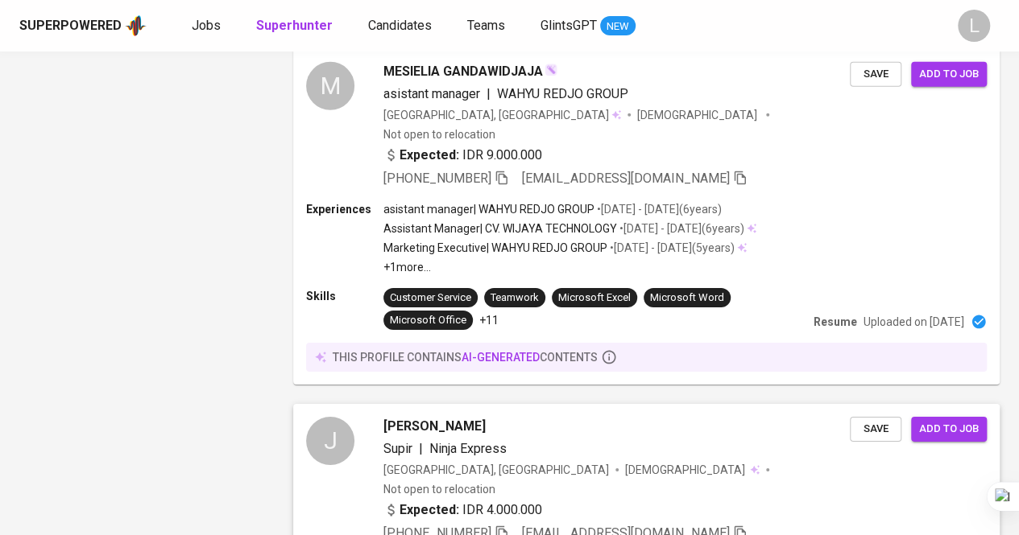
scroll to position [2869, 0]
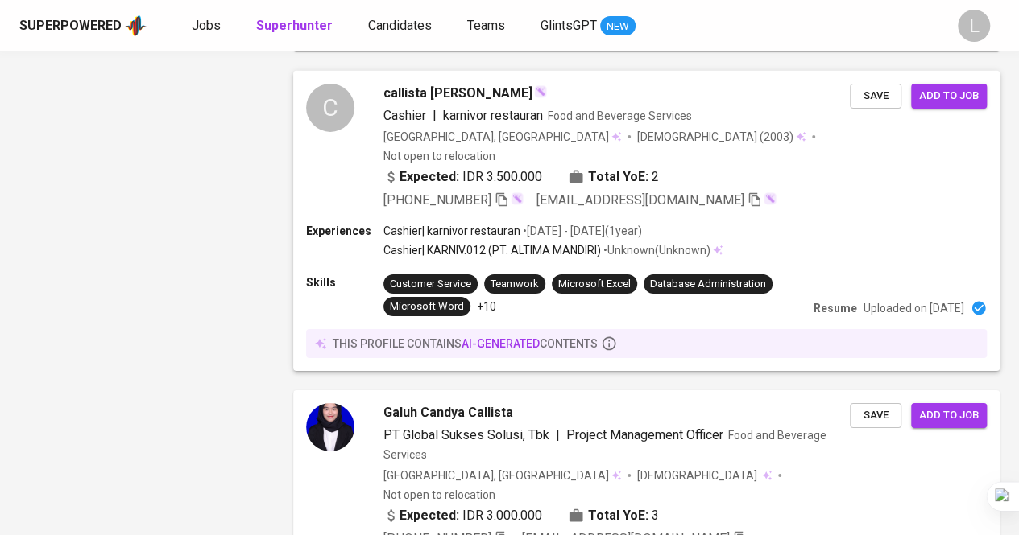
scroll to position [2717, 0]
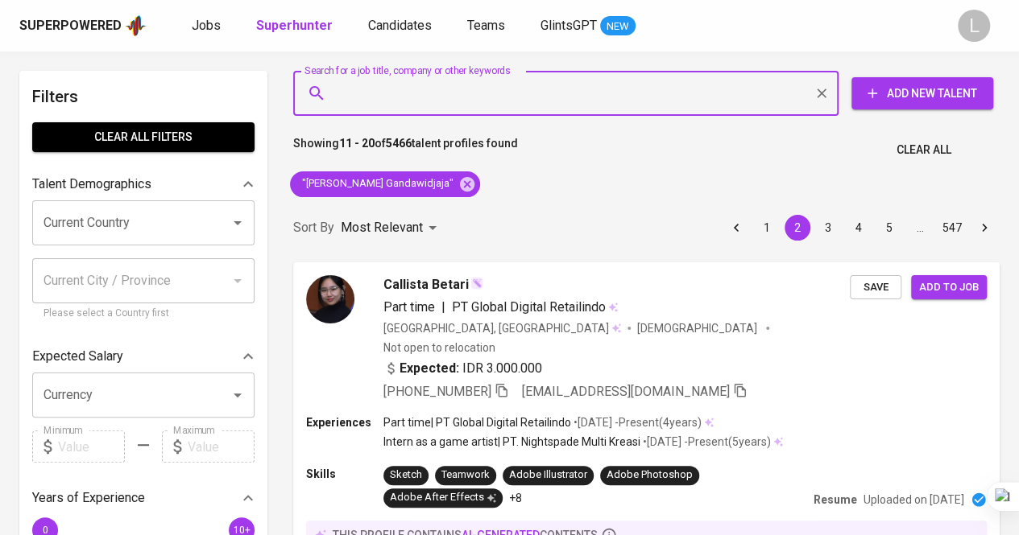
paste input "chandraguru.banshu@gmail.com"
type input "chandraguru.banshu@gmail.com"
click at [518, 97] on input "chandraguru.banshu@gmail.com" at bounding box center [570, 93] width 474 height 31
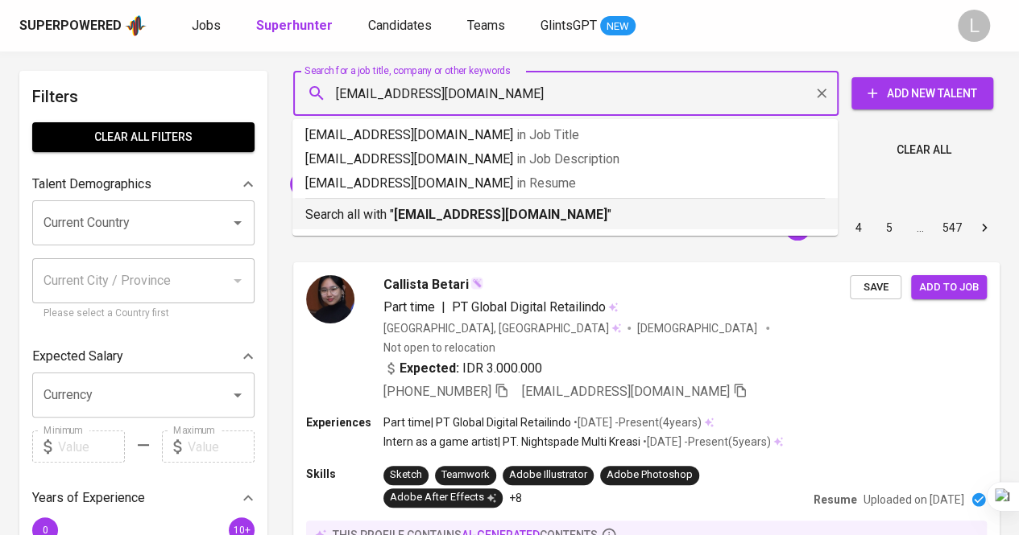
click at [529, 202] on div "Search all with " chandraguru.banshu@gmail.com "" at bounding box center [564, 211] width 519 height 27
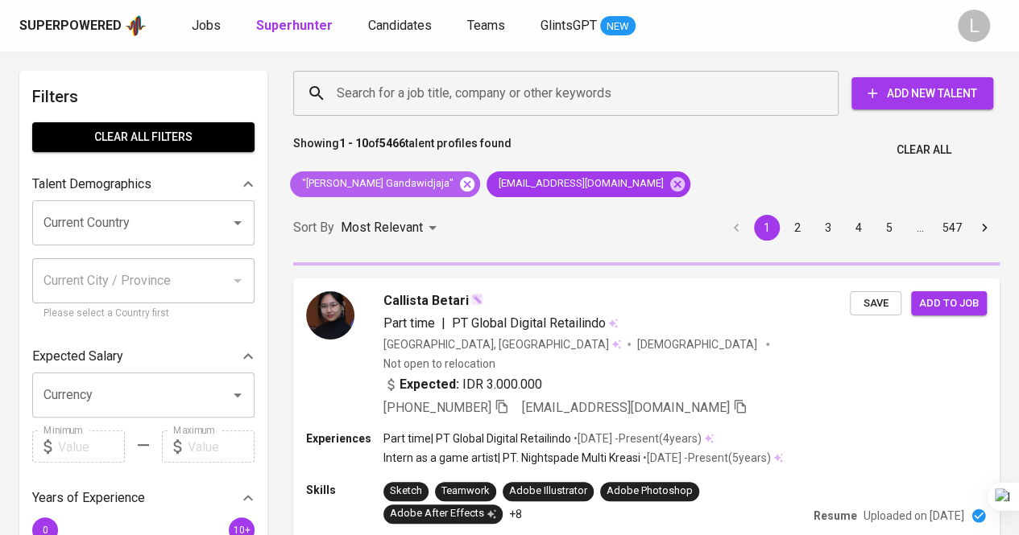
click at [462, 186] on icon at bounding box center [467, 183] width 14 height 14
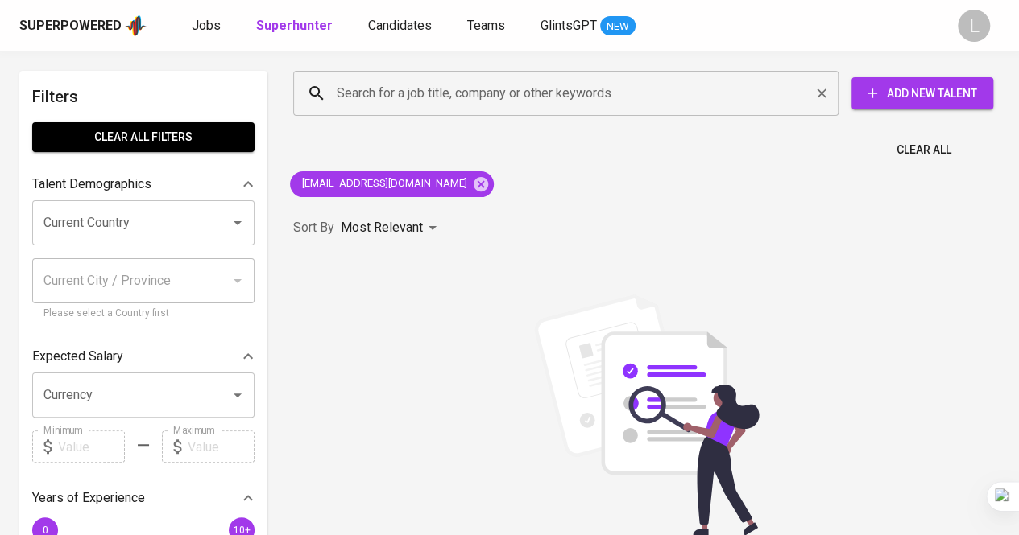
paste input "danangdh.ddh@gmail.com"
type input "danangdh.ddh@gmail.com"
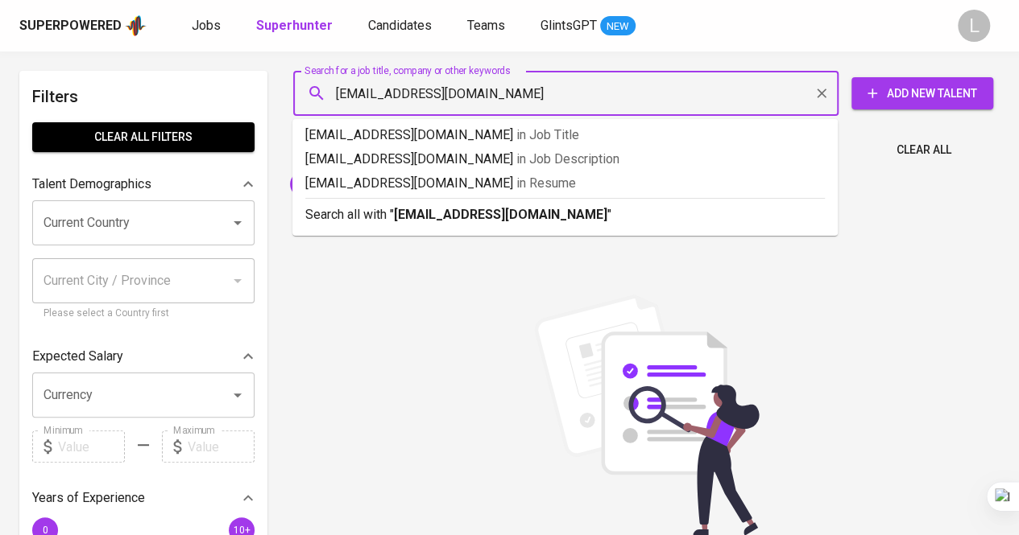
click at [513, 96] on input "danangdh.ddh@gmail.com" at bounding box center [570, 93] width 474 height 31
click at [502, 213] on b "danangdh.ddh@gmail.com" at bounding box center [500, 214] width 213 height 15
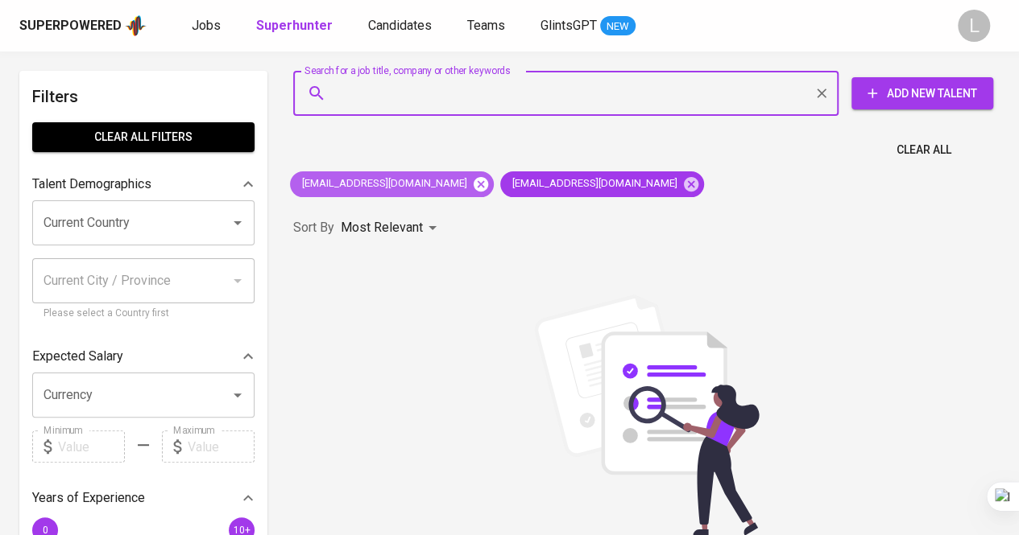
click at [473, 188] on icon at bounding box center [480, 183] width 14 height 14
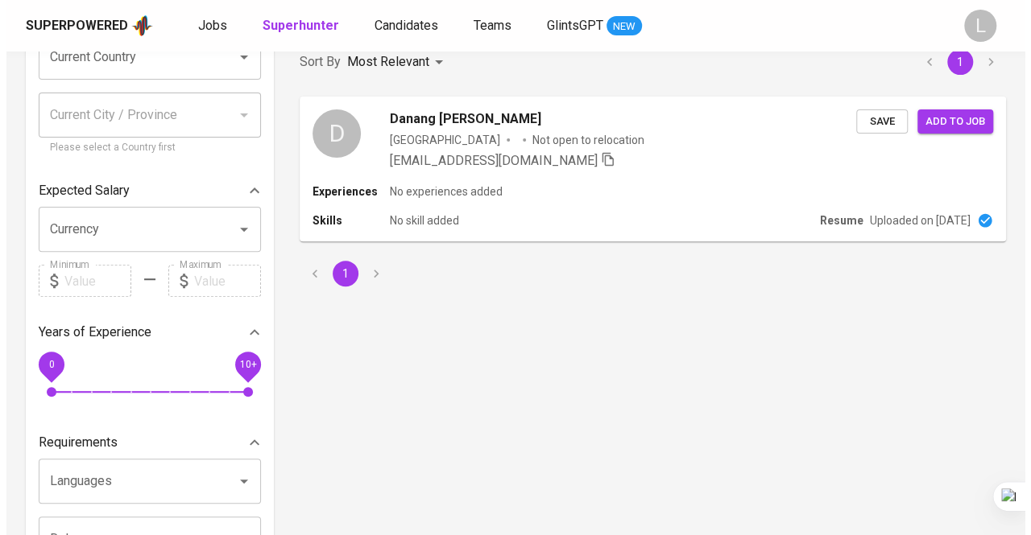
scroll to position [167, 0]
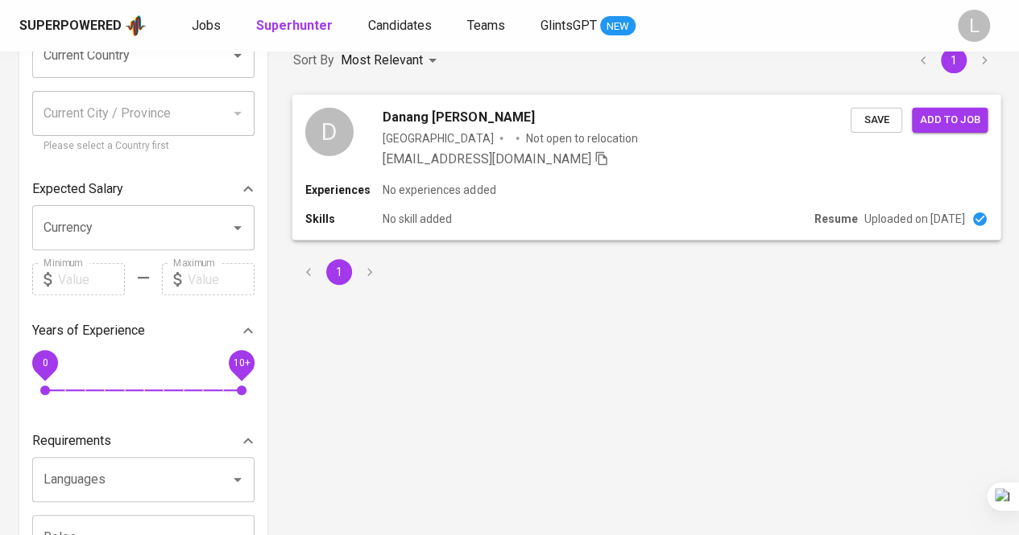
click at [498, 110] on span "Danang Destrianto Hendrawan" at bounding box center [458, 116] width 152 height 19
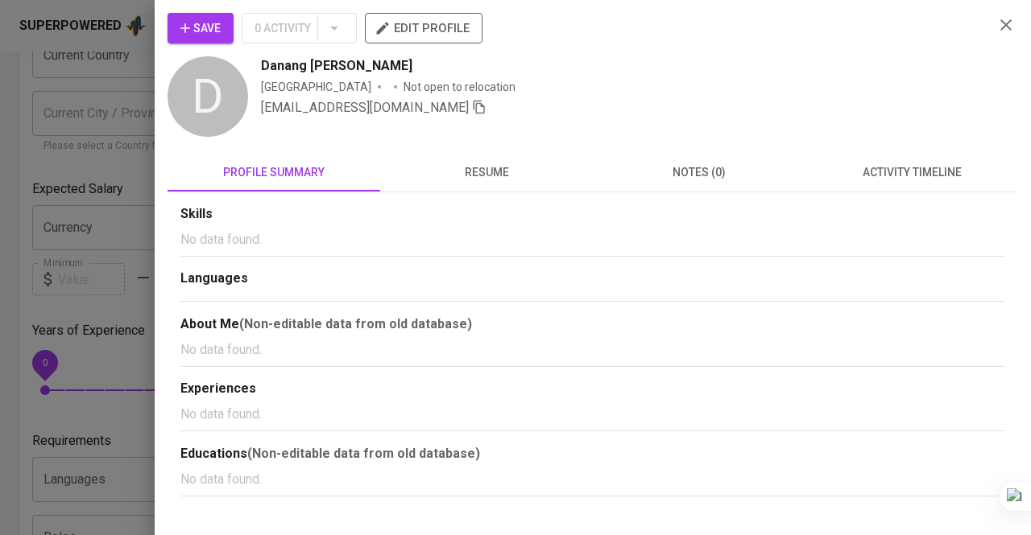
click at [535, 172] on span "resume" at bounding box center [486, 173] width 193 height 20
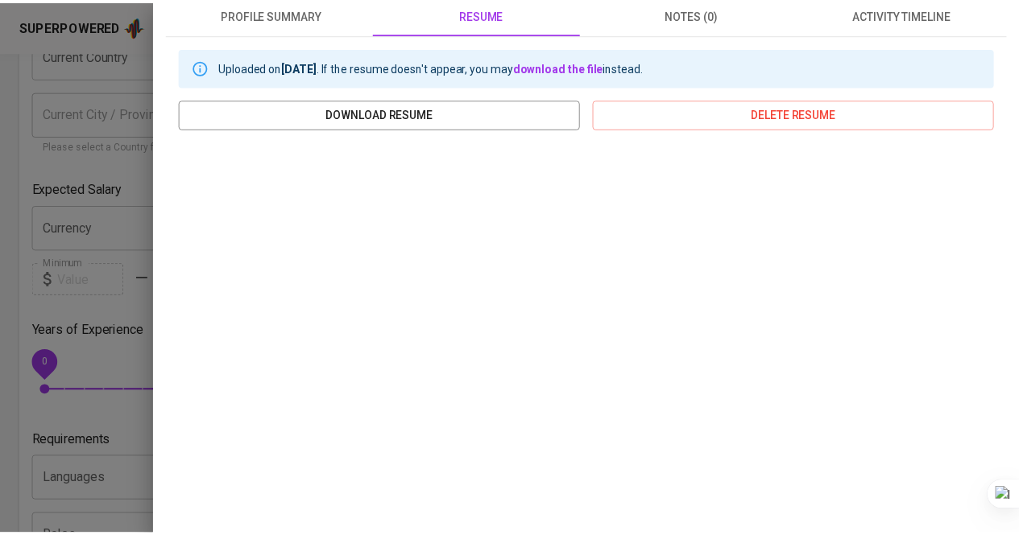
scroll to position [0, 0]
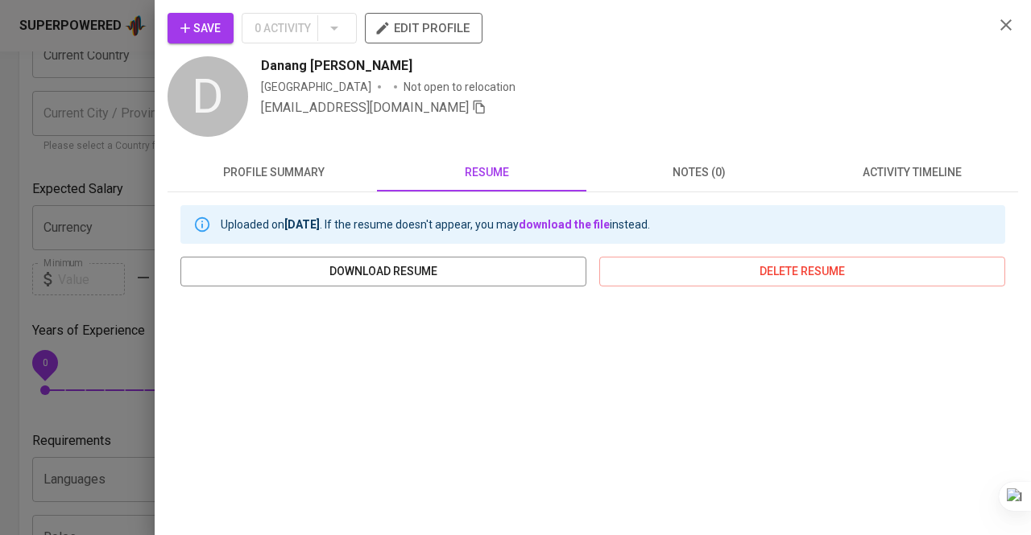
click at [163, 96] on div "Save 0 Activity edit profile D Danang Destrianto Hendrawan Indonesia Not open t…" at bounding box center [593, 267] width 876 height 535
click at [130, 76] on div at bounding box center [515, 267] width 1031 height 535
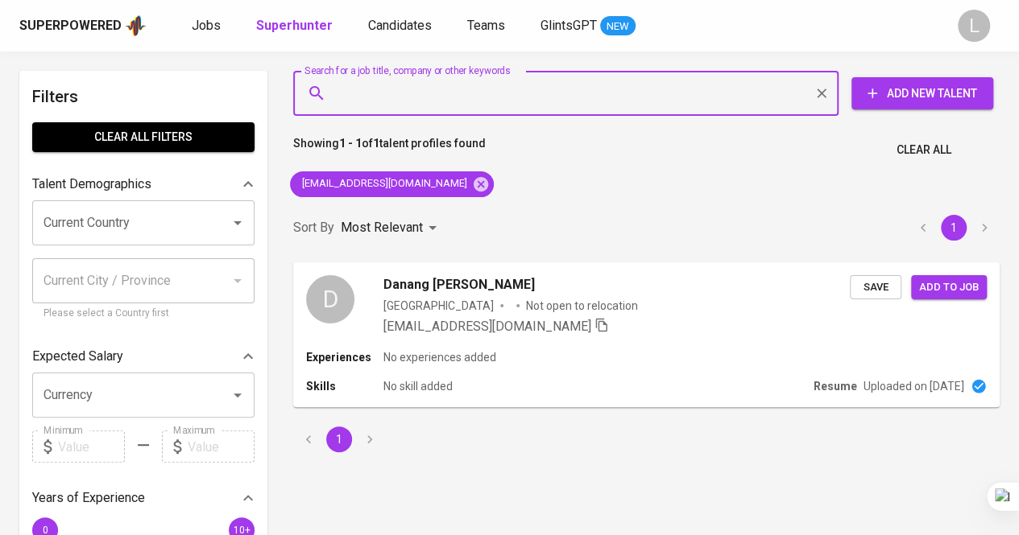
paste input "jonathan.haluan@gmail.com"
type input "jonathan.haluan@gmail.com"
click at [557, 90] on input "jonathan.haluan@gmail.com" at bounding box center [570, 93] width 474 height 31
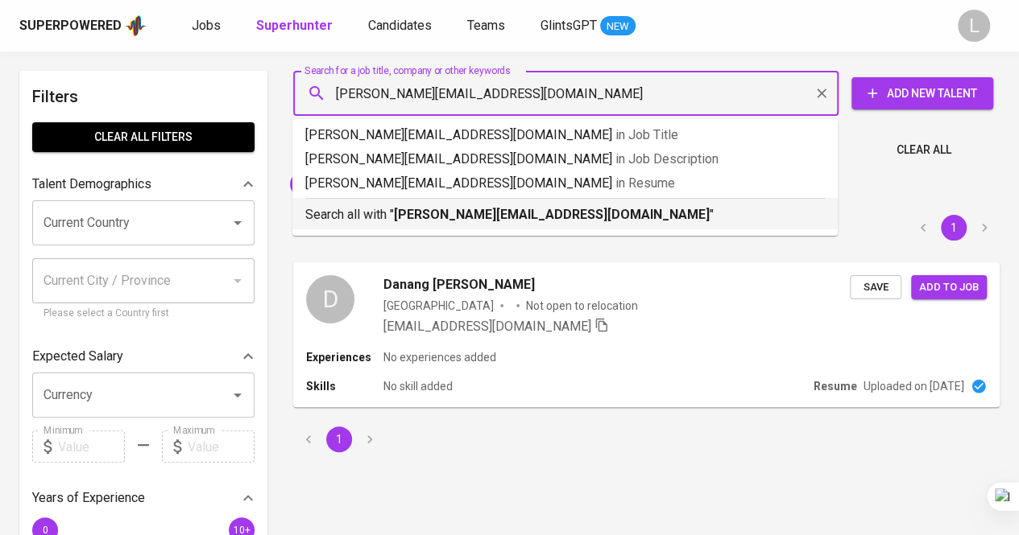
click at [538, 209] on b "jonathan.haluan@gmail.com" at bounding box center [552, 214] width 316 height 15
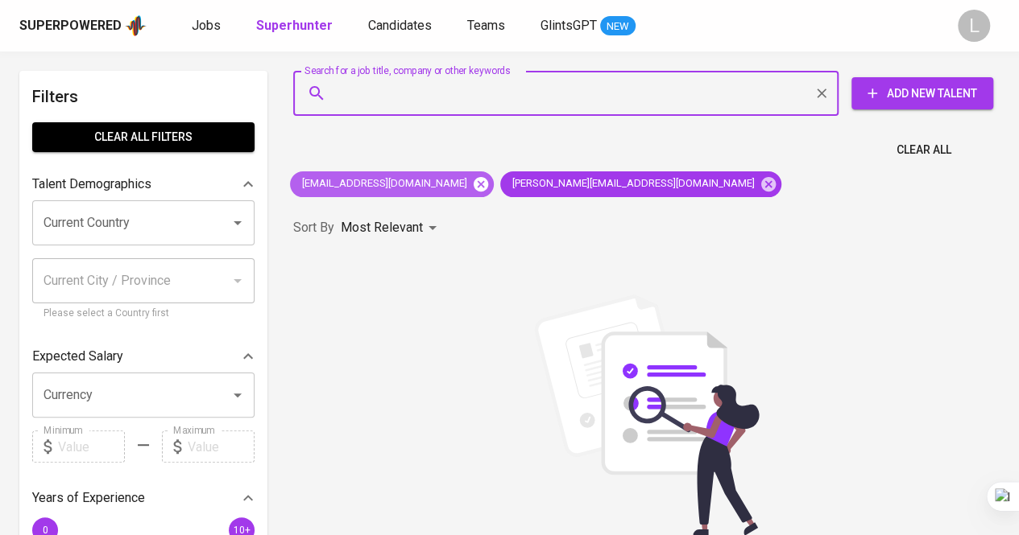
click at [472, 182] on icon at bounding box center [481, 185] width 18 height 18
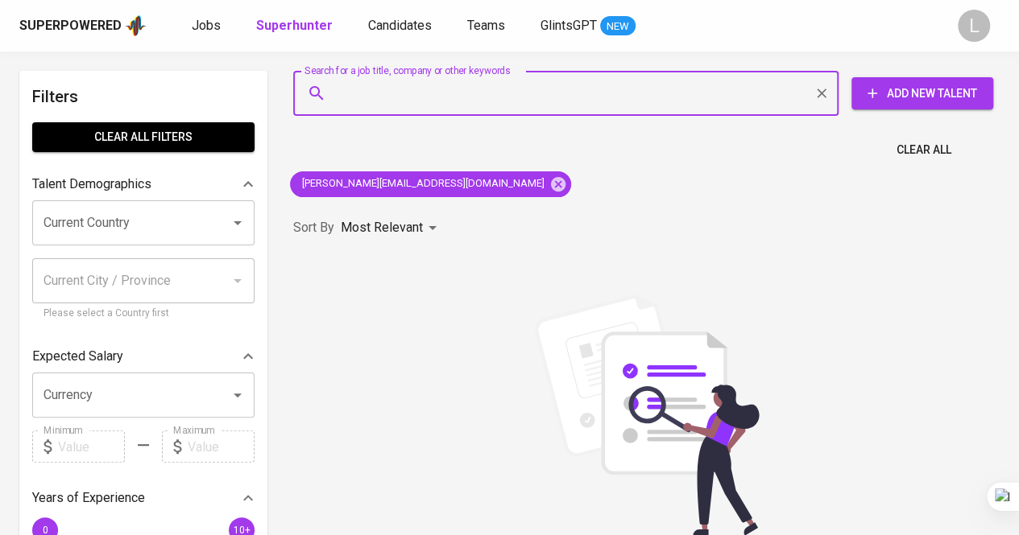
click at [561, 89] on input "Search for a job title, company or other keywords" at bounding box center [570, 93] width 474 height 31
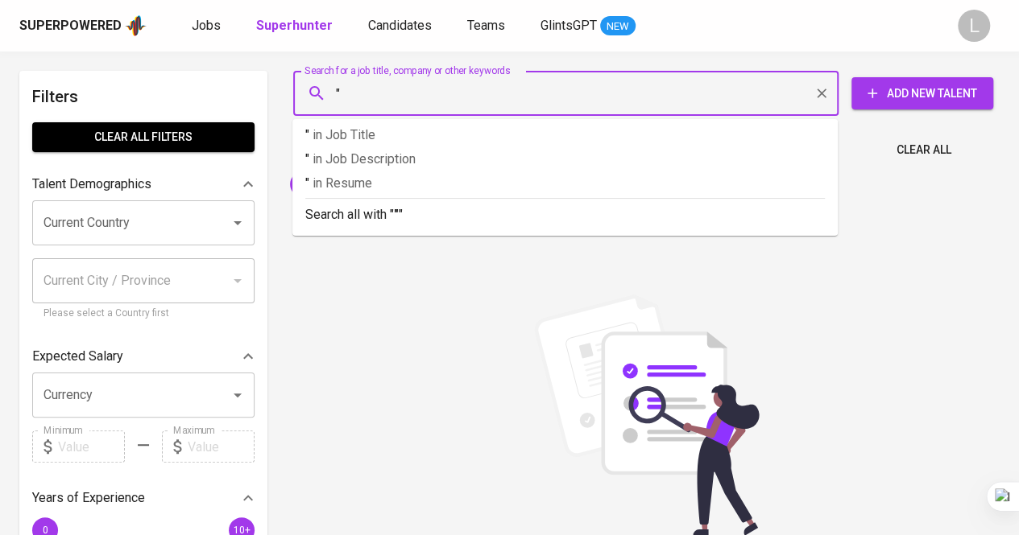
paste input "Sulthan Arabella"
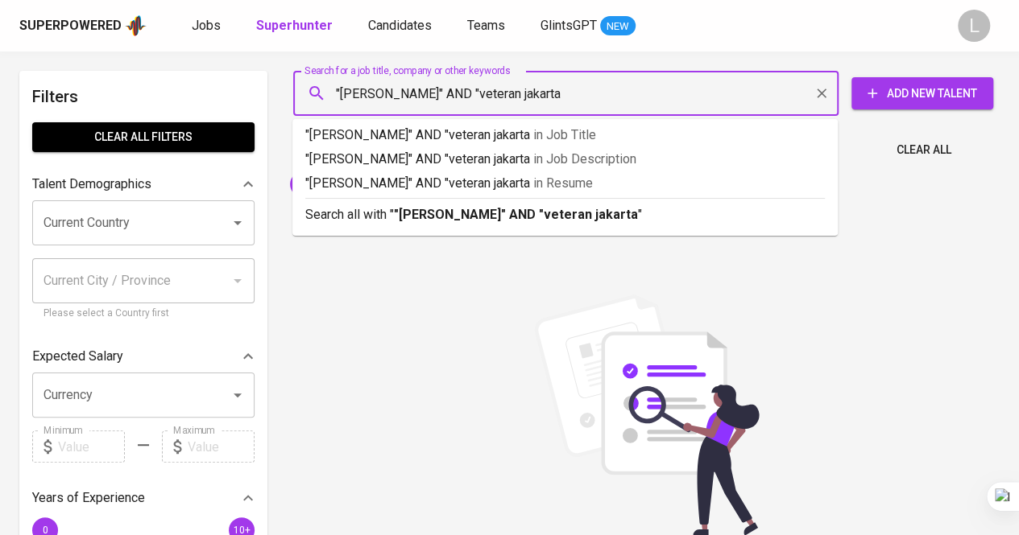
type input ""Sulthan Arabella" AND "veteran jakarta""
click at [573, 212] on b ""Sulthan Arabella" AND "veteran jakarta"" at bounding box center [518, 214] width 249 height 15
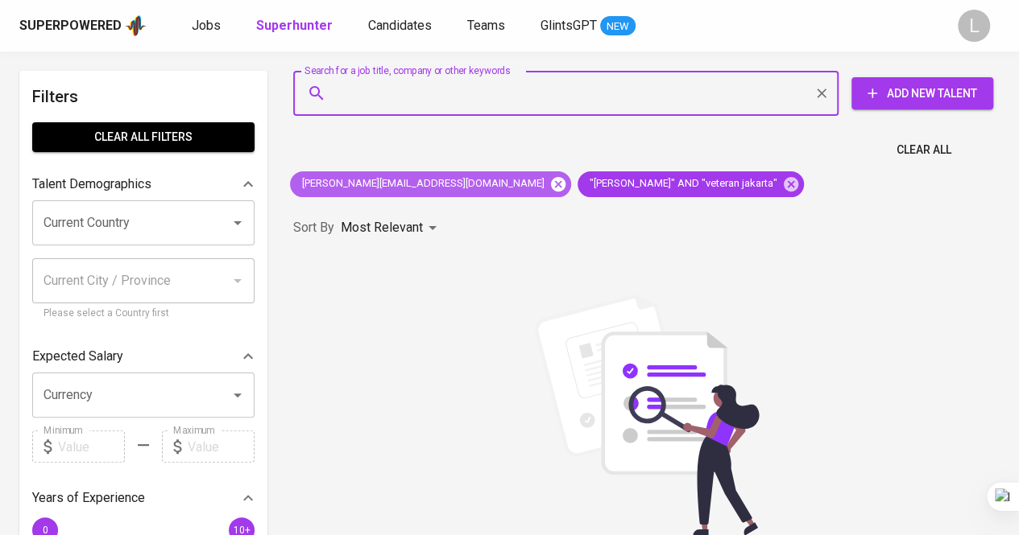
click at [549, 183] on icon at bounding box center [558, 185] width 18 height 18
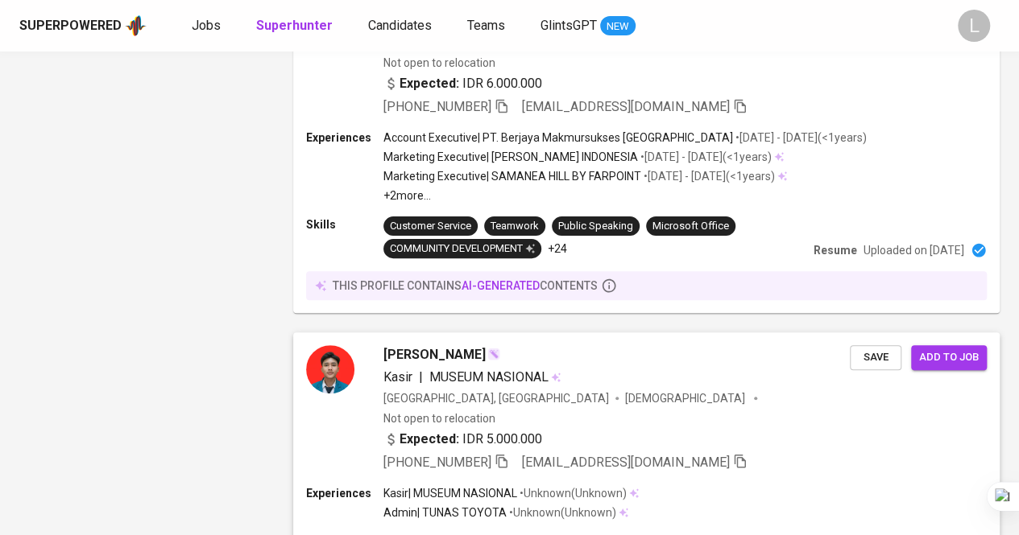
scroll to position [3198, 0]
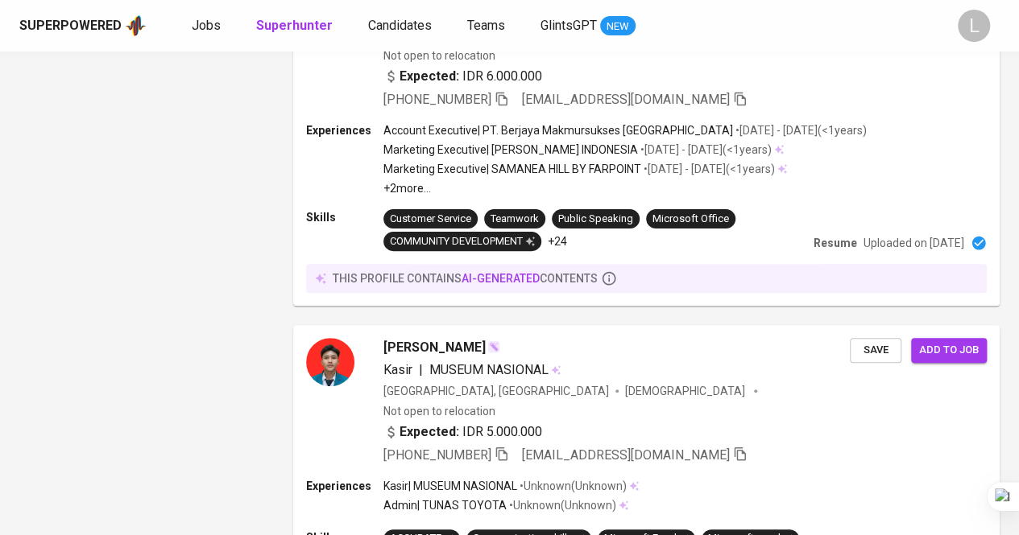
drag, startPoint x: 361, startPoint y: 468, endPoint x: 461, endPoint y: 332, distance: 168.8
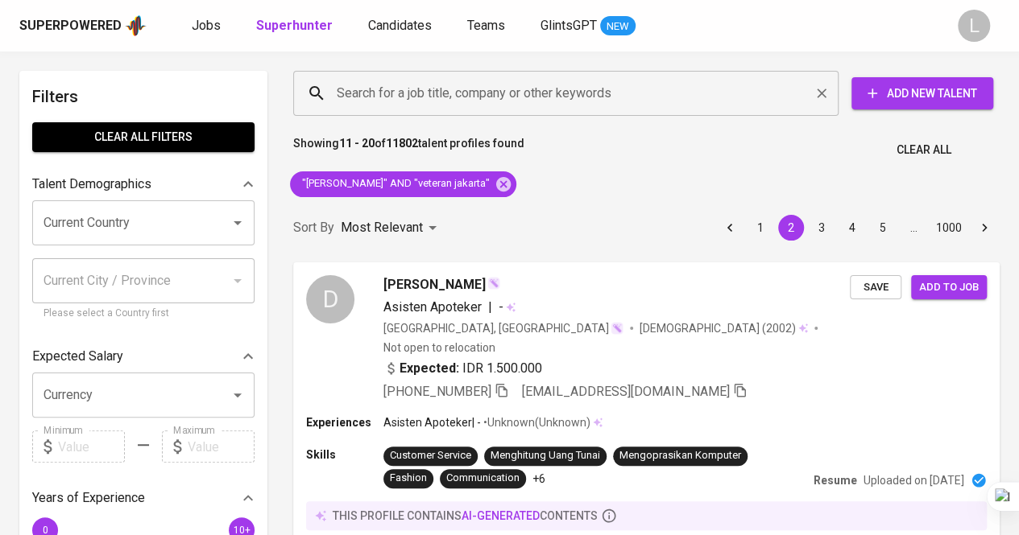
paste input "[EMAIL_ADDRESS][DOMAIN_NAME]"
type input "[EMAIL_ADDRESS][DOMAIN_NAME]"
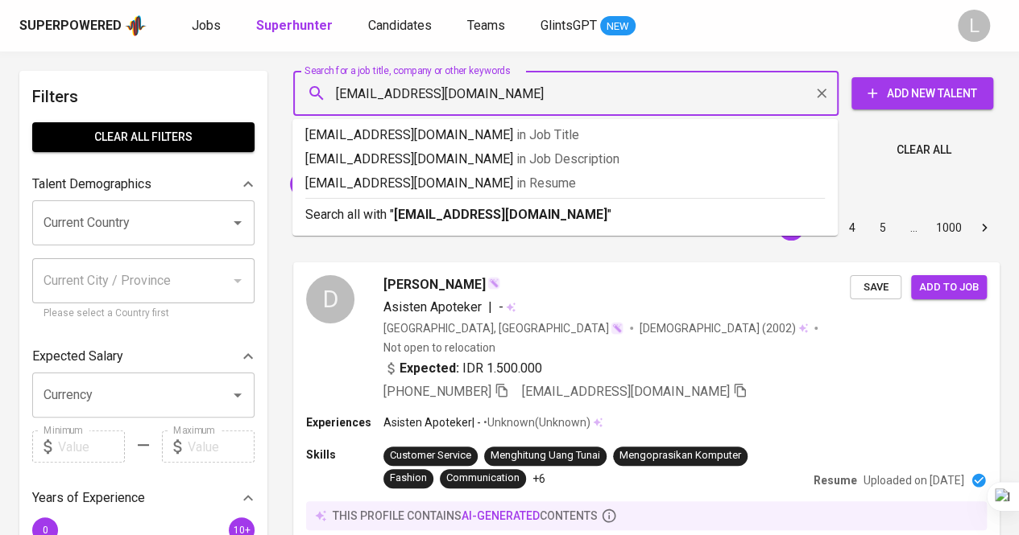
click at [475, 98] on input "[EMAIL_ADDRESS][DOMAIN_NAME]" at bounding box center [570, 93] width 474 height 31
drag, startPoint x: 488, startPoint y: 205, endPoint x: 496, endPoint y: 184, distance: 23.2
click at [488, 205] on p "Search all with " abuahlamecca@gmail.com "" at bounding box center [564, 214] width 519 height 19
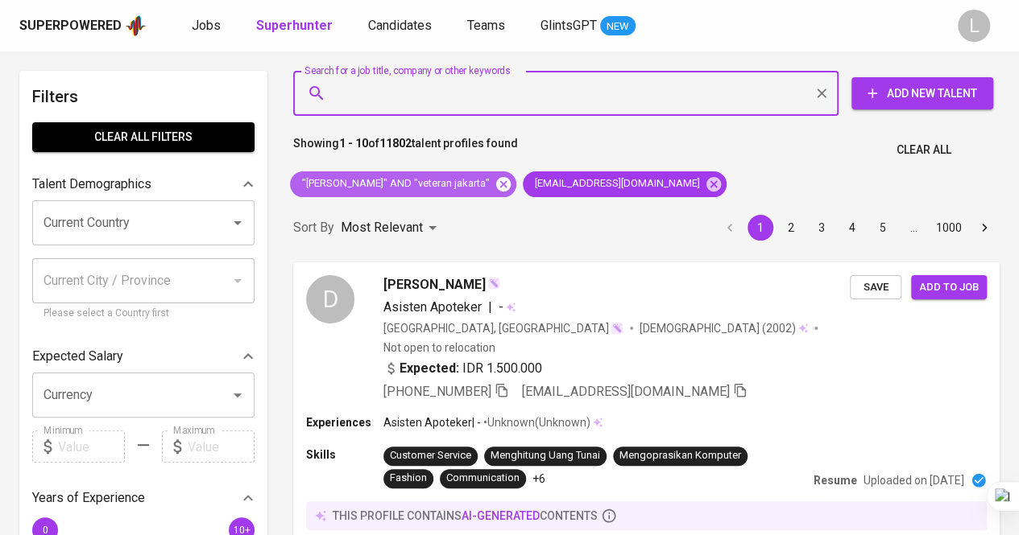
click at [498, 184] on icon at bounding box center [503, 183] width 14 height 14
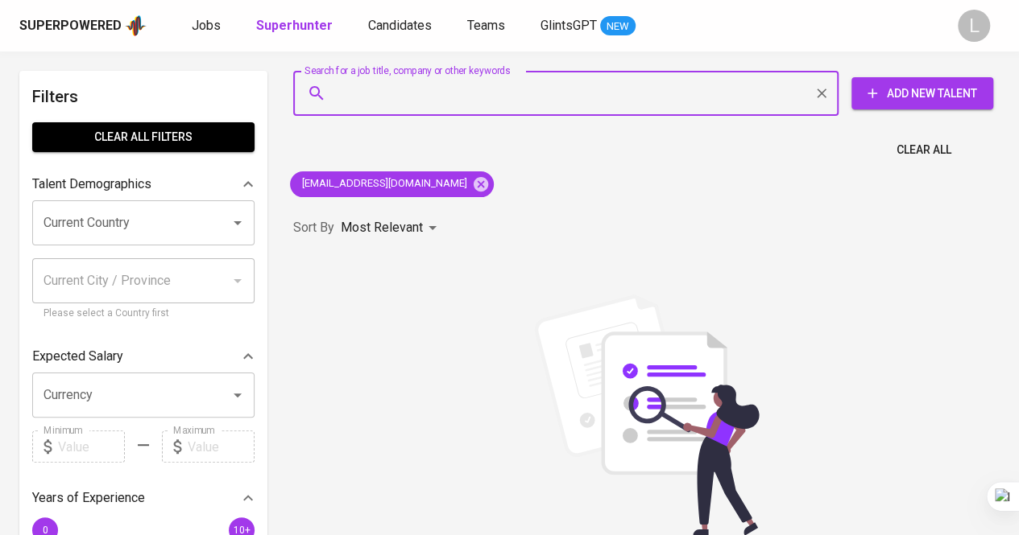
click at [440, 106] on input "Search for a job title, company or other keywords" at bounding box center [570, 93] width 474 height 31
type input """
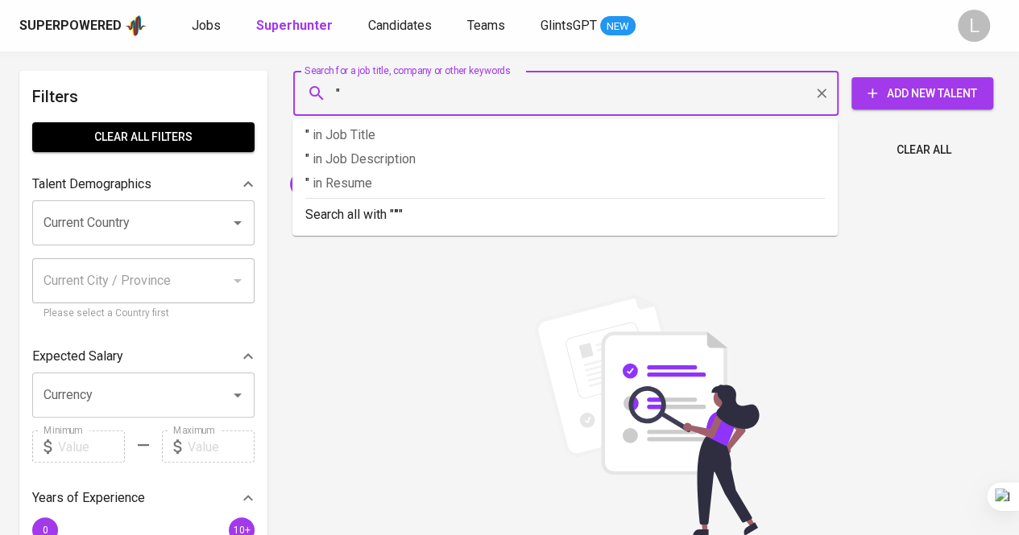
paste input "[PERSON_NAME]"
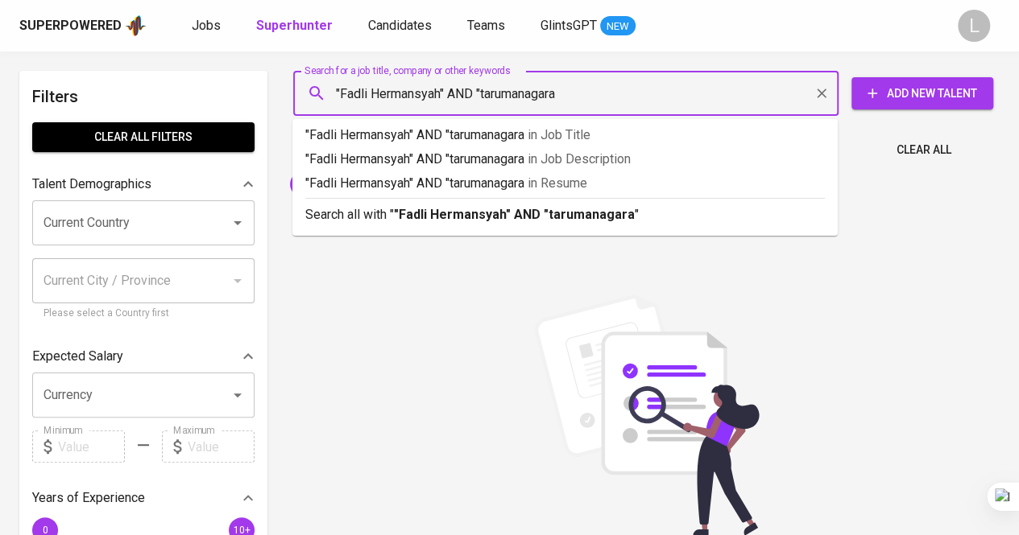
type input ""Fadli Hermansyah" AND "tarumanagara""
click at [447, 213] on b ""Fadli Hermansyah" AND "tarumanagara"" at bounding box center [517, 214] width 246 height 15
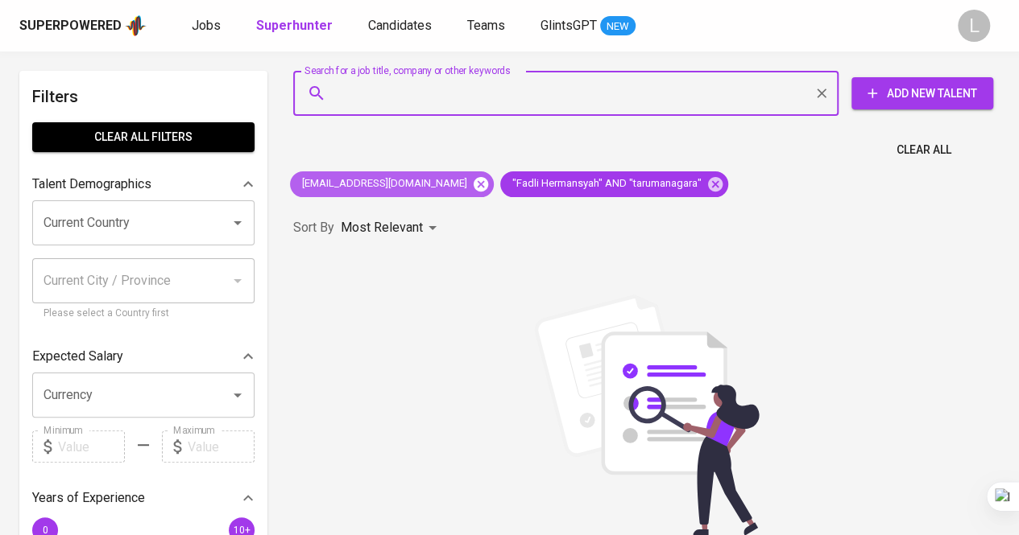
click at [472, 185] on icon at bounding box center [481, 185] width 18 height 18
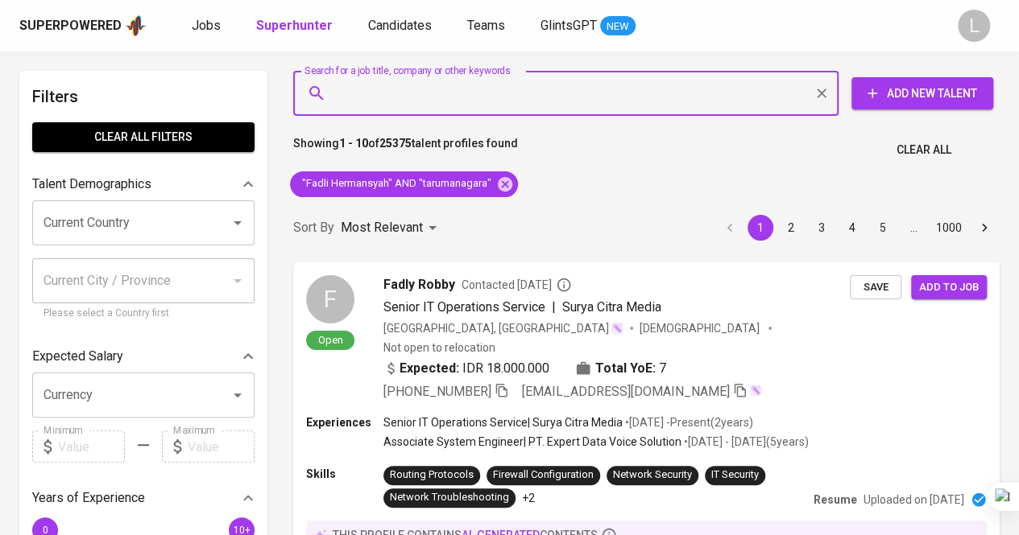
click at [486, 105] on input "Search for a job title, company or other keywords" at bounding box center [570, 93] width 474 height 31
paste input "[EMAIL_ADDRESS][DOMAIN_NAME]"
type input "[EMAIL_ADDRESS][DOMAIN_NAME]"
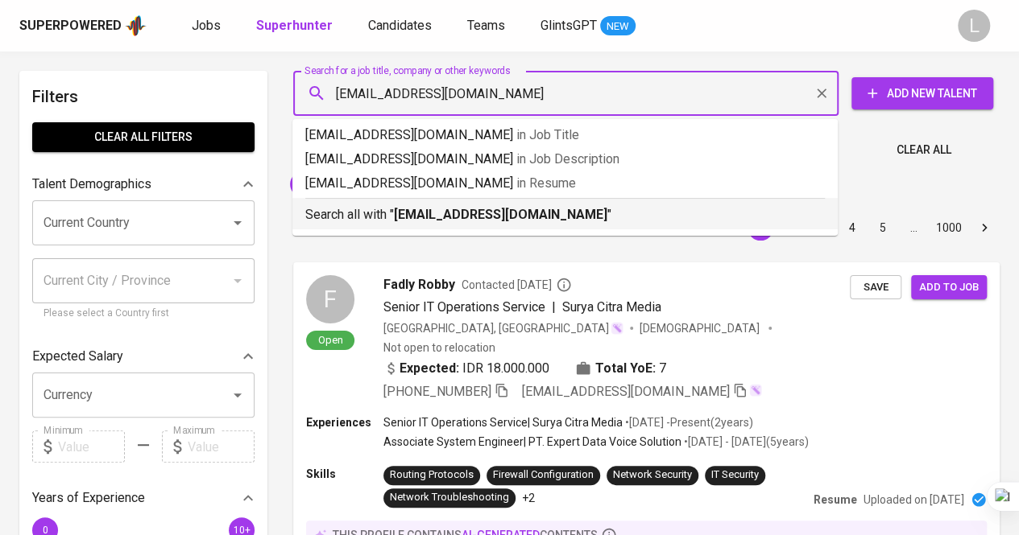
click at [504, 217] on b "[EMAIL_ADDRESS][DOMAIN_NAME]" at bounding box center [500, 214] width 213 height 15
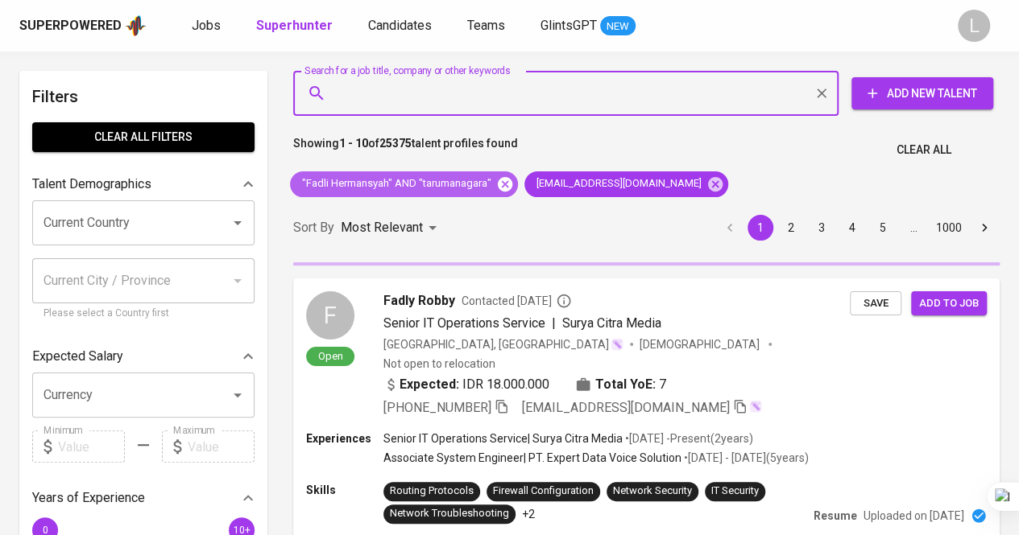
click at [502, 191] on icon at bounding box center [505, 183] width 14 height 14
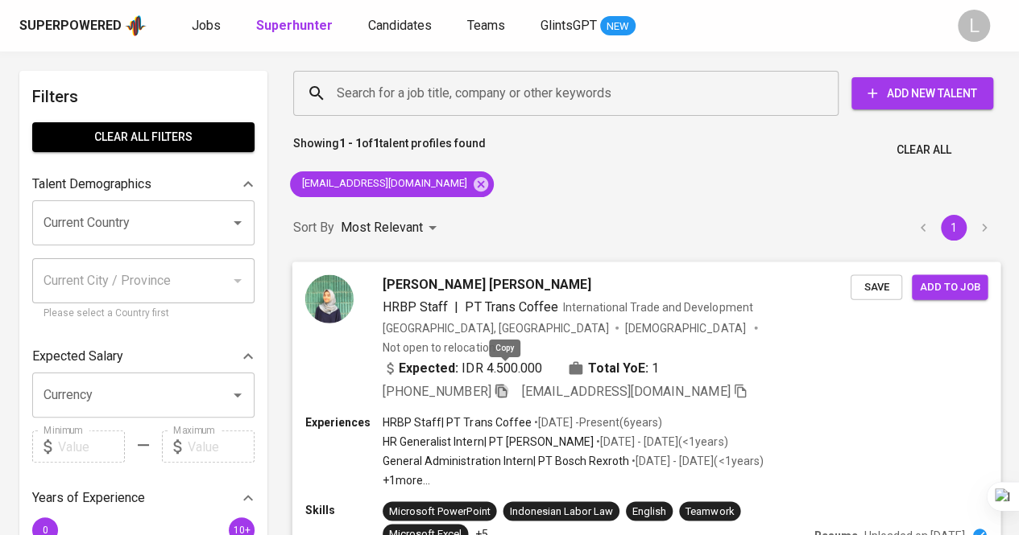
click at [502, 384] on icon "button" at bounding box center [500, 391] width 11 height 14
